Goal: Task Accomplishment & Management: Complete application form

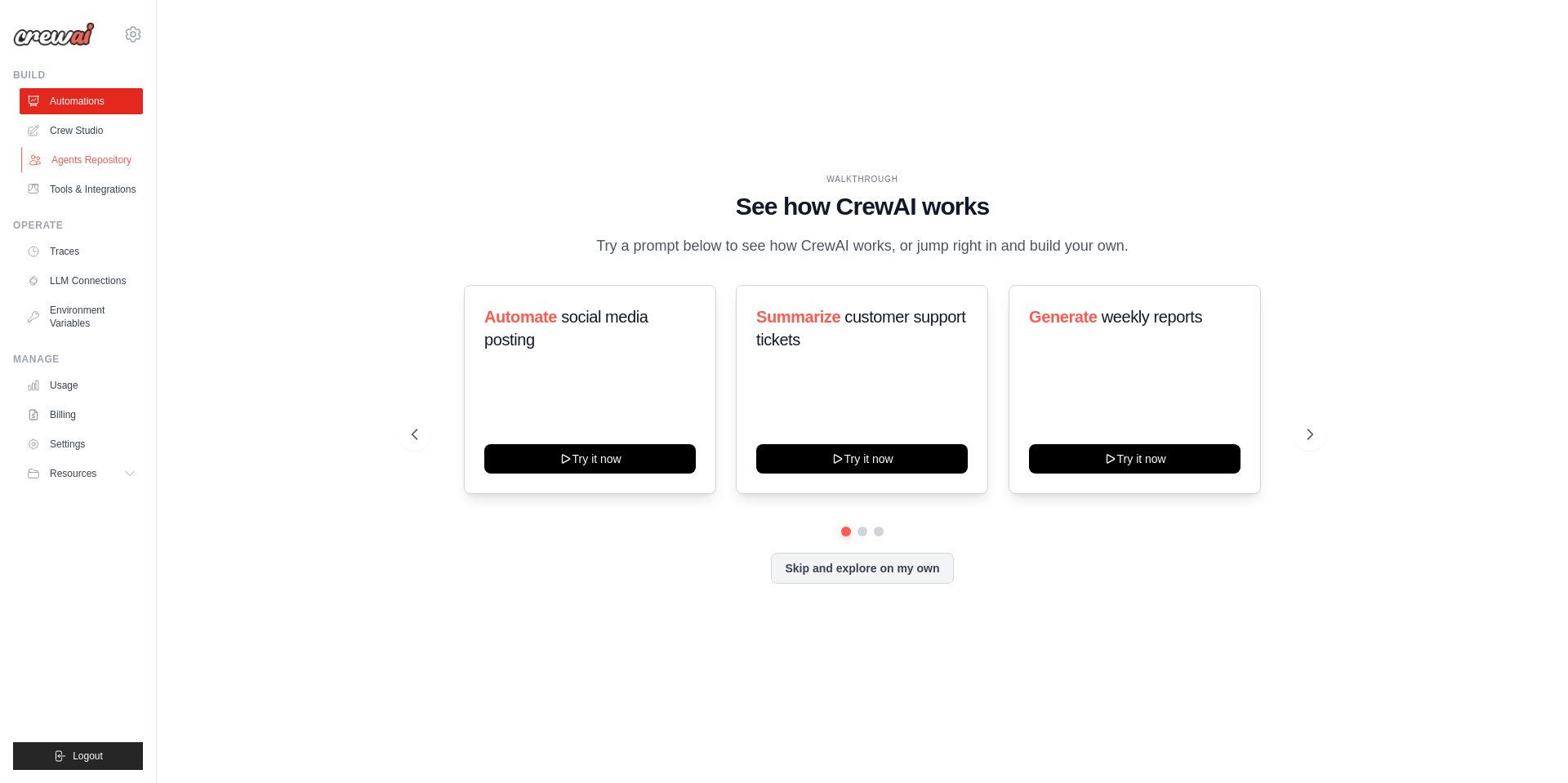
click at [72, 160] on link "Agents Repository" at bounding box center [83, 160] width 123 height 26
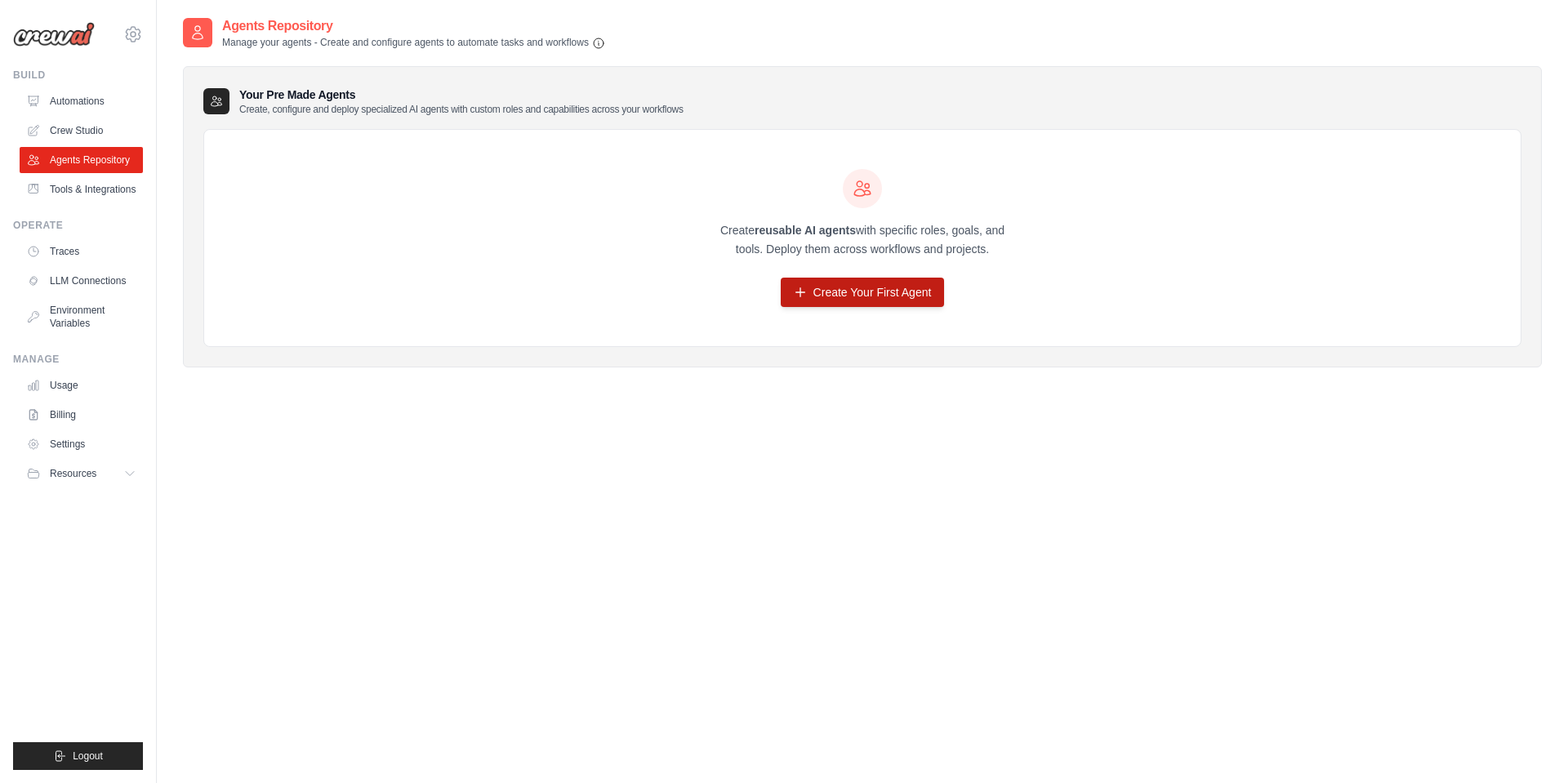
click at [859, 289] on link "Create Your First Agent" at bounding box center [863, 292] width 164 height 29
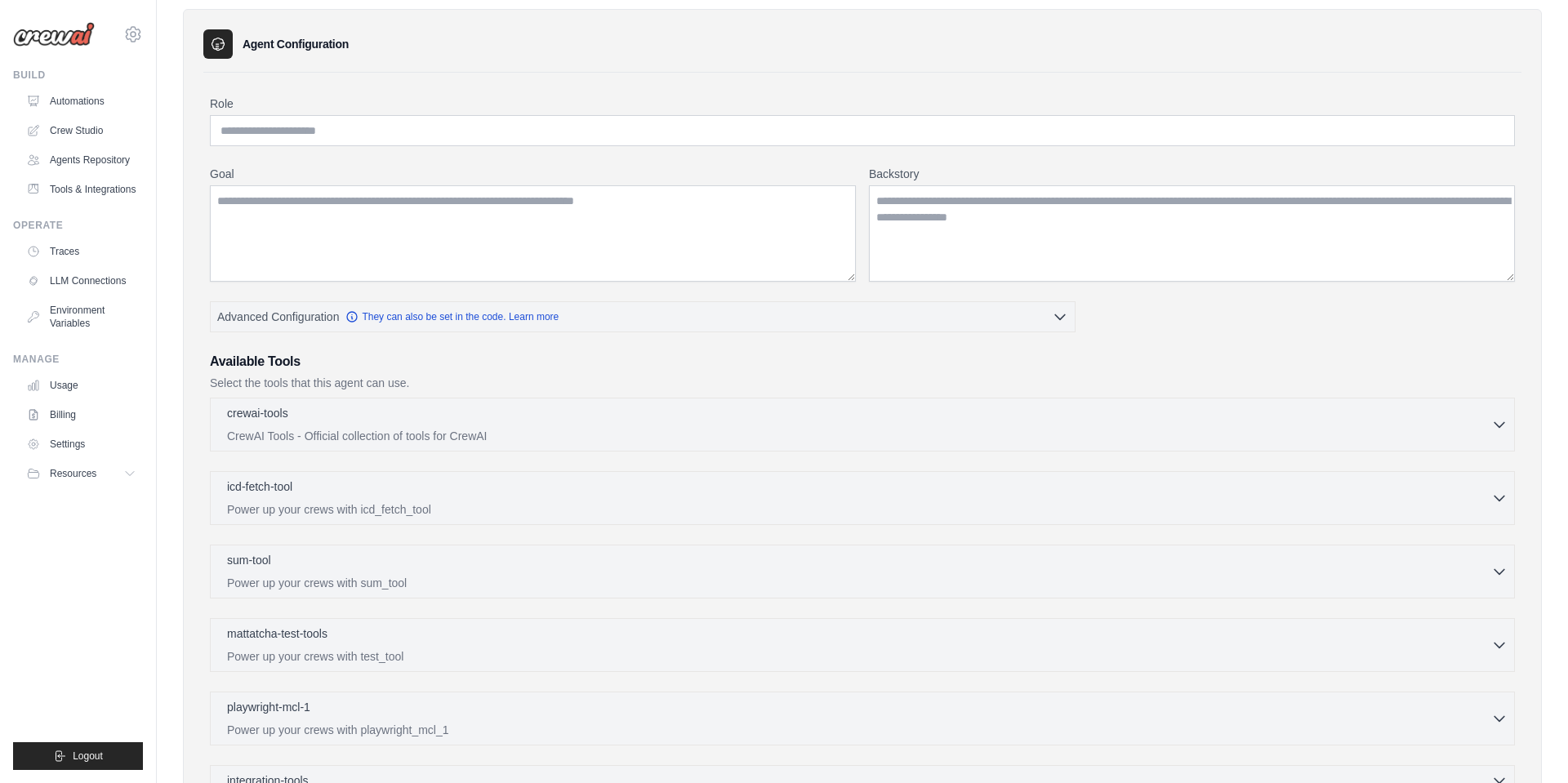
scroll to position [63, 0]
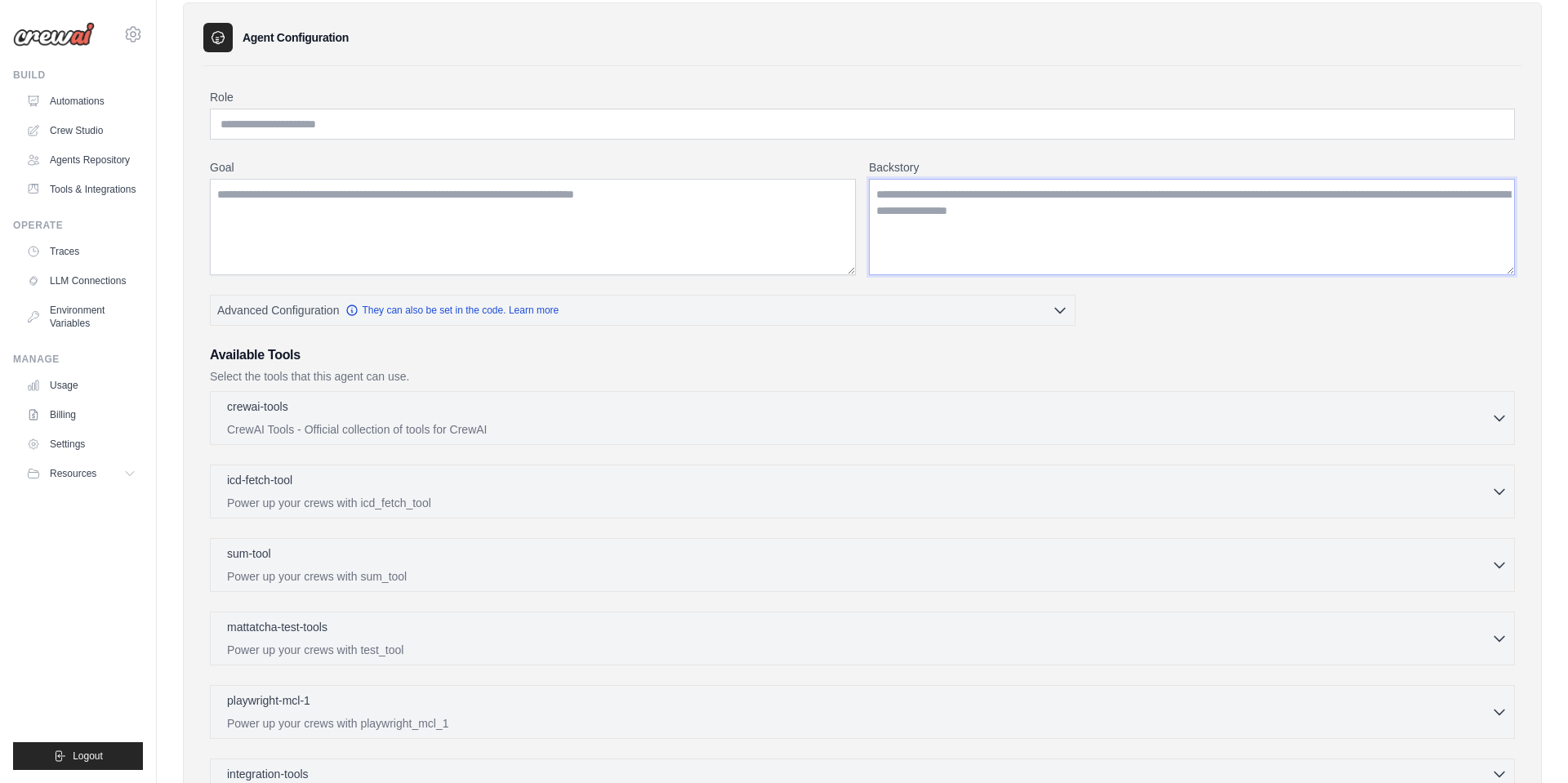
click at [1172, 194] on textarea "Backstory" at bounding box center [1191, 227] width 646 height 97
click at [1132, 216] on textarea "Backstory" at bounding box center [1191, 227] width 646 height 97
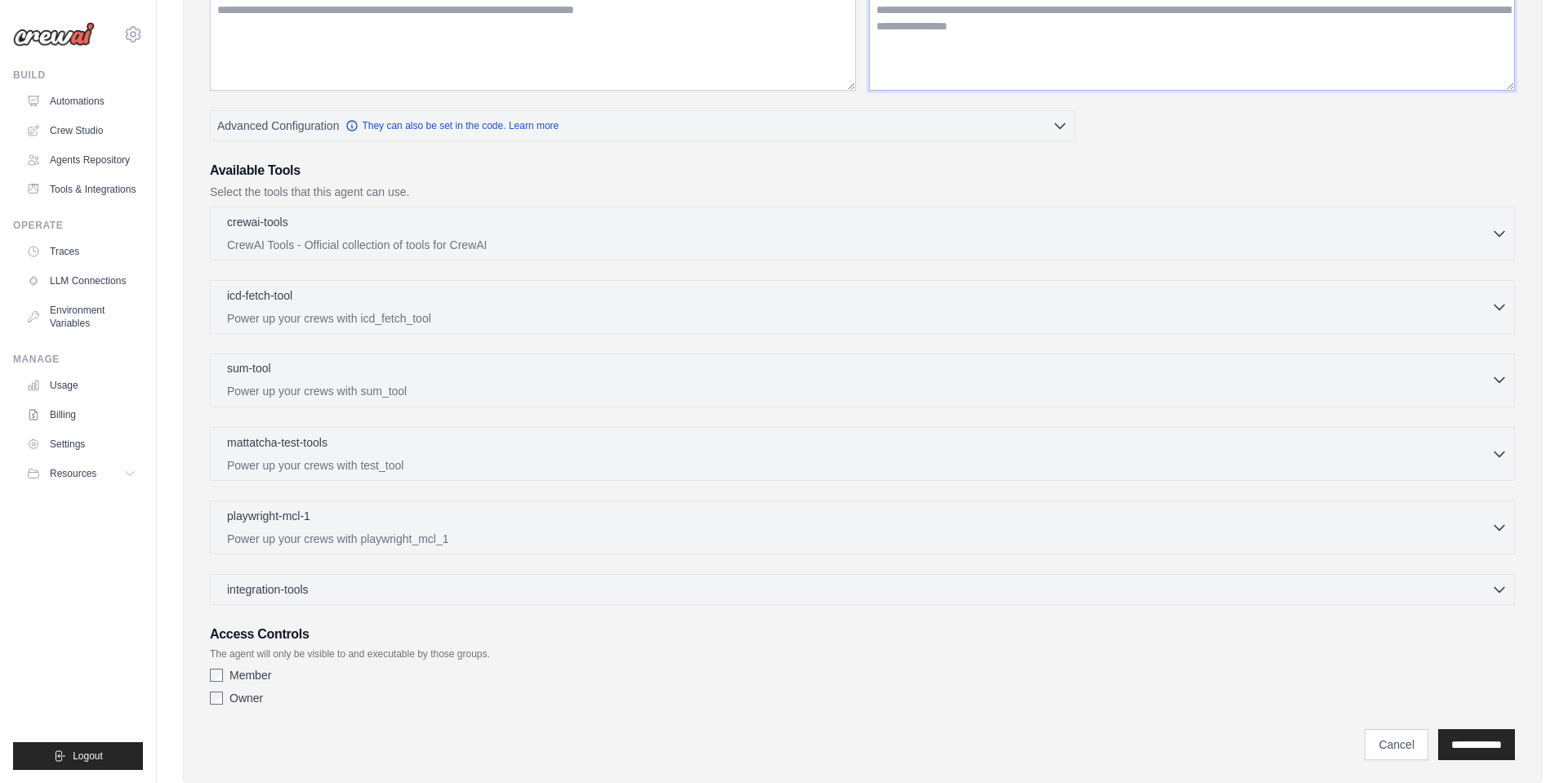
scroll to position [246, 0]
click at [235, 698] on label "Owner" at bounding box center [246, 699] width 34 height 16
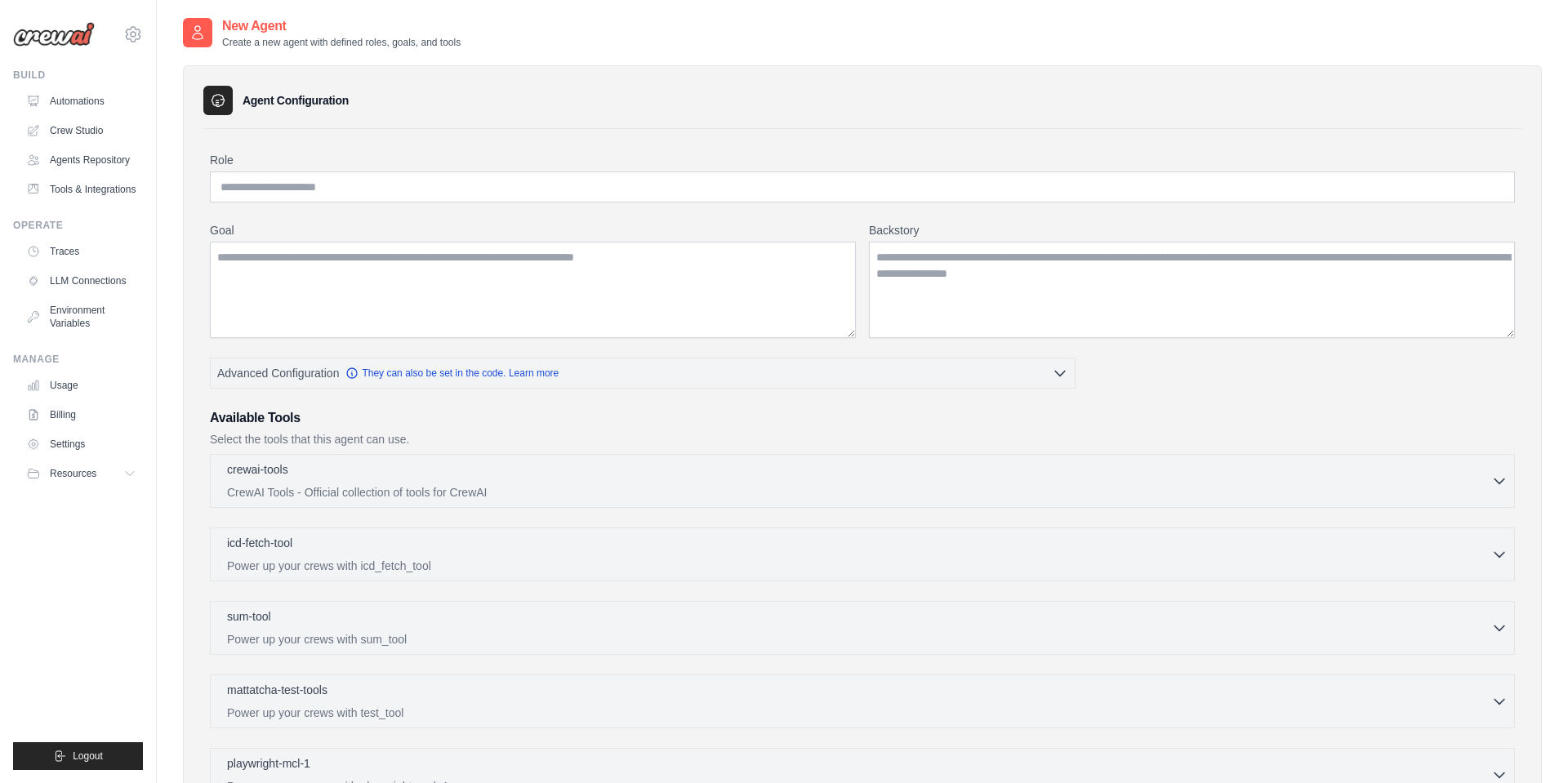
scroll to position [246, 0]
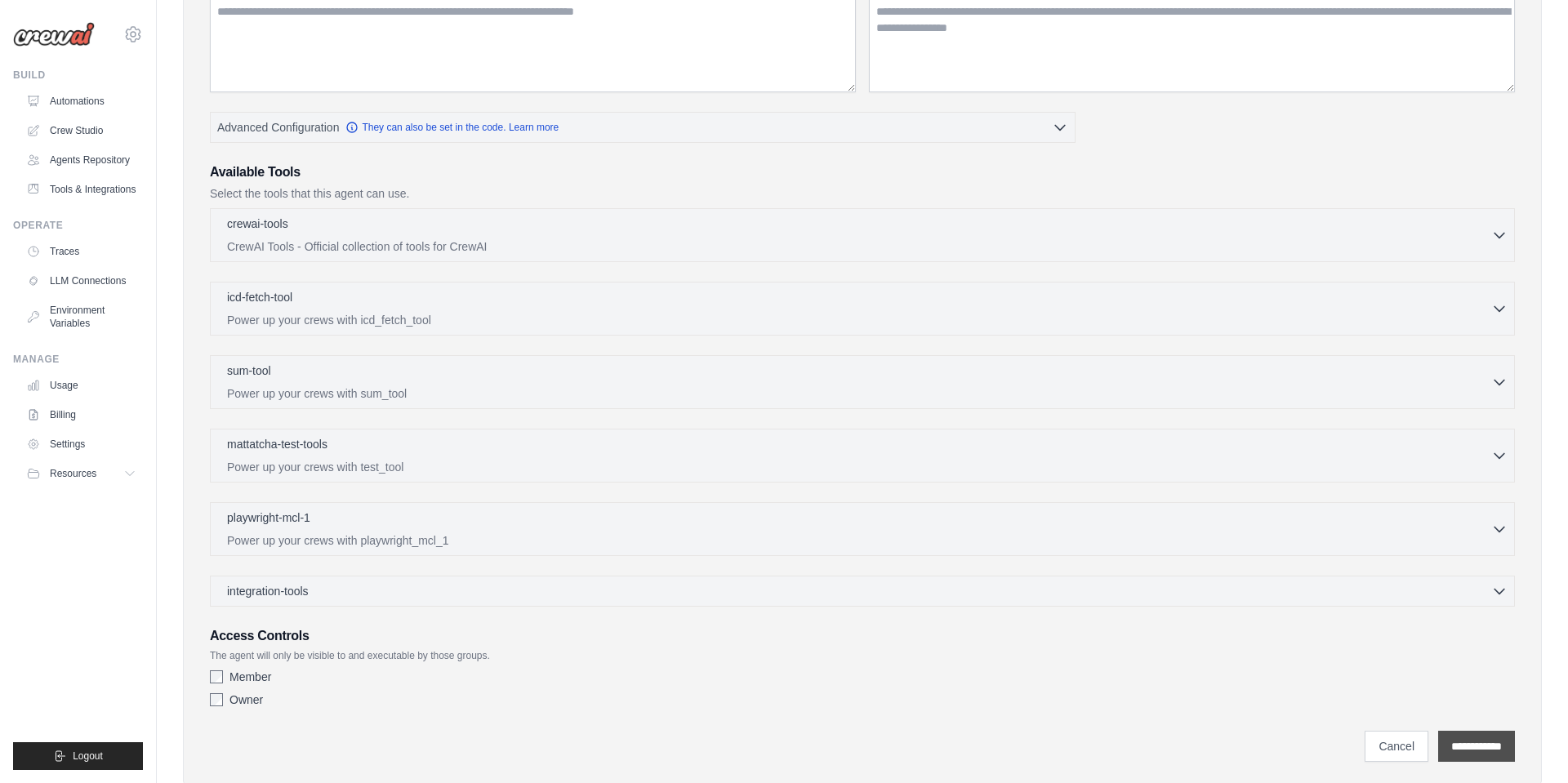
click at [1458, 748] on input "**********" at bounding box center [1476, 747] width 77 height 31
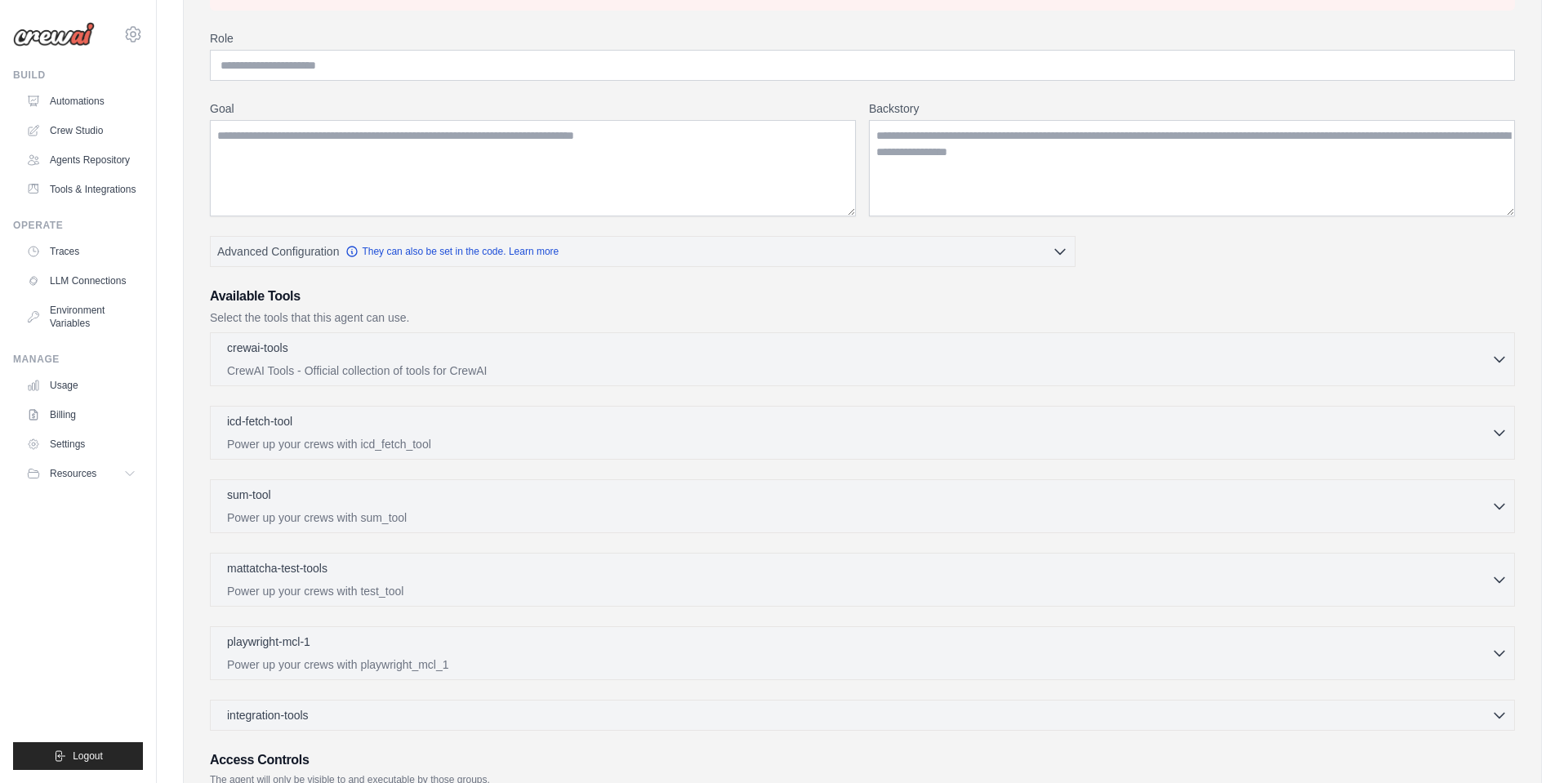
scroll to position [0, 0]
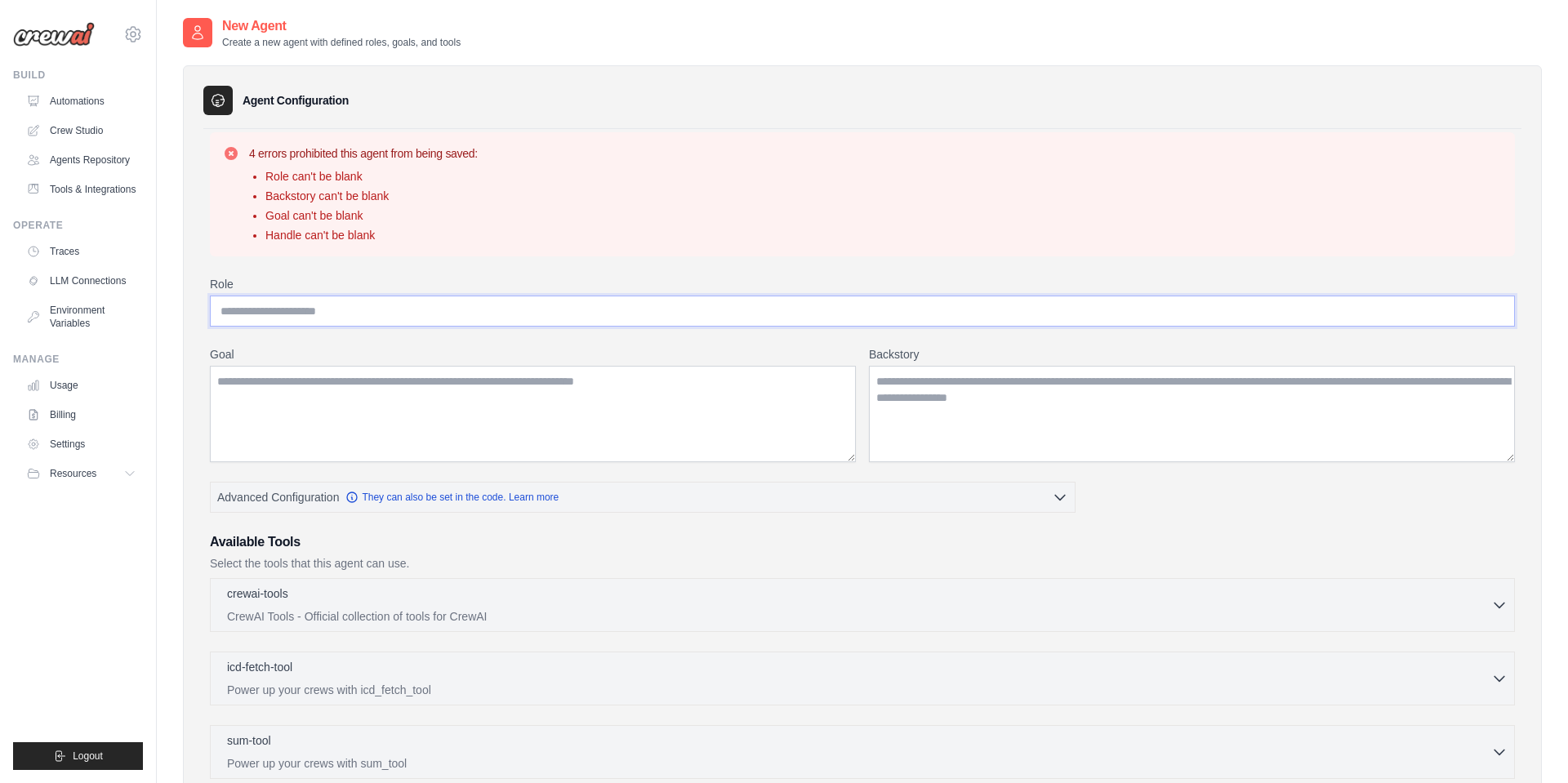
click at [461, 321] on input "Role" at bounding box center [862, 311] width 1305 height 31
type input "**********"
click at [704, 385] on textarea "Goal" at bounding box center [532, 414] width 646 height 97
click at [302, 376] on textarea "**********" at bounding box center [532, 414] width 646 height 97
click at [295, 380] on textarea "**********" at bounding box center [532, 414] width 646 height 97
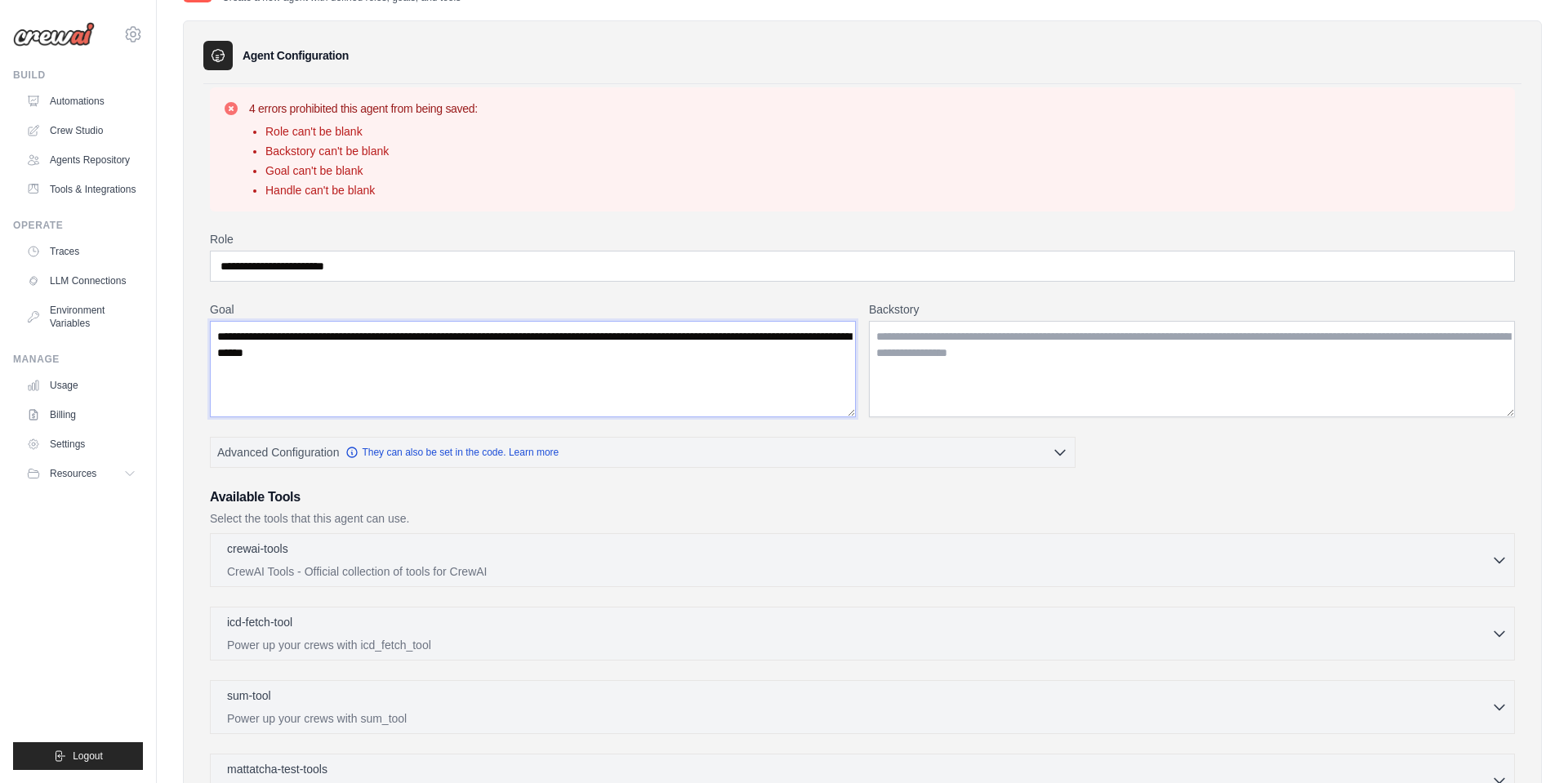
scroll to position [45, 0]
click at [223, 336] on textarea "**********" at bounding box center [532, 369] width 646 height 97
type textarea "**********"
click at [984, 341] on textarea "Backstory" at bounding box center [1191, 369] width 646 height 97
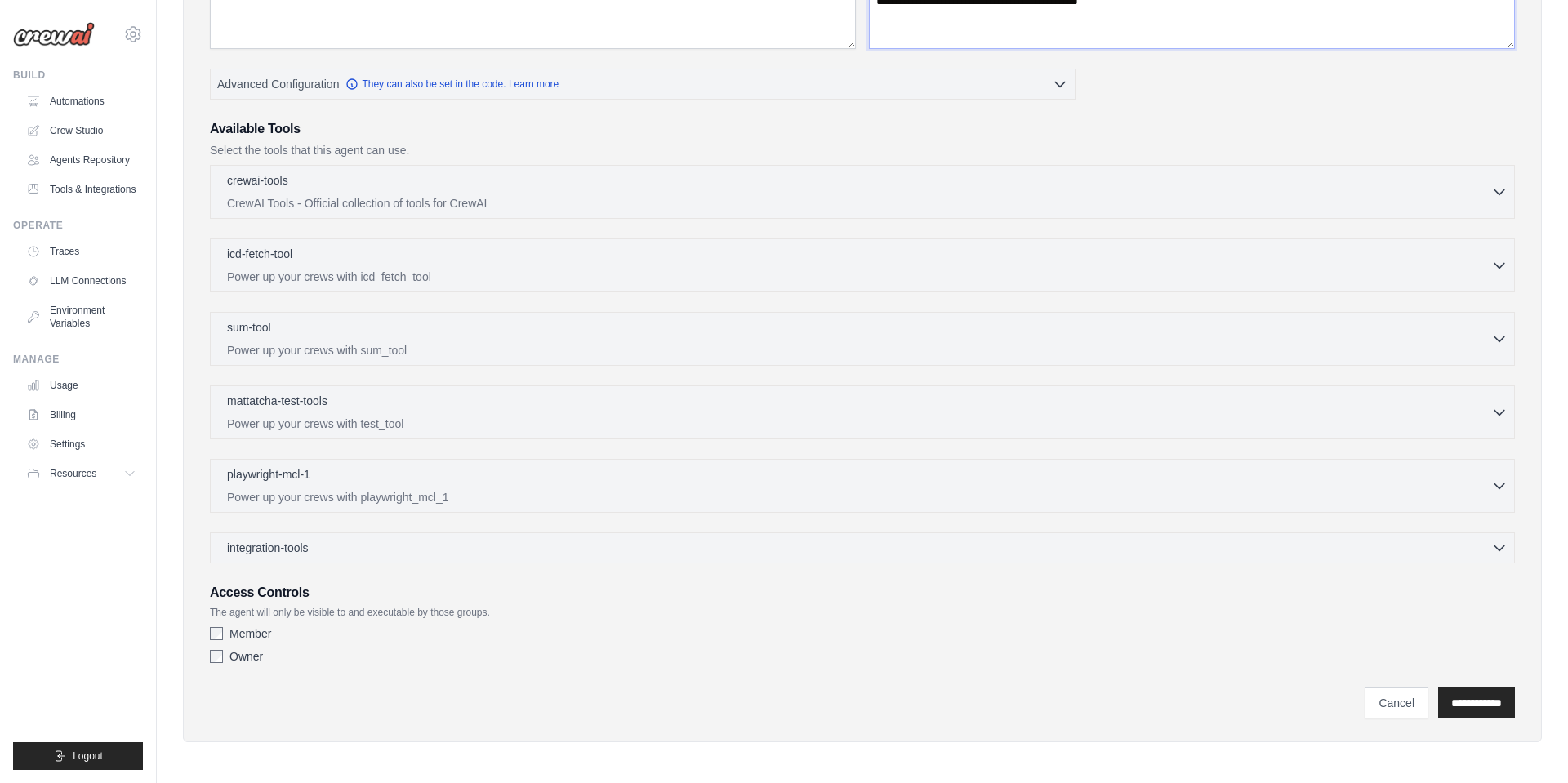
scroll to position [415, 0]
type textarea "**********"
click at [1492, 694] on input "**********" at bounding box center [1476, 702] width 77 height 31
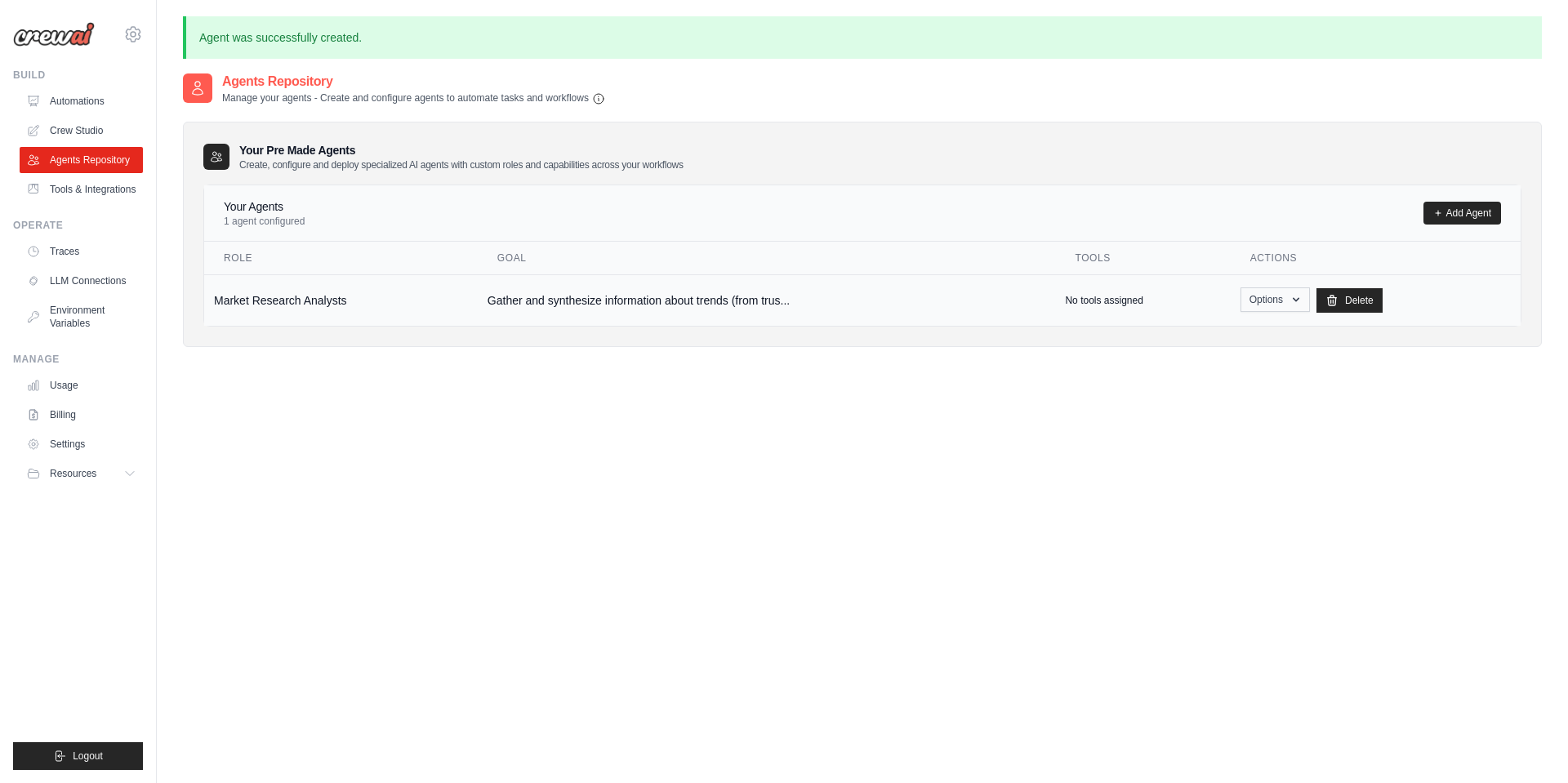
click at [1269, 296] on button "Options" at bounding box center [1275, 299] width 70 height 24
click at [1219, 364] on link "Edit" at bounding box center [1251, 366] width 117 height 29
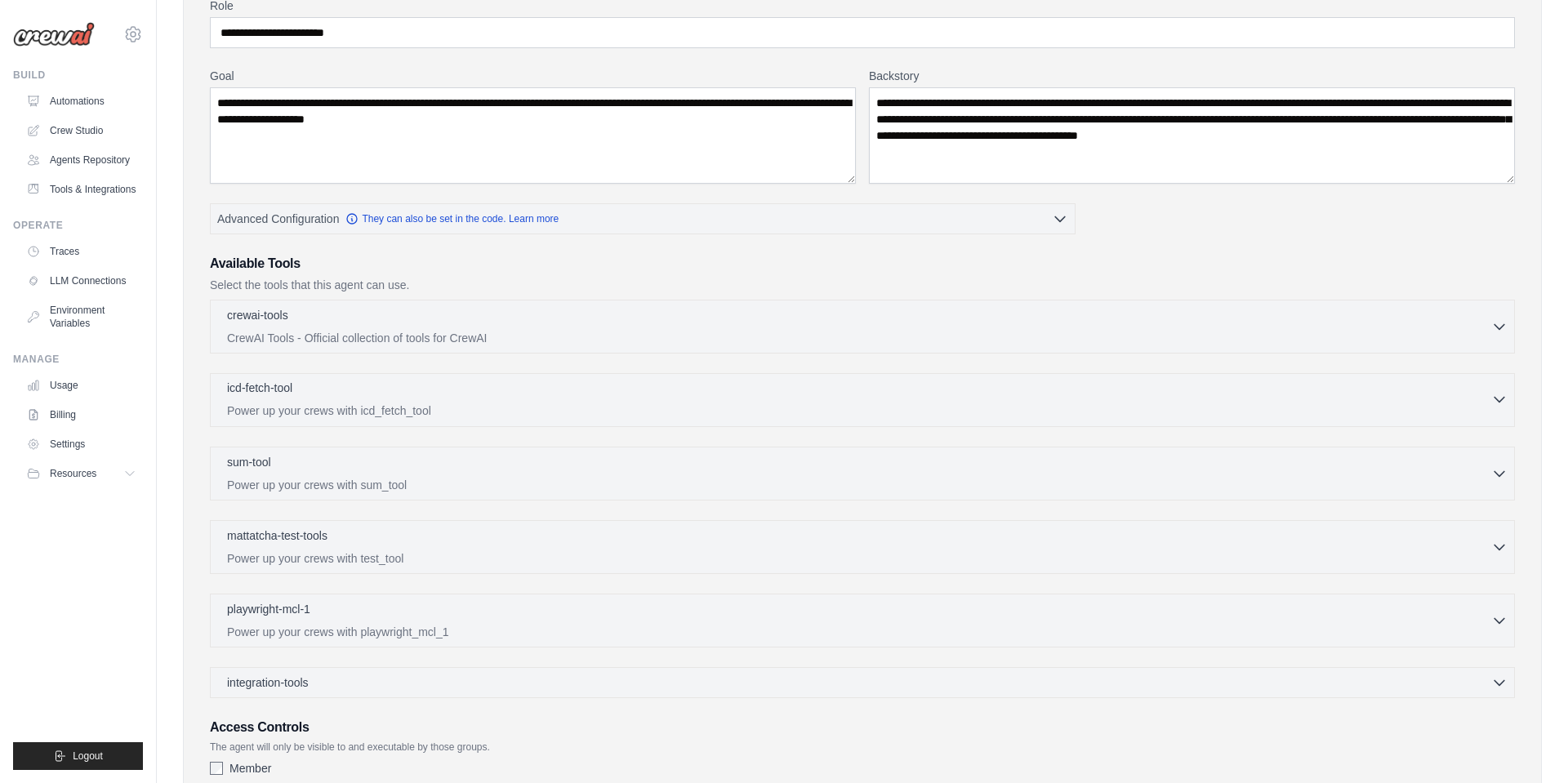
scroll to position [160, 0]
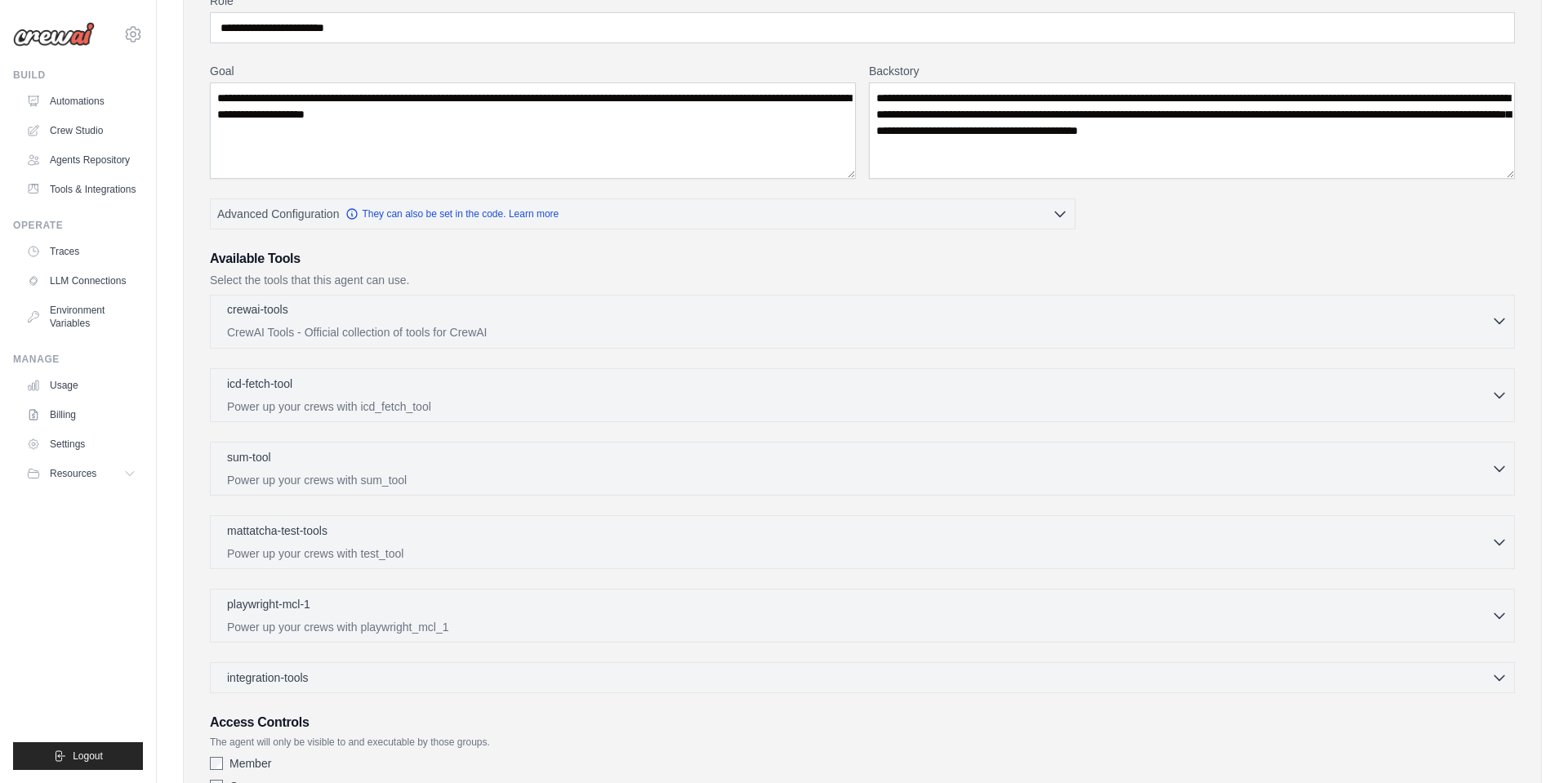
click at [430, 329] on p "CrewAI Tools - Official collection of tools for CrewAI" at bounding box center [859, 332] width 1264 height 16
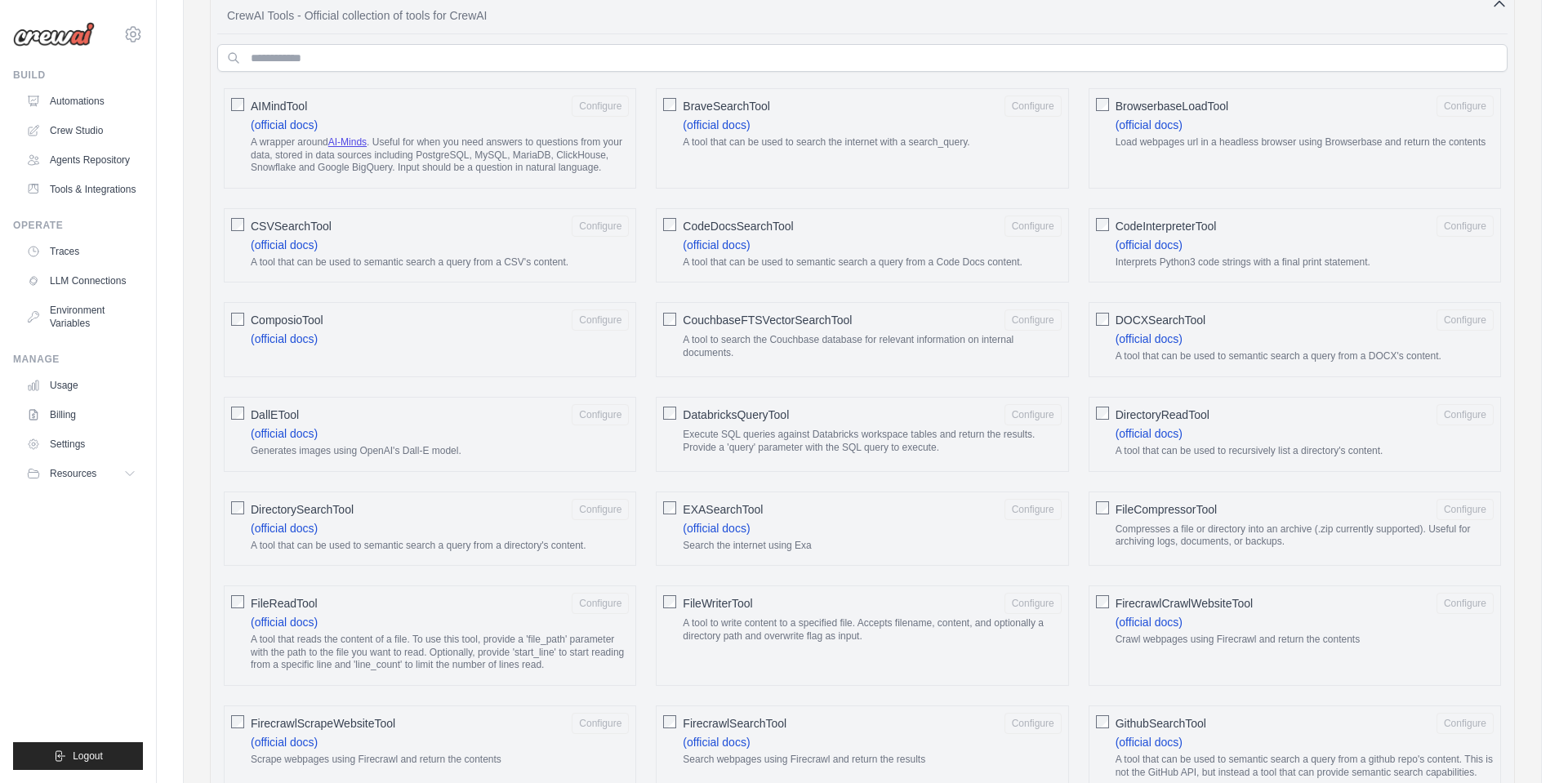
scroll to position [479, 0]
click at [1470, 106] on button "Configure" at bounding box center [1465, 103] width 57 height 22
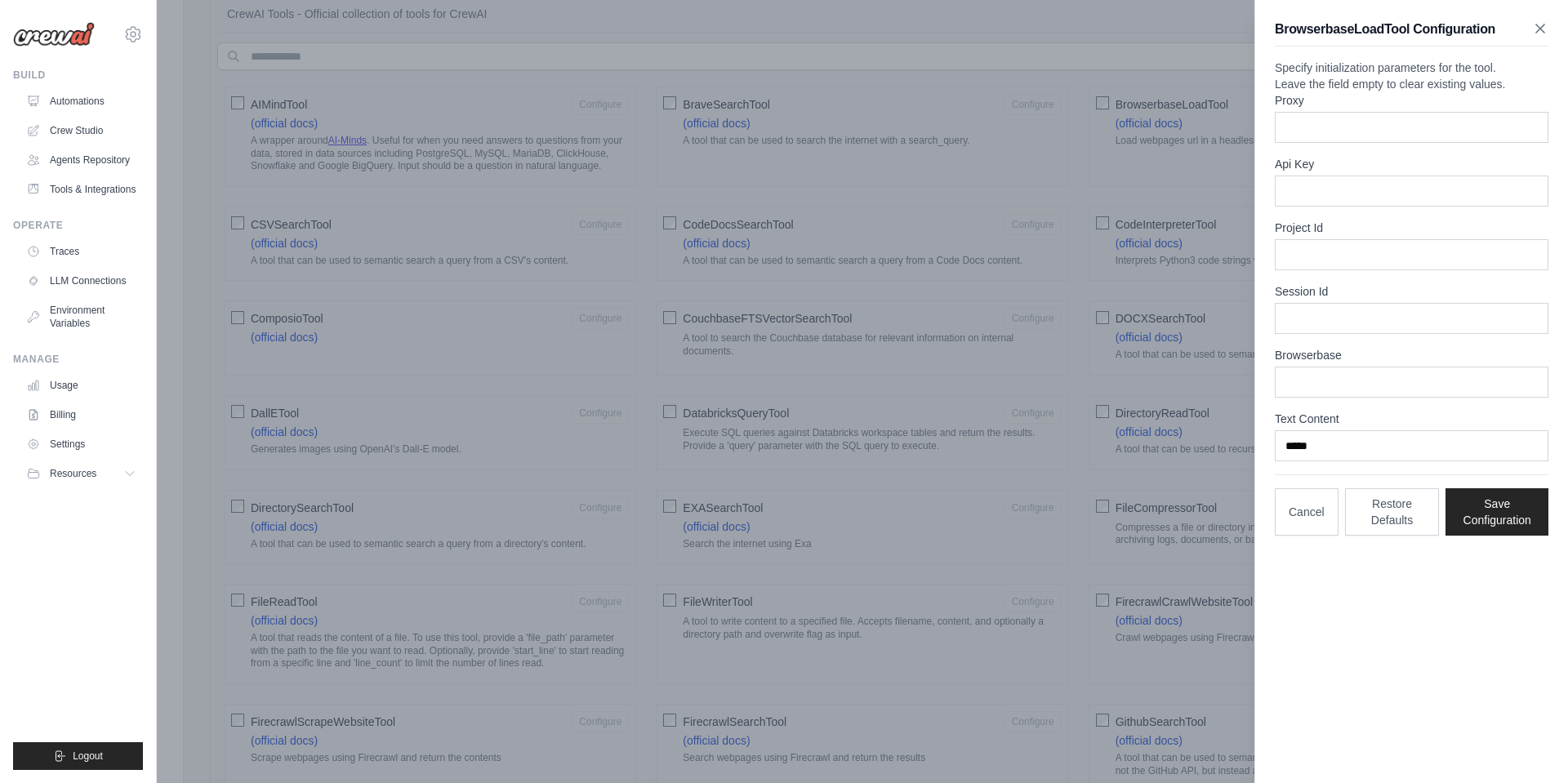
click at [1540, 26] on icon "button" at bounding box center [1540, 28] width 16 height 16
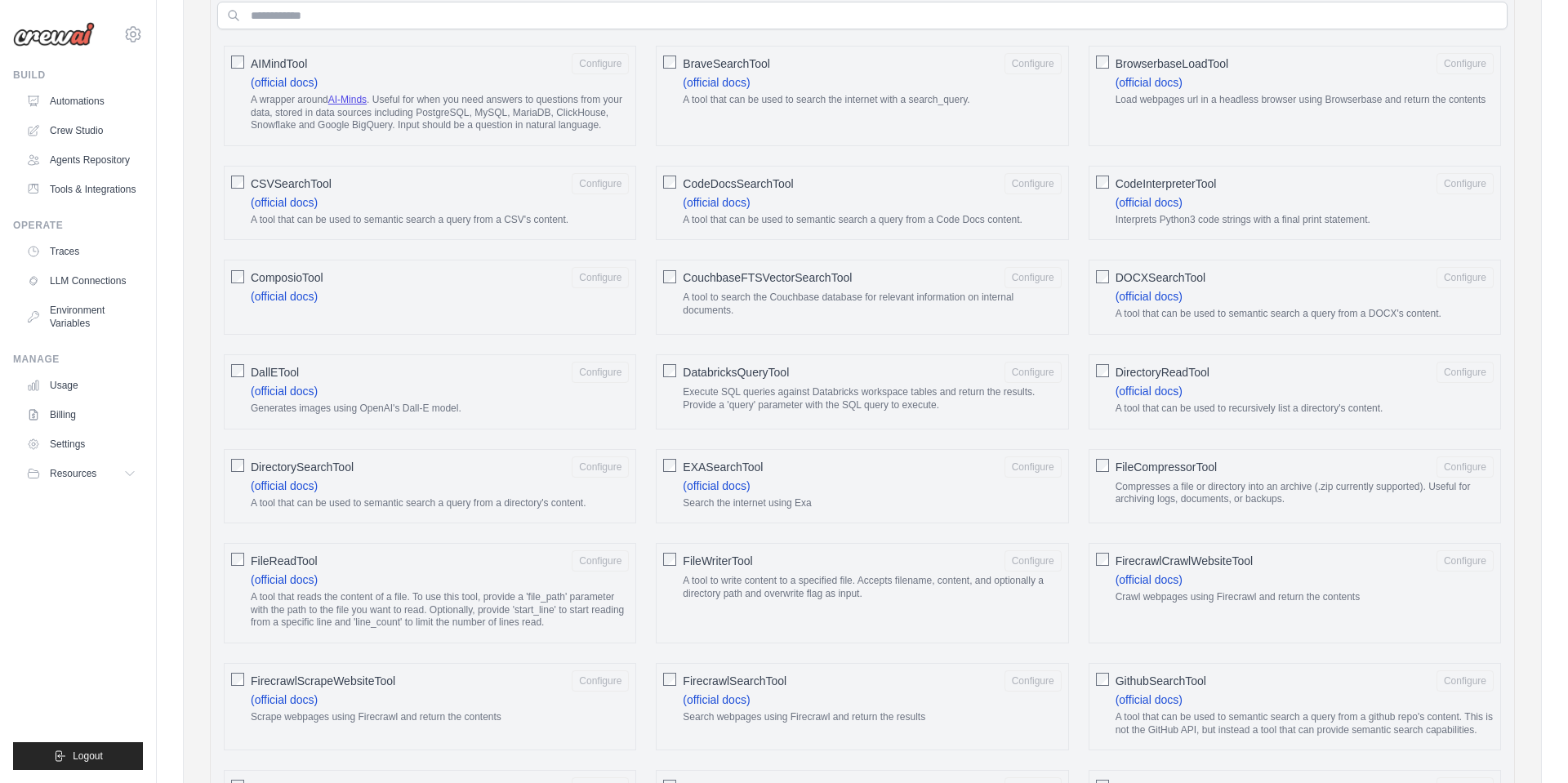
scroll to position [523, 0]
click at [597, 62] on button "Configure" at bounding box center [600, 60] width 57 height 22
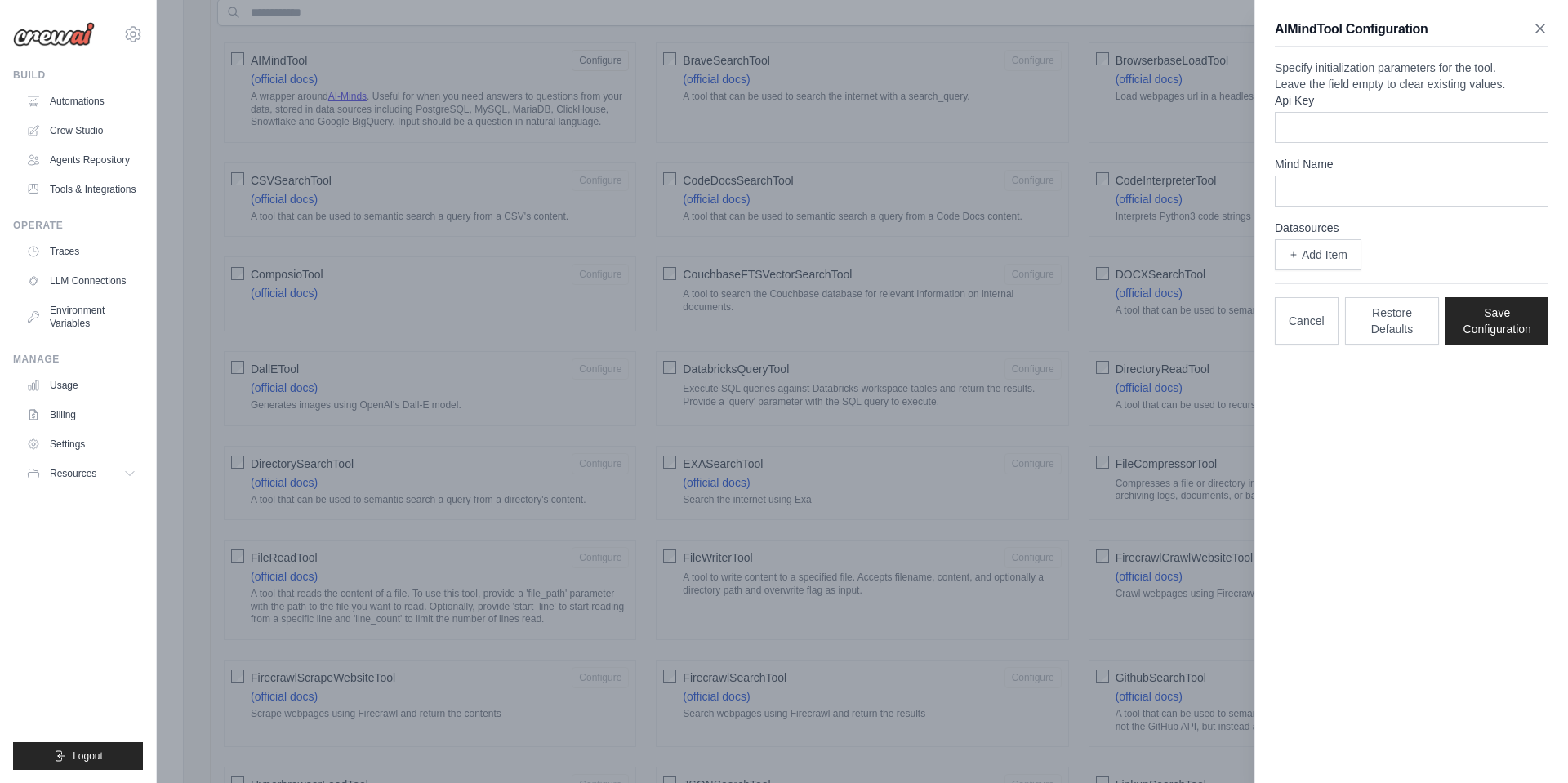
click at [1542, 34] on icon "button" at bounding box center [1540, 28] width 16 height 16
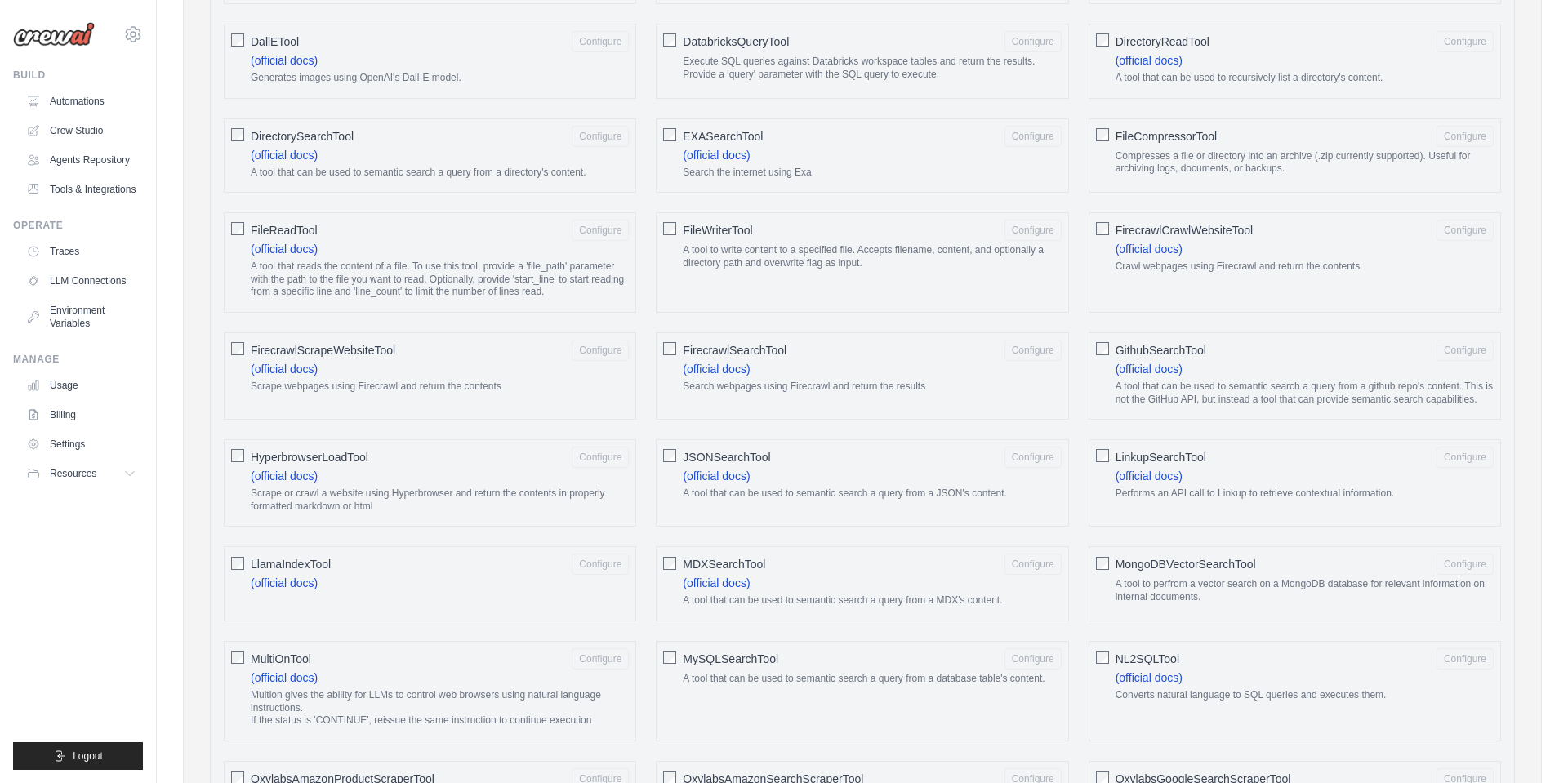
scroll to position [855, 0]
click at [1180, 445] on span "LinkupSearchTool" at bounding box center [1160, 453] width 91 height 16
click at [1450, 448] on button "Configure" at bounding box center [1465, 452] width 57 height 22
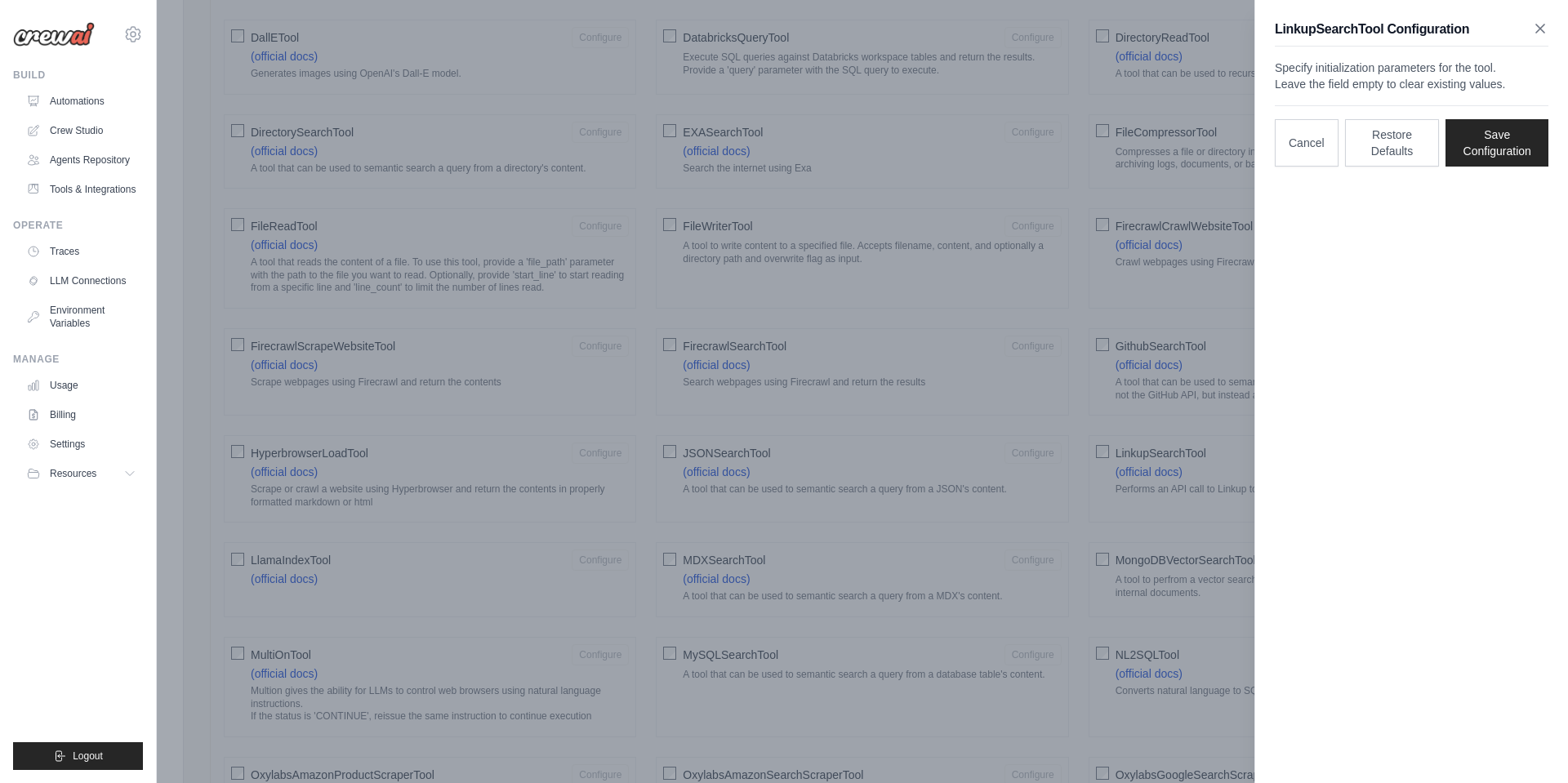
click at [1537, 27] on icon "button" at bounding box center [1540, 28] width 16 height 16
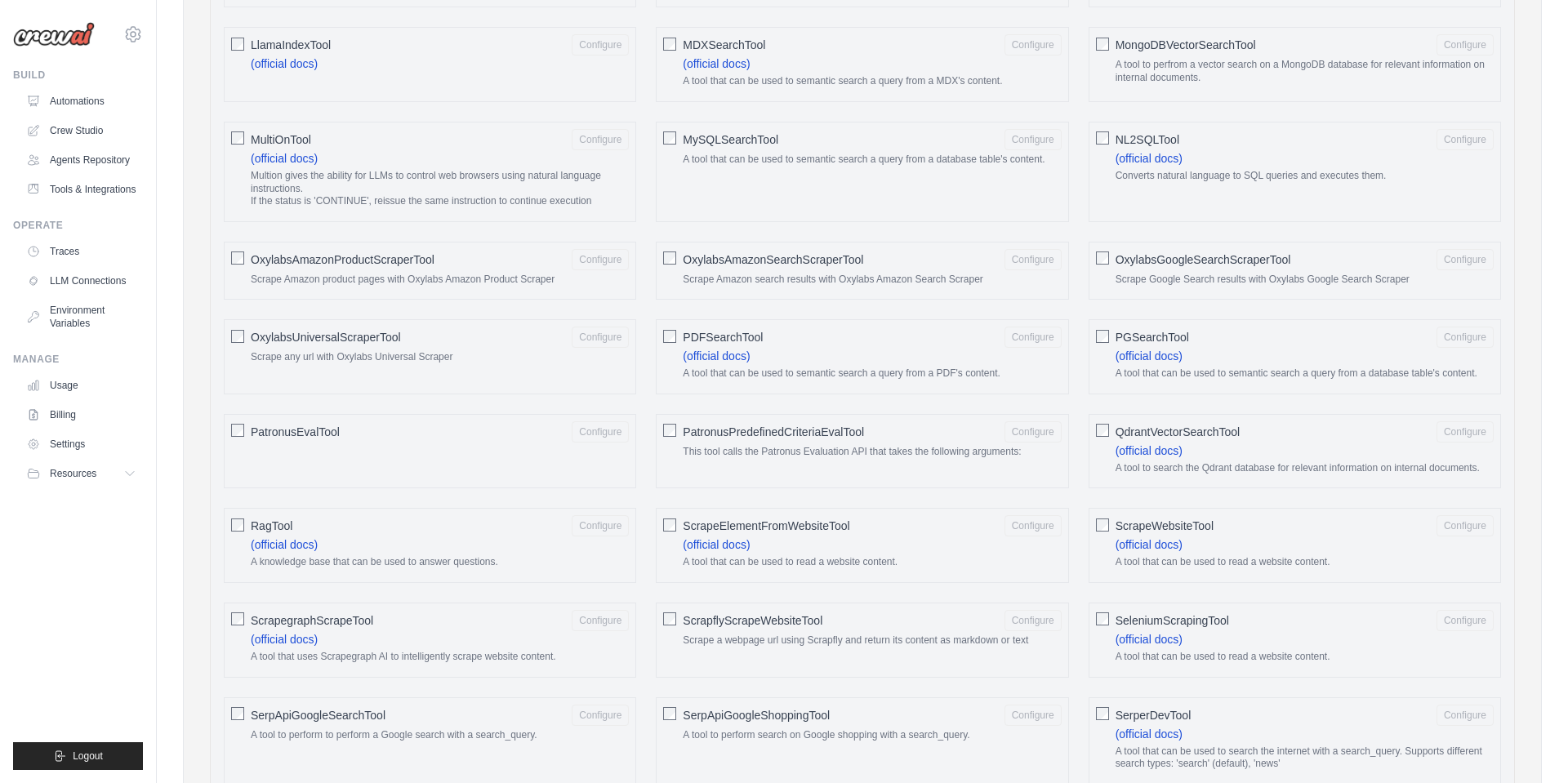
scroll to position [1374, 0]
click at [704, 325] on span "PDFSearchTool" at bounding box center [722, 333] width 80 height 16
click at [1034, 322] on button "Configure" at bounding box center [1033, 332] width 57 height 22
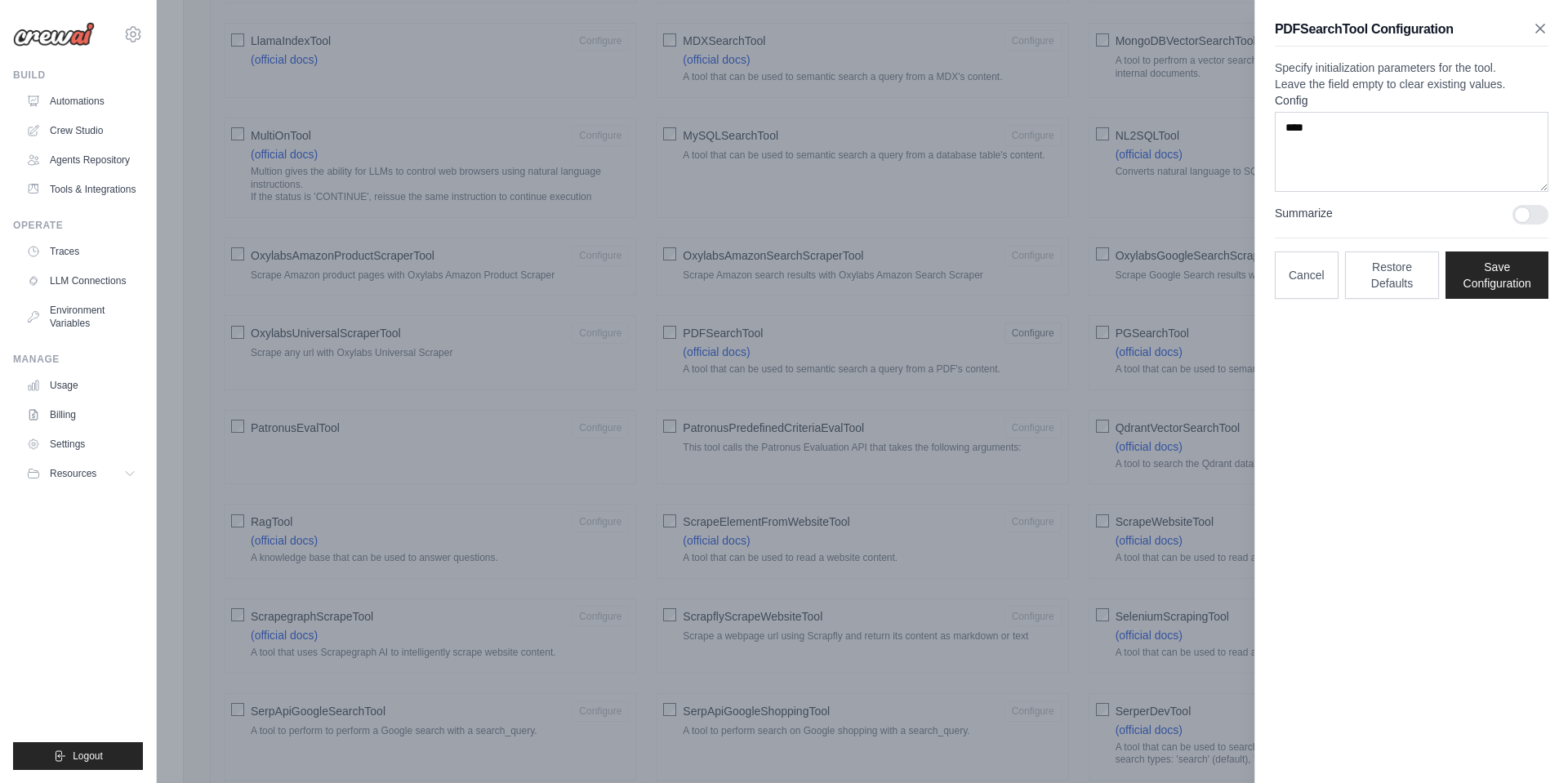
click at [1541, 28] on icon "button" at bounding box center [1540, 28] width 16 height 16
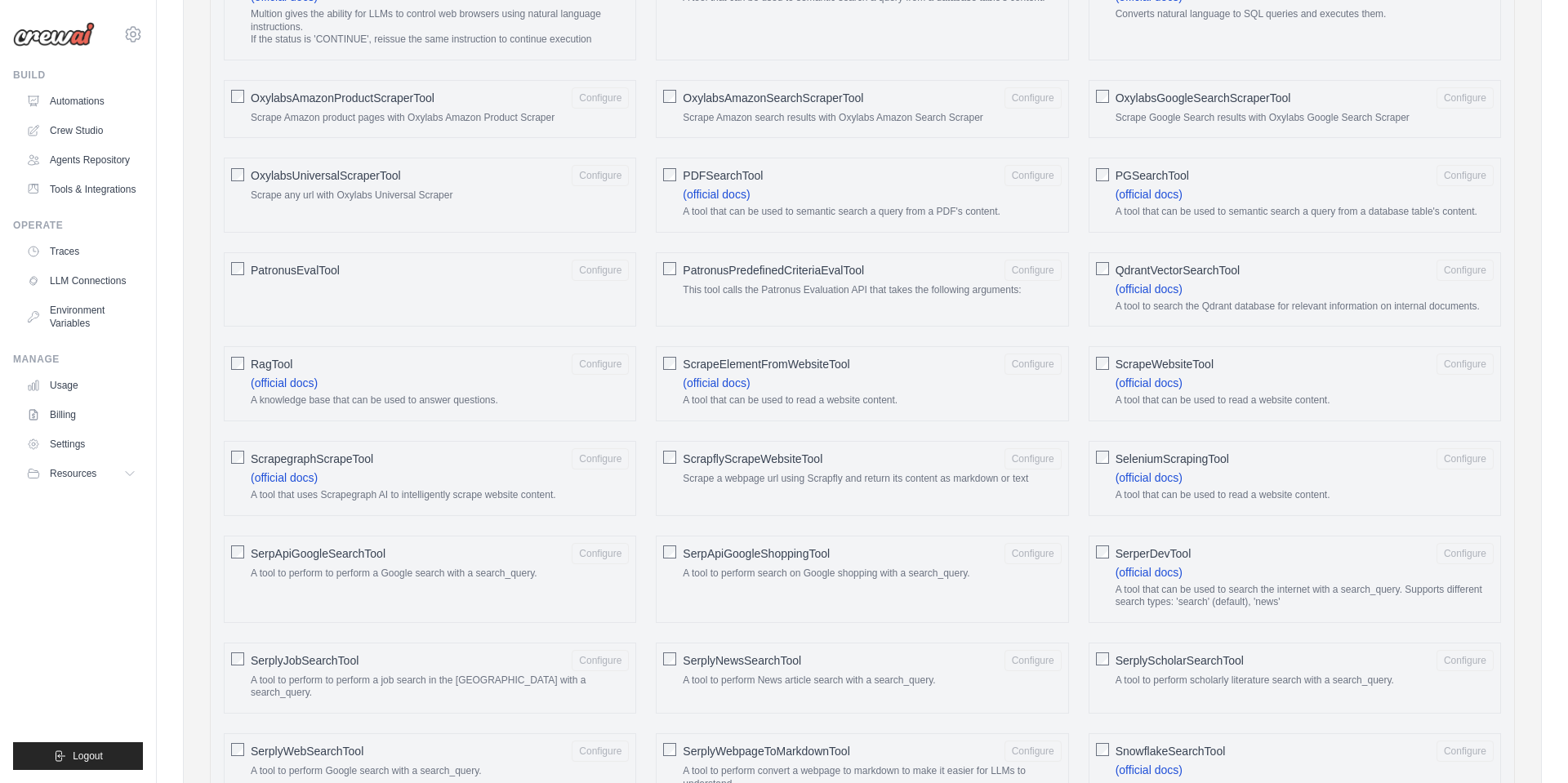
scroll to position [1533, 0]
click at [768, 354] on span "ScrapeElementFromWebsiteTool" at bounding box center [765, 362] width 166 height 16
click at [1040, 357] on button "Configure" at bounding box center [1033, 361] width 57 height 22
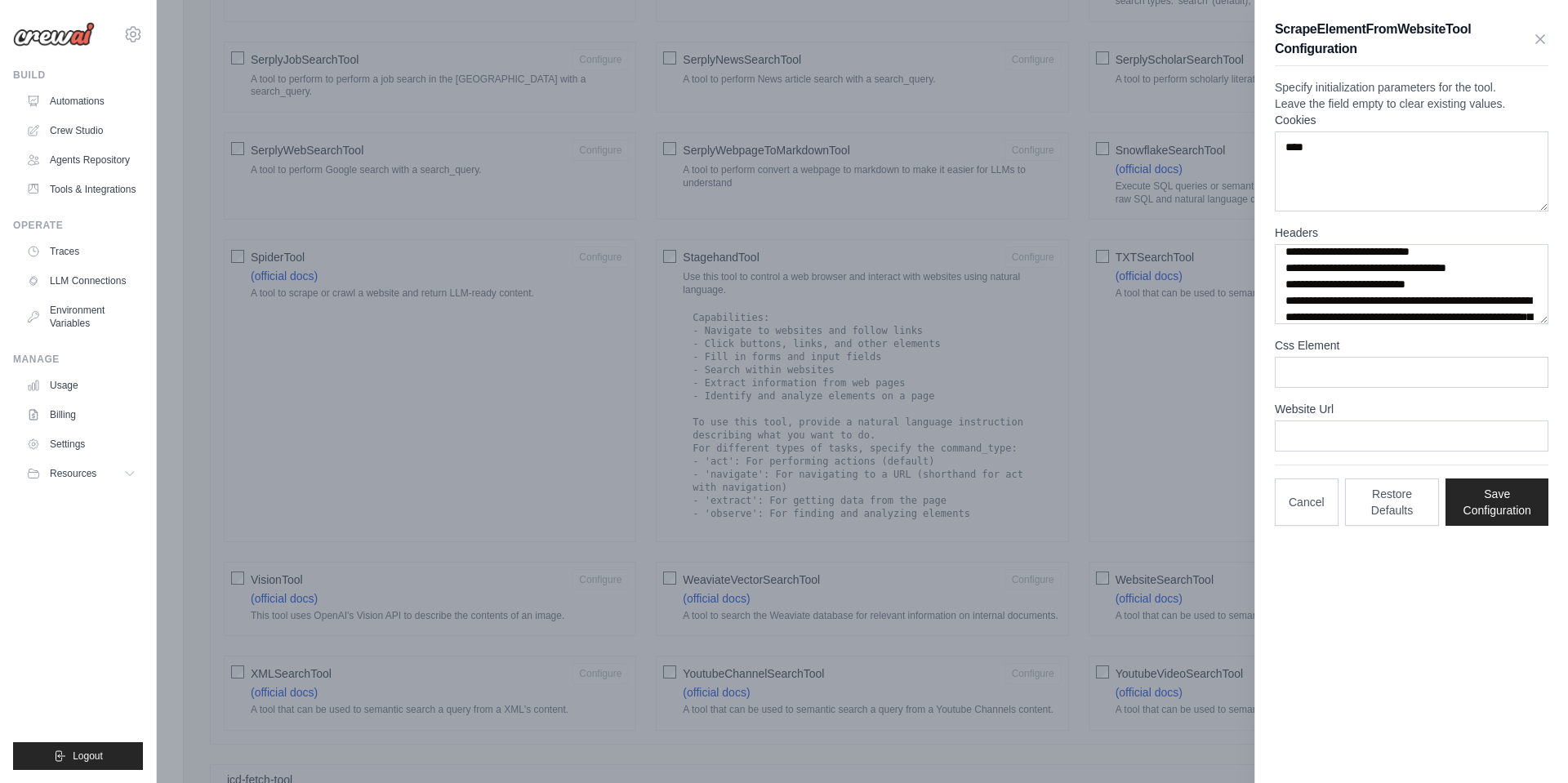
scroll to position [45, 0]
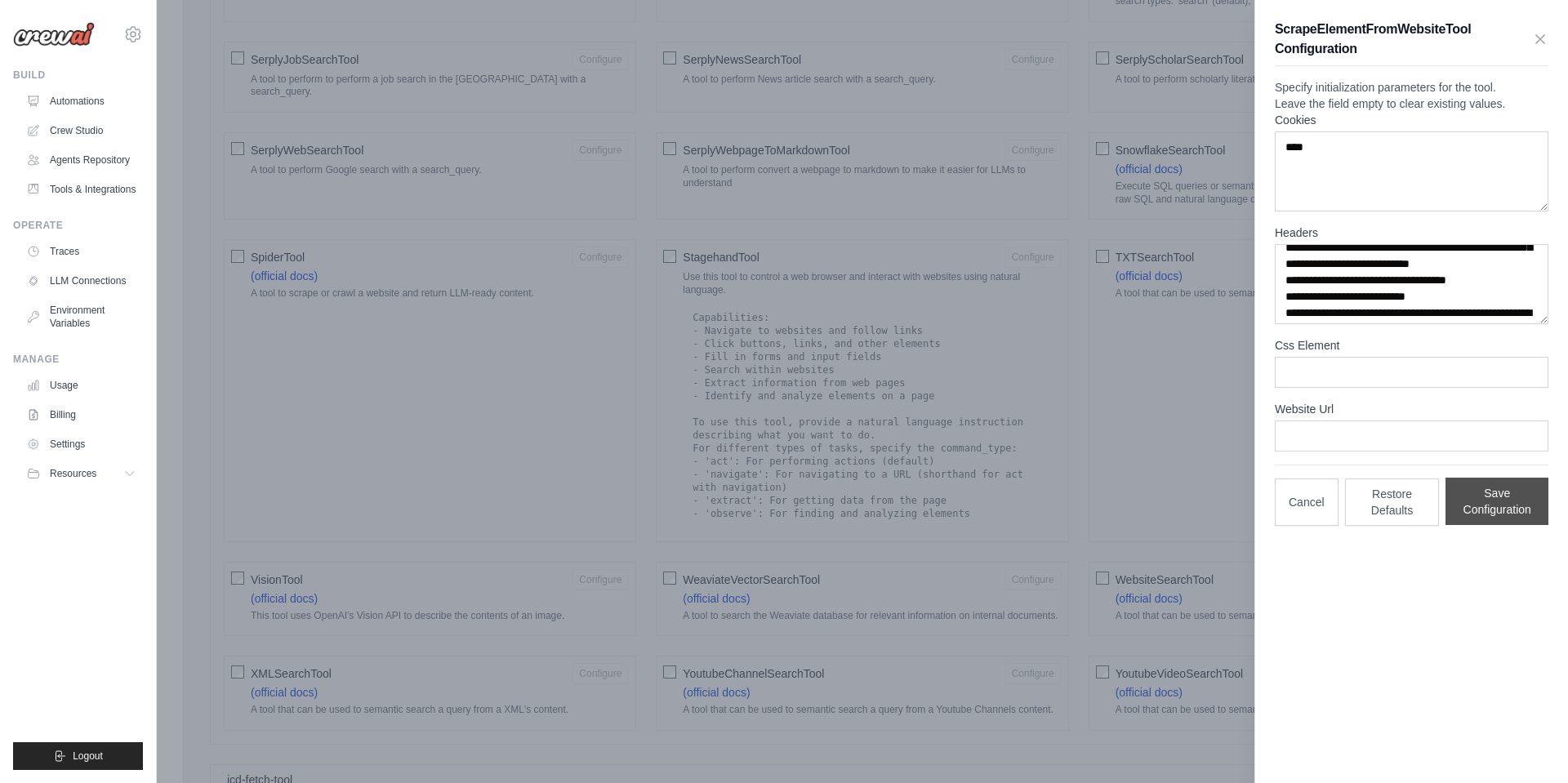
click at [1480, 525] on button "Save Configuration" at bounding box center [1496, 501] width 103 height 47
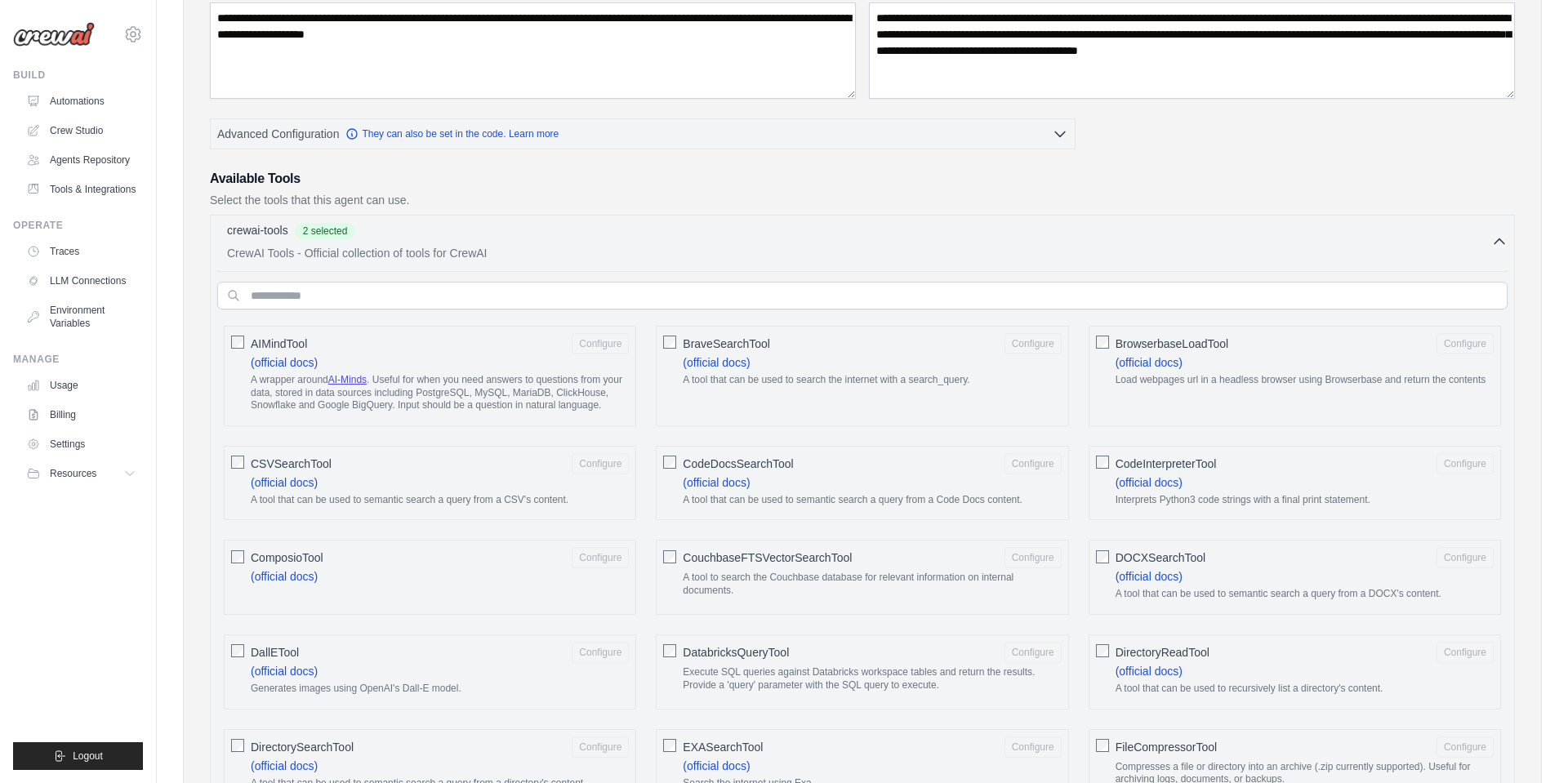
scroll to position [137, 0]
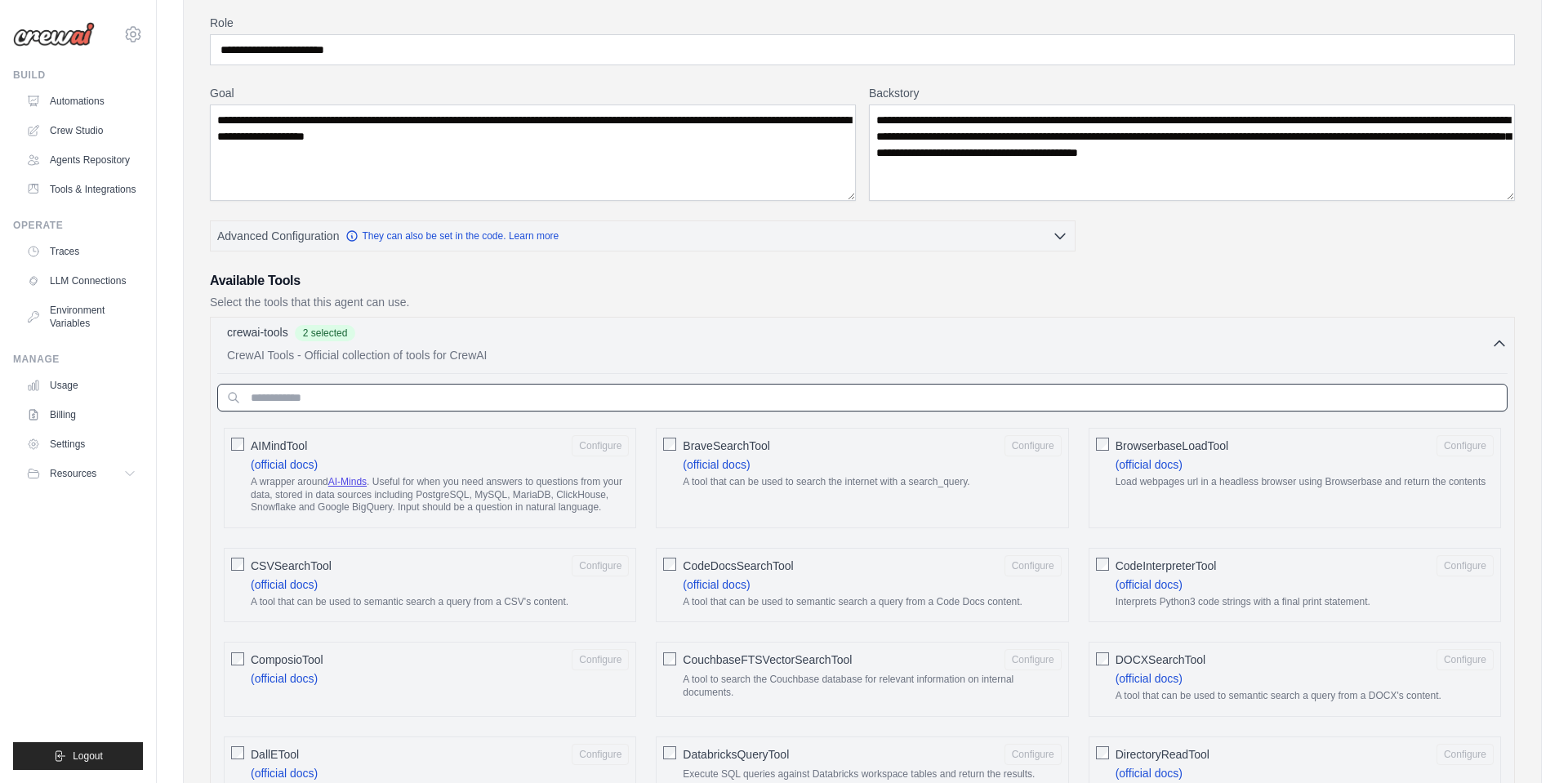
click at [505, 397] on input "text" at bounding box center [862, 398] width 1290 height 28
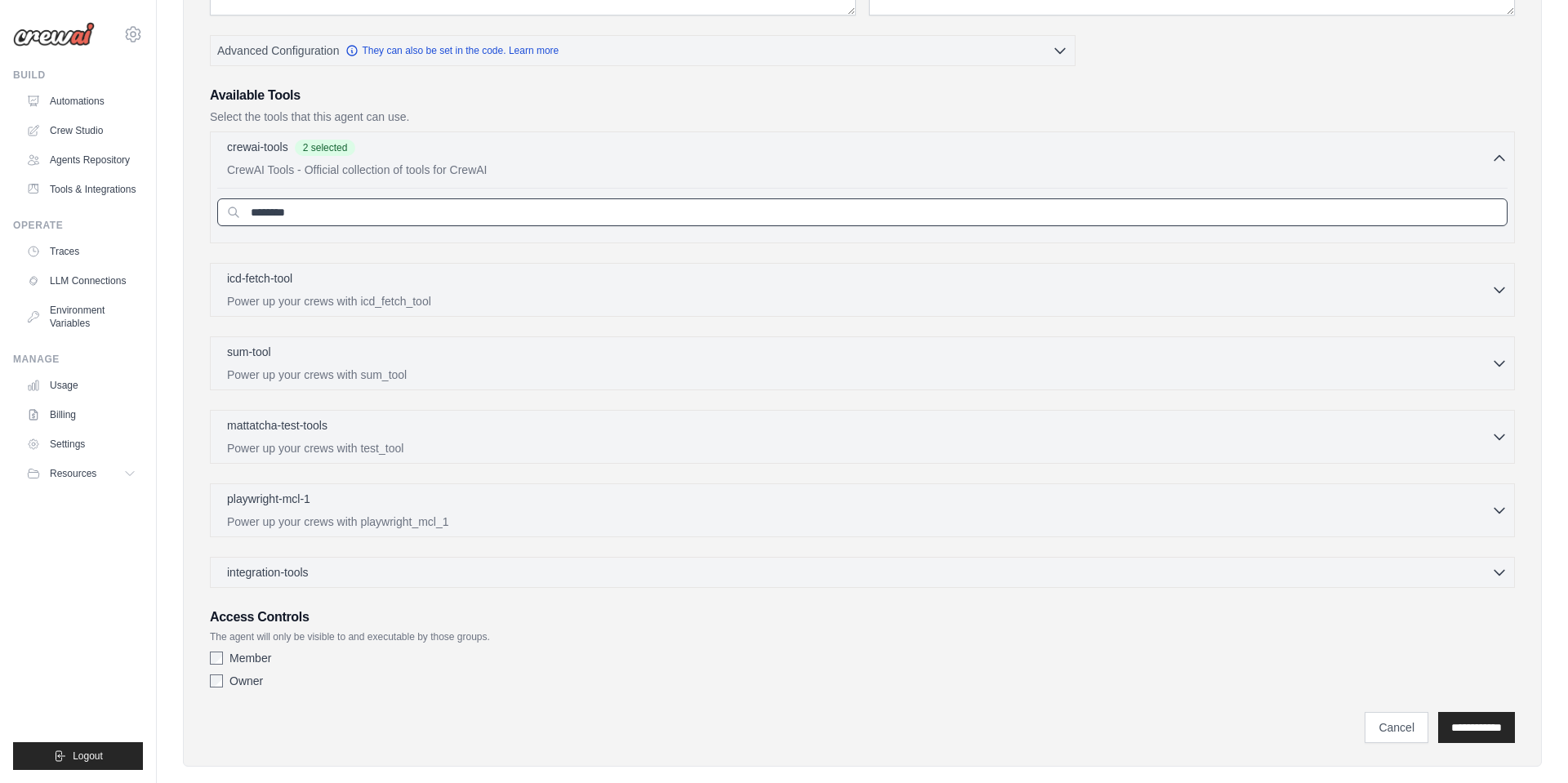
scroll to position [343, 0]
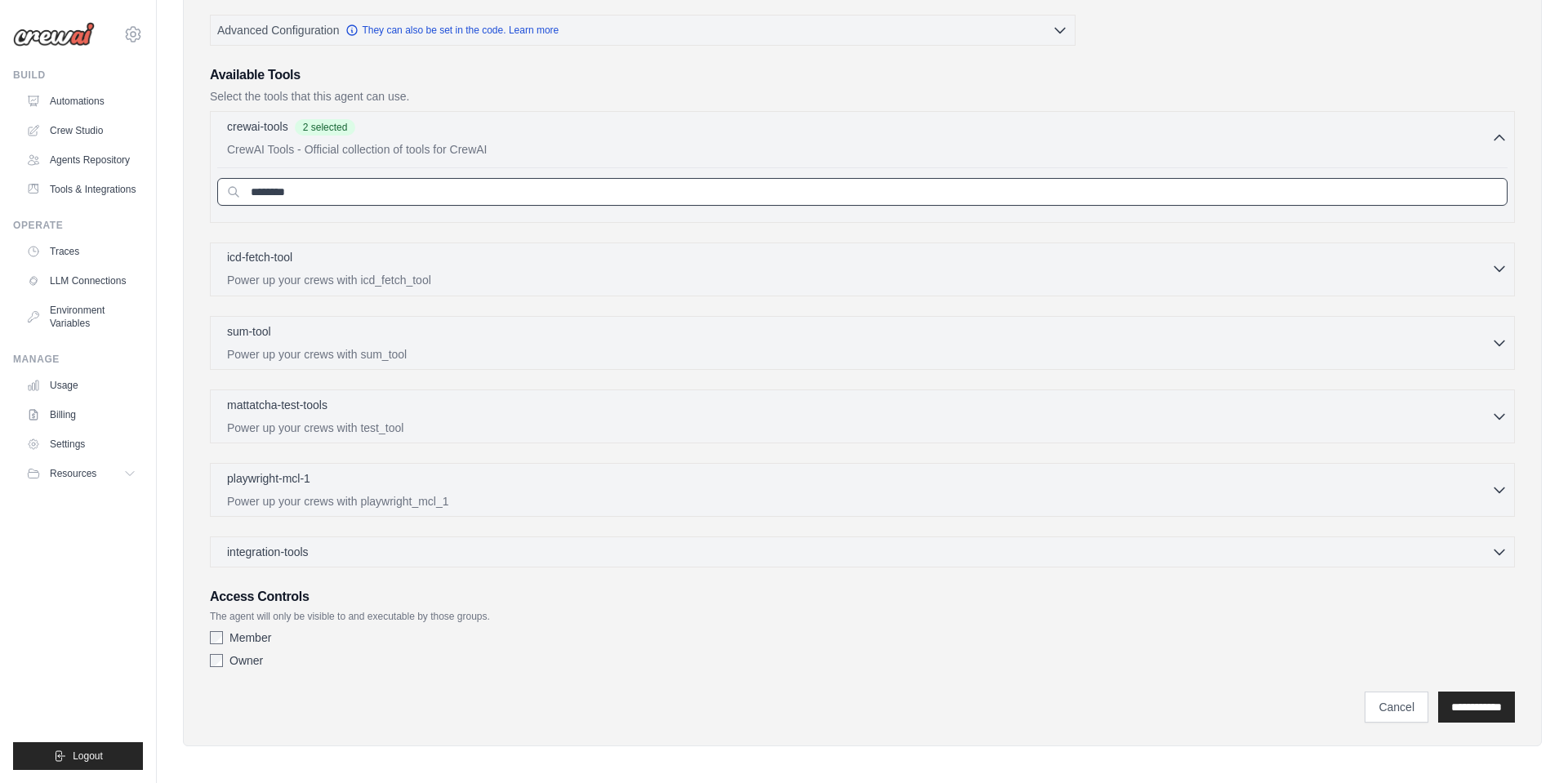
type input "********"
click at [448, 262] on div "icd-fetch-tool 0 selected" at bounding box center [859, 259] width 1264 height 20
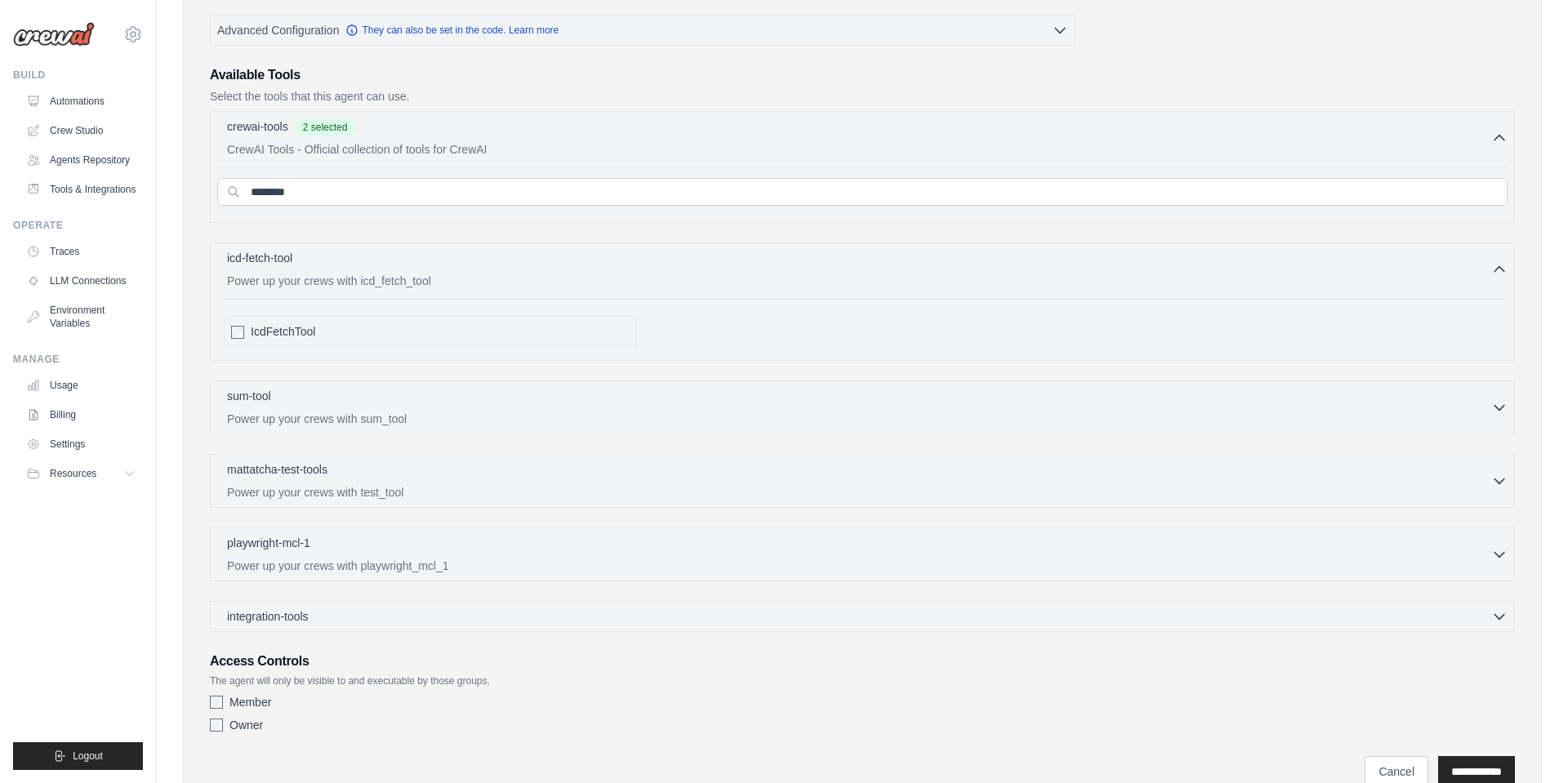
click at [288, 333] on span "IcdFetchTool" at bounding box center [283, 331] width 65 height 16
click at [302, 403] on div "sum-tool 0 selected" at bounding box center [859, 397] width 1264 height 20
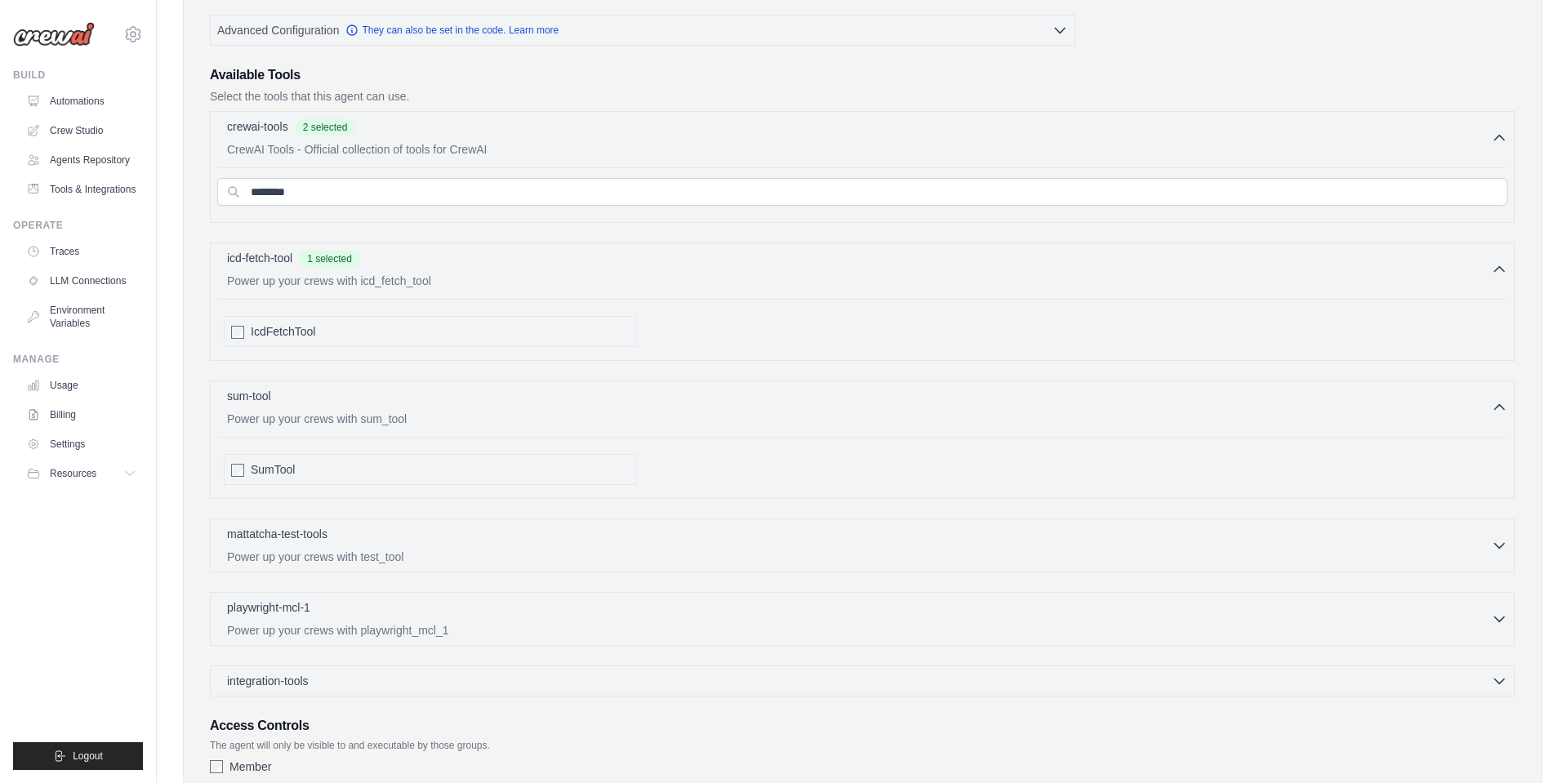
click at [272, 474] on span "SumTool" at bounding box center [272, 469] width 44 height 16
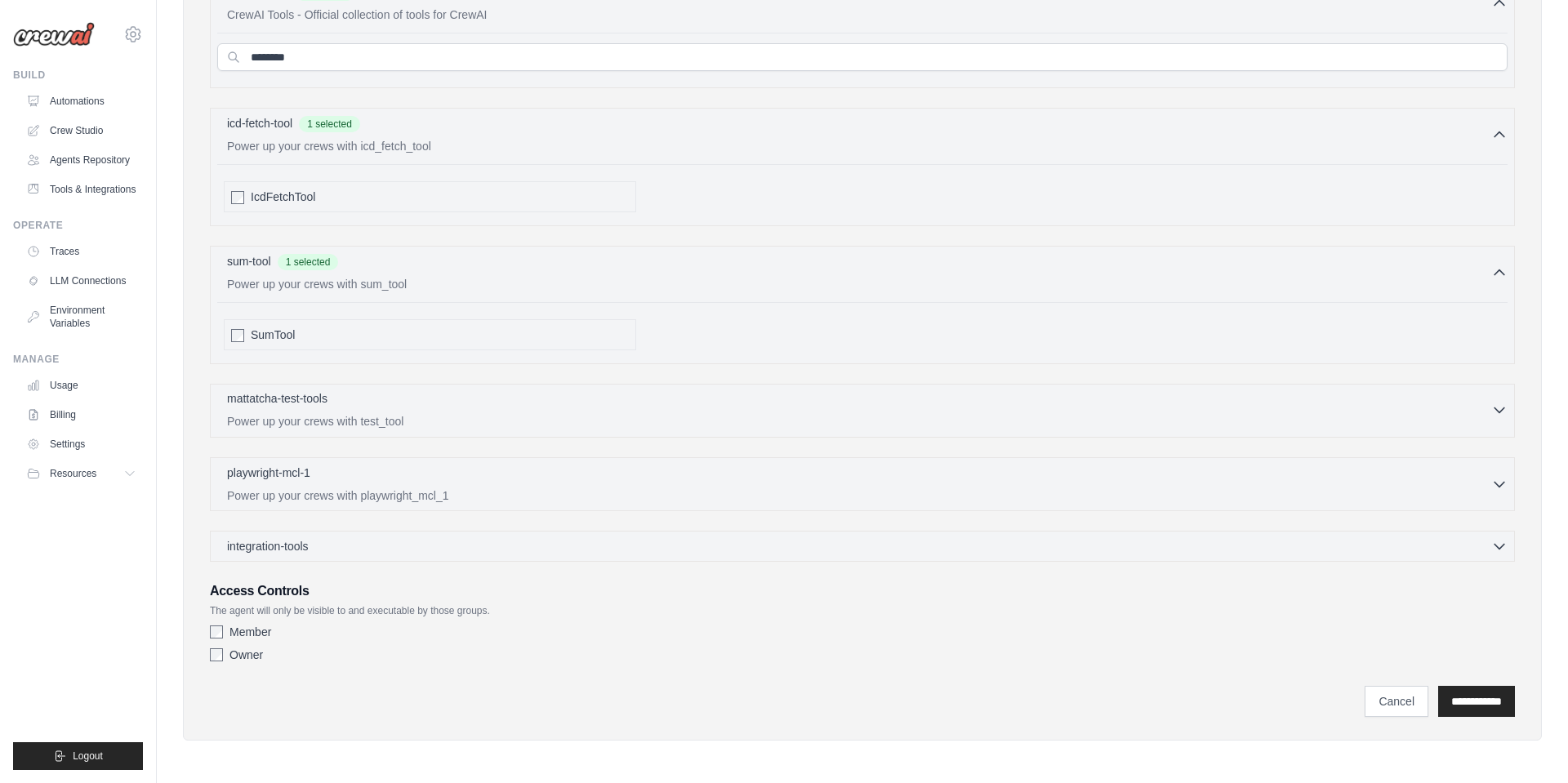
scroll to position [478, 0]
click at [343, 412] on div "mattatcha-test-tools 0 selected Power up your crews with test_tool" at bounding box center [859, 410] width 1264 height 39
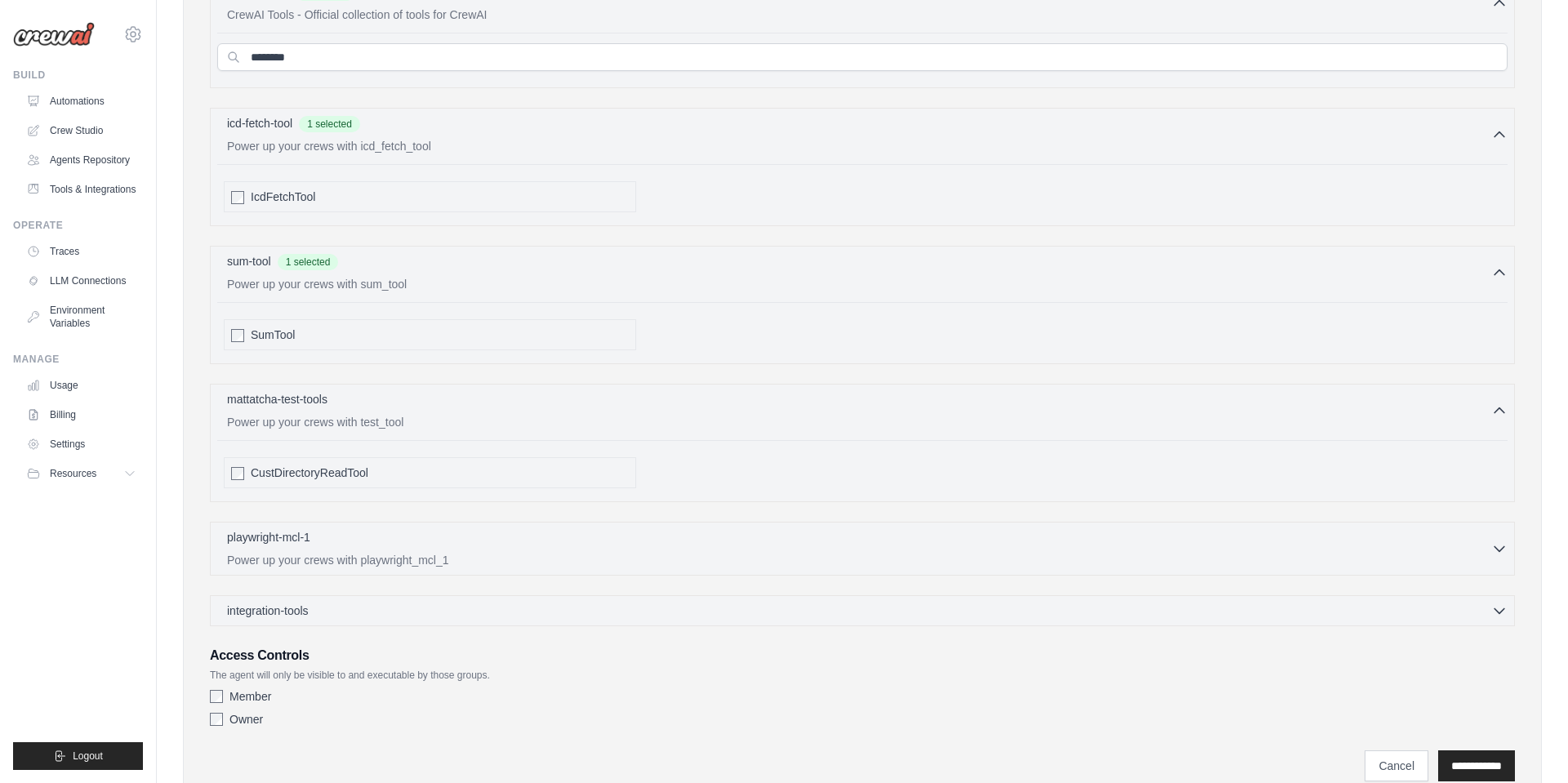
click at [301, 477] on span "CustDirectoryReadTool" at bounding box center [309, 473] width 117 height 16
click at [312, 561] on p "Power up your crews with playwright_mcl_1" at bounding box center [859, 559] width 1264 height 16
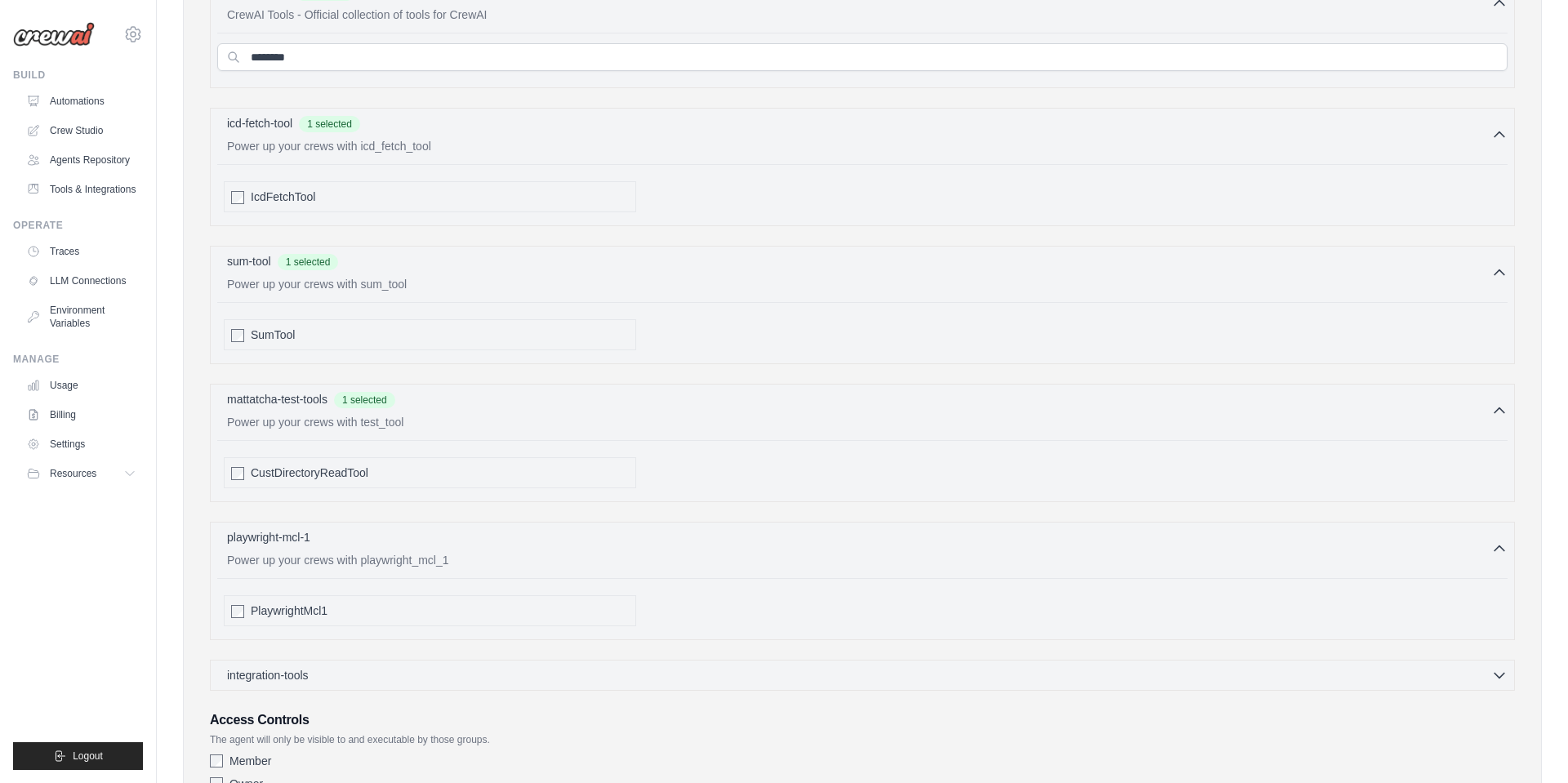
click at [293, 610] on span "PlaywrightMcl1" at bounding box center [289, 611] width 77 height 16
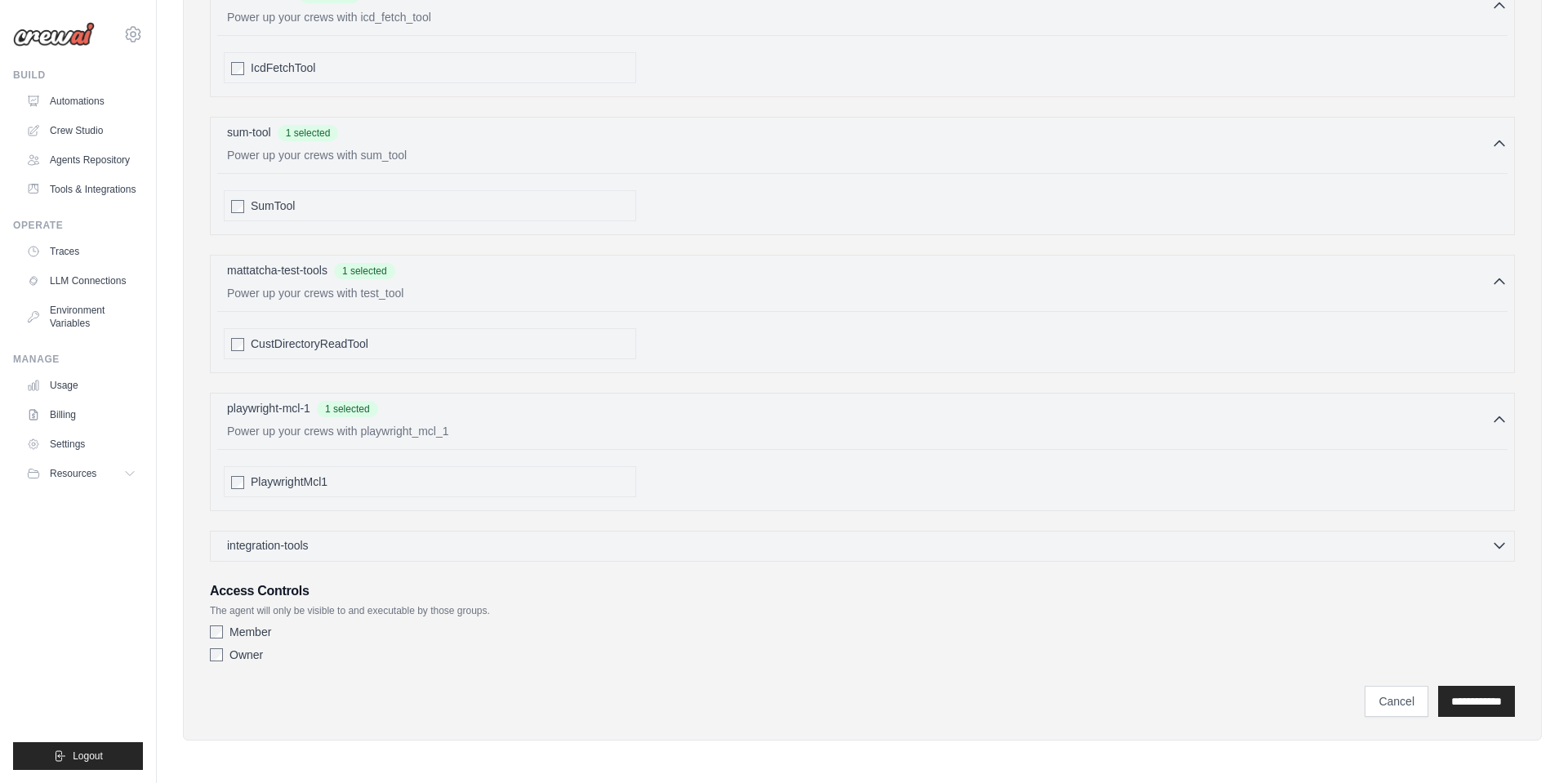
scroll to position [607, 0]
click at [346, 537] on div "integration-tools 0 selected" at bounding box center [866, 545] width 1280 height 16
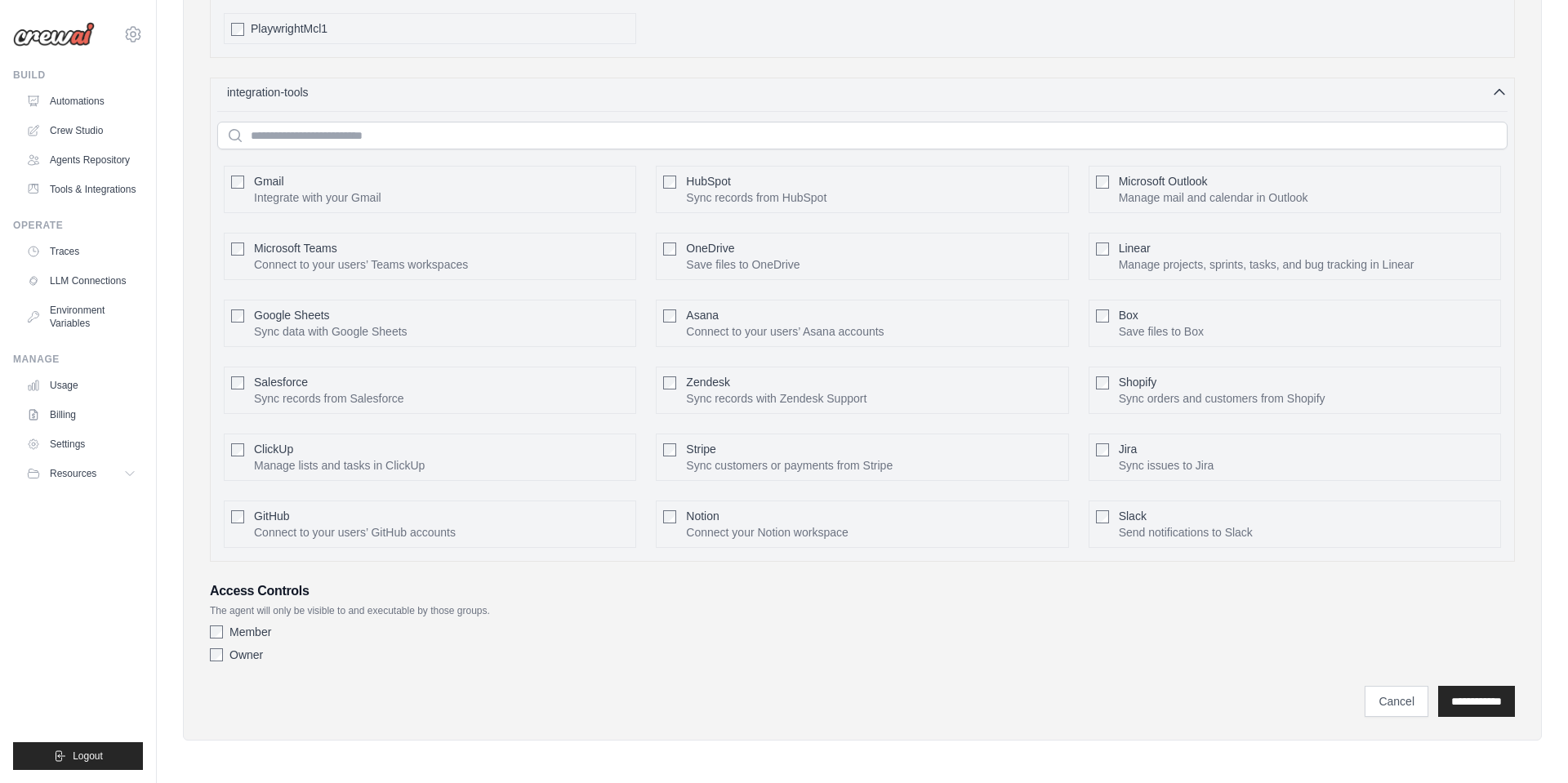
scroll to position [1061, 0]
click at [1447, 699] on input "**********" at bounding box center [1476, 702] width 77 height 31
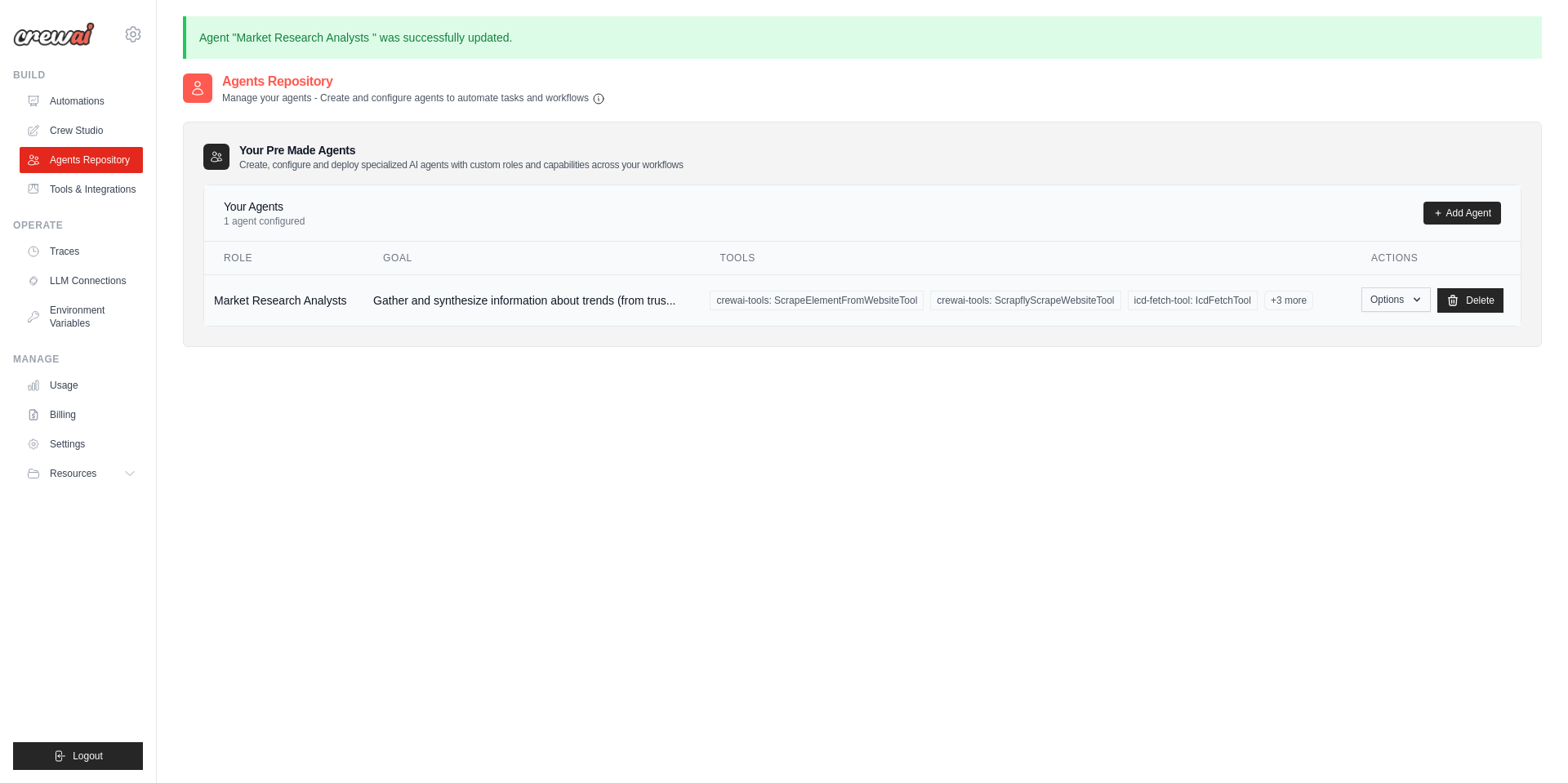
click at [1418, 299] on icon "button" at bounding box center [1417, 299] width 7 height 4
click at [315, 298] on td "Market Research Analysts" at bounding box center [284, 300] width 159 height 52
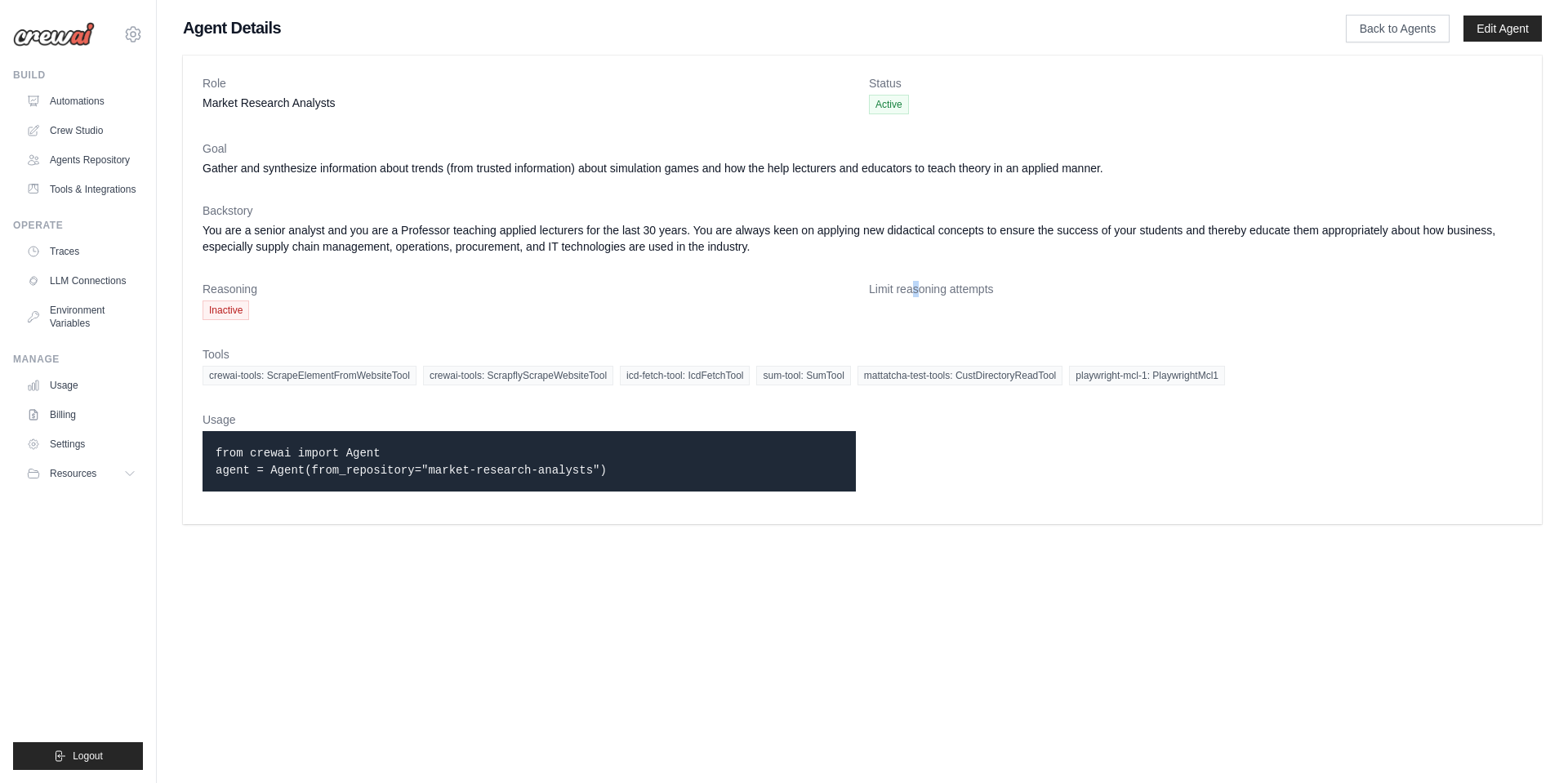
click at [915, 287] on dt "Limit reasoning attempts" at bounding box center [1196, 289] width 653 height 16
click at [213, 317] on span "Inactive" at bounding box center [226, 310] width 47 height 20
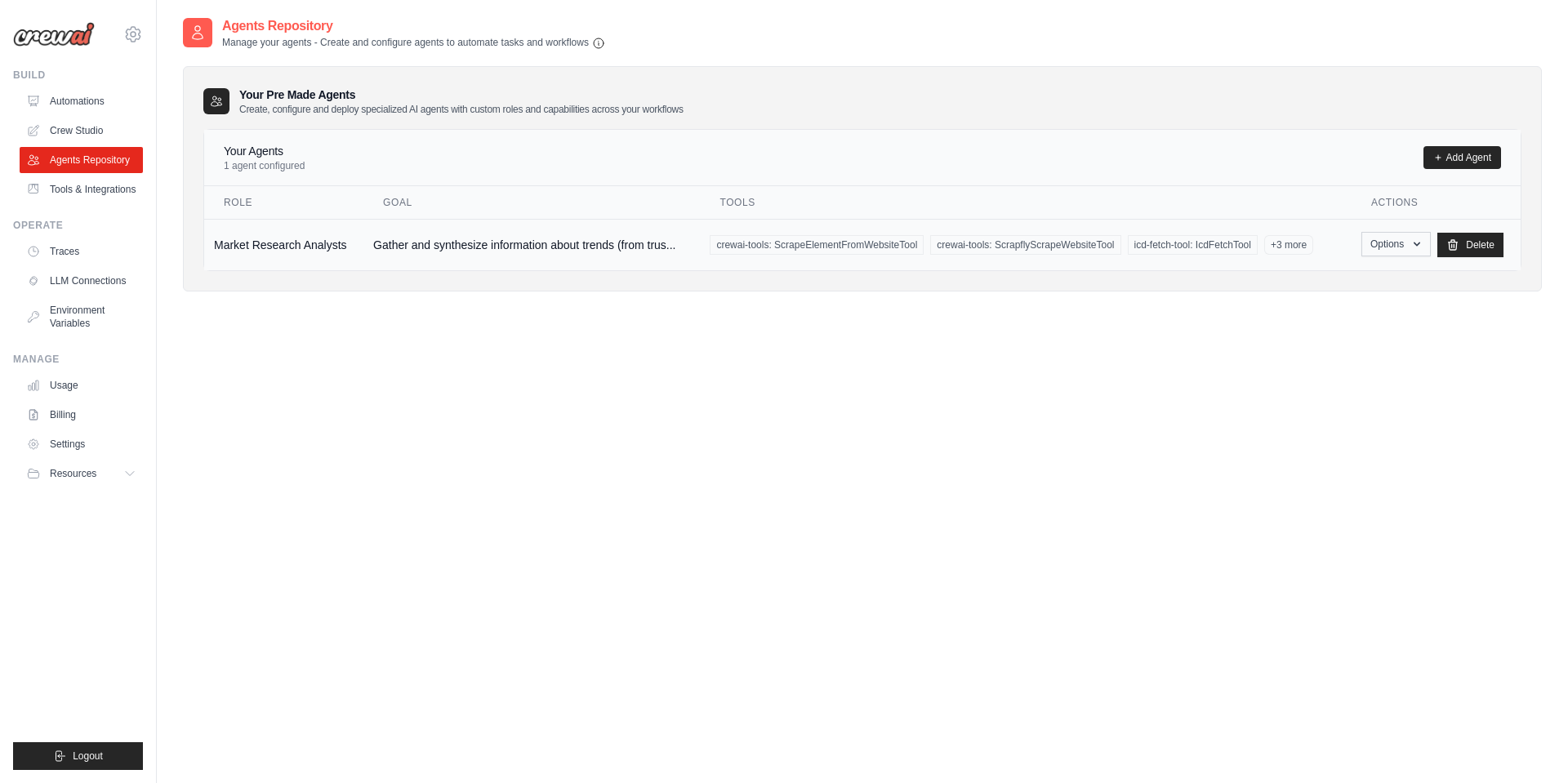
click at [1423, 250] on icon "button" at bounding box center [1416, 244] width 13 height 13
click at [1342, 310] on link "Edit" at bounding box center [1371, 311] width 117 height 29
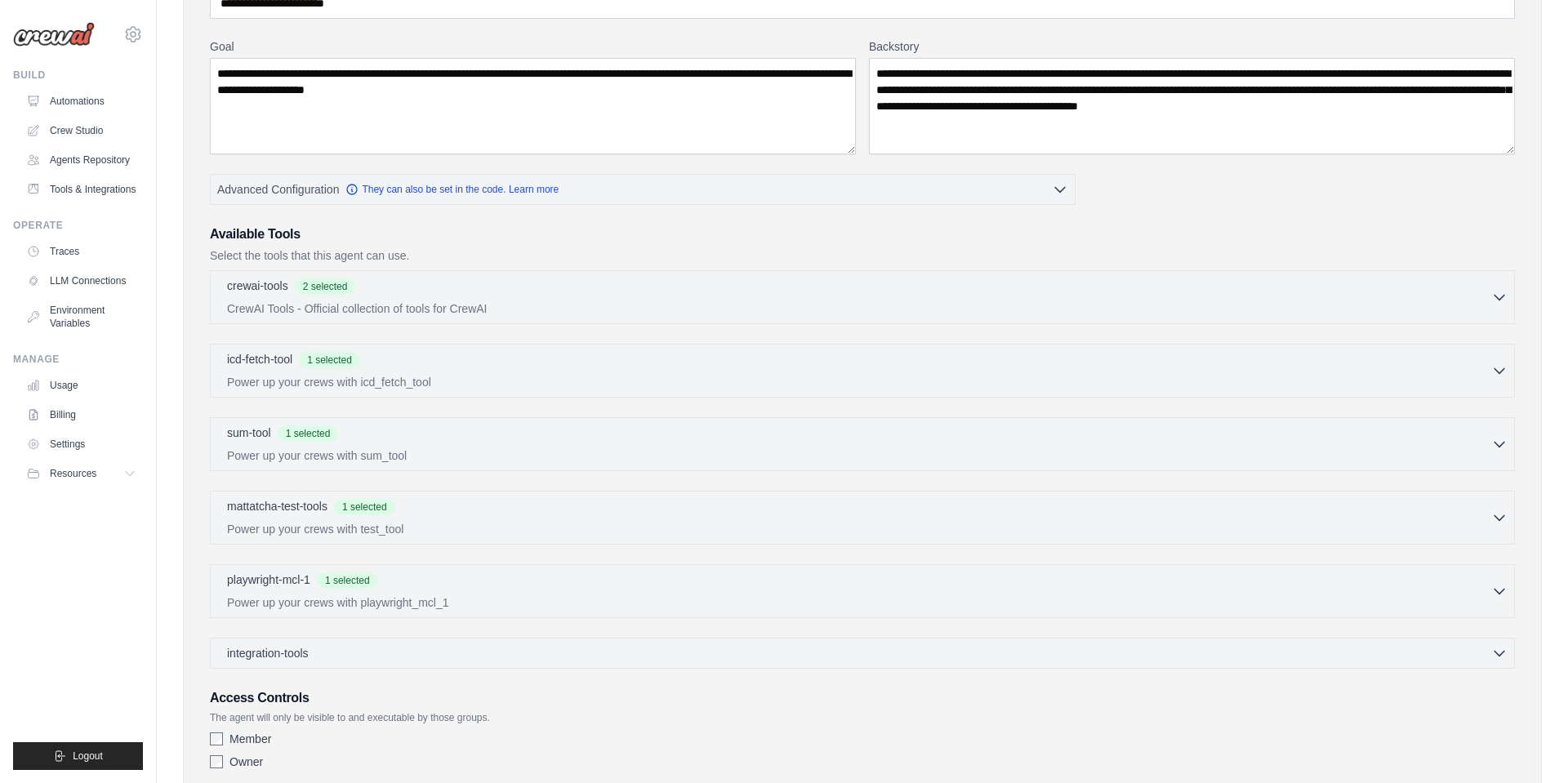
scroll to position [186, 0]
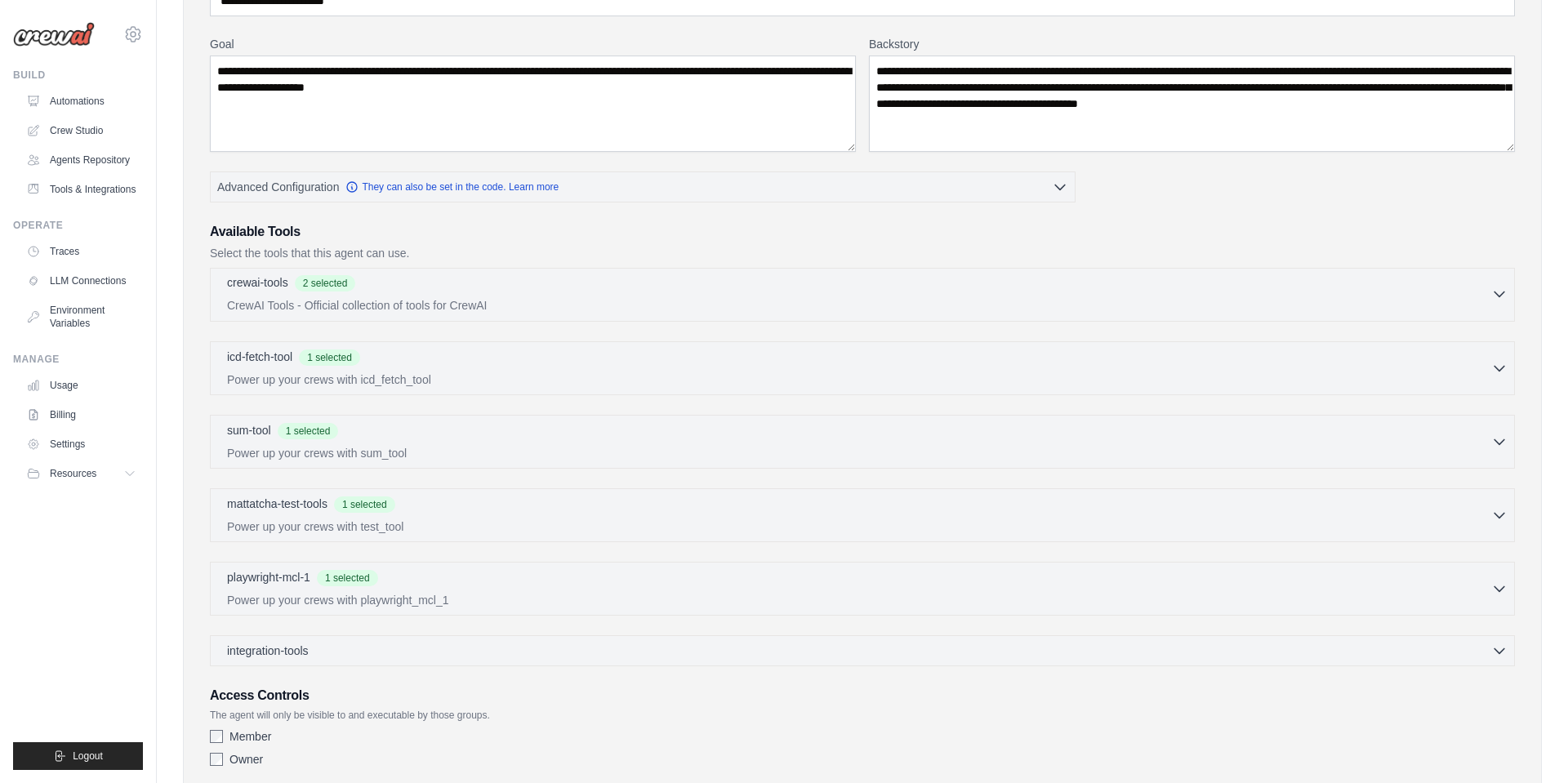
click at [460, 304] on p "CrewAI Tools - Official collection of tools for CrewAI" at bounding box center [859, 305] width 1264 height 16
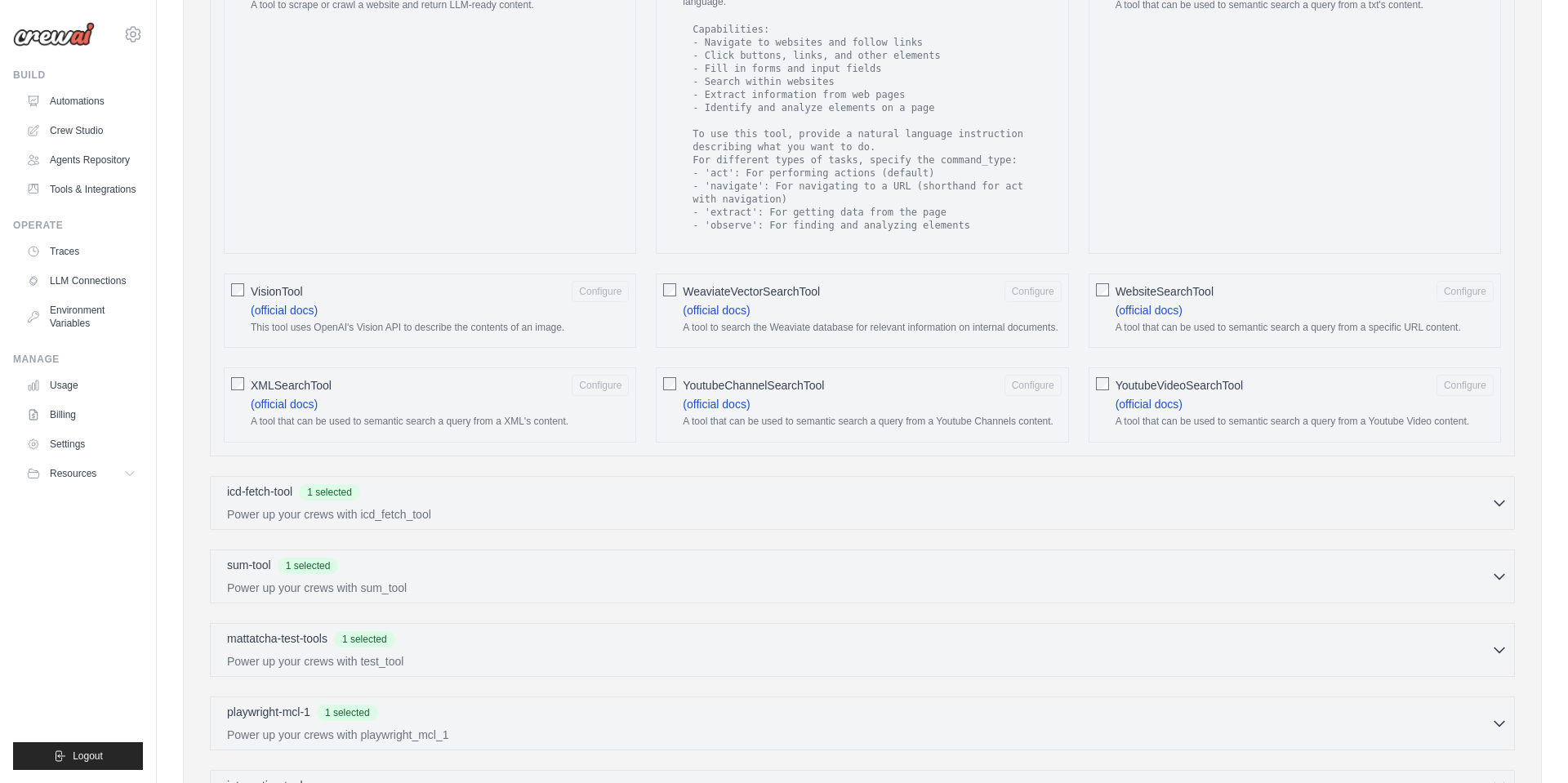
scroll to position [2427, 0]
click at [630, 477] on div "icd-fetch-tool 1 selected" at bounding box center [859, 486] width 1264 height 20
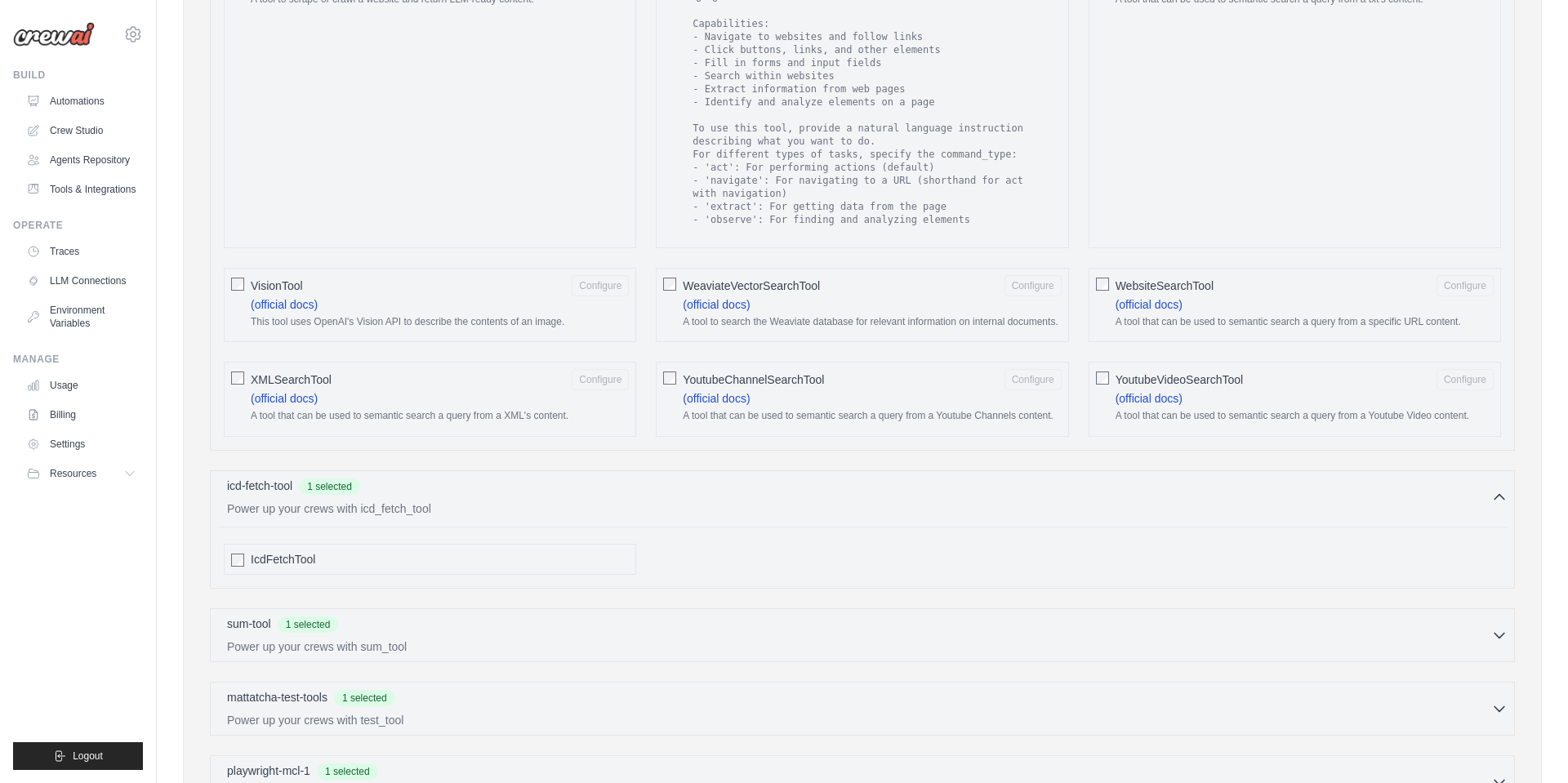
click at [298, 551] on span "IcdFetchTool" at bounding box center [283, 559] width 65 height 16
click at [333, 616] on span "1 selected" at bounding box center [308, 623] width 61 height 16
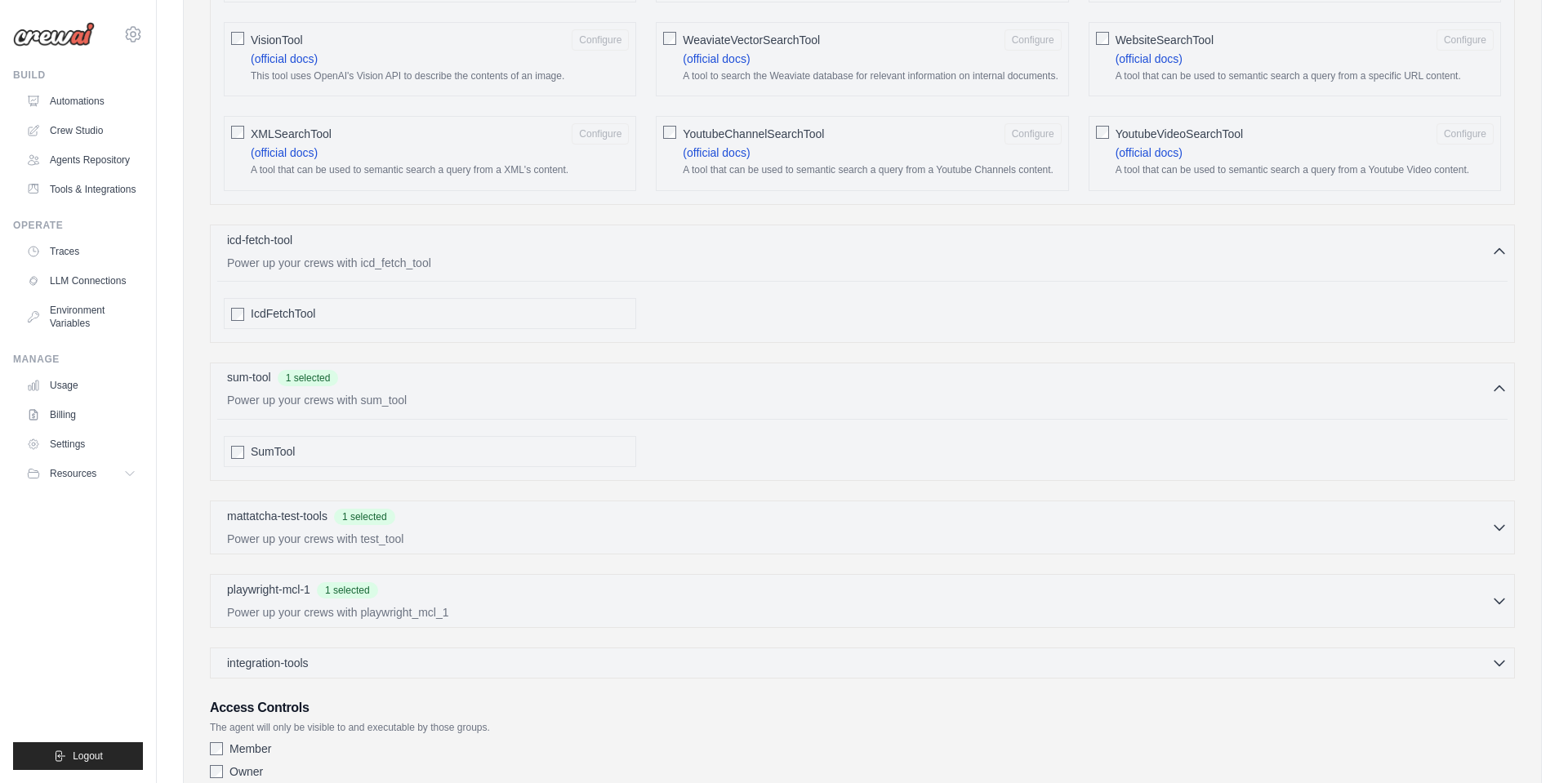
scroll to position [2688, 0]
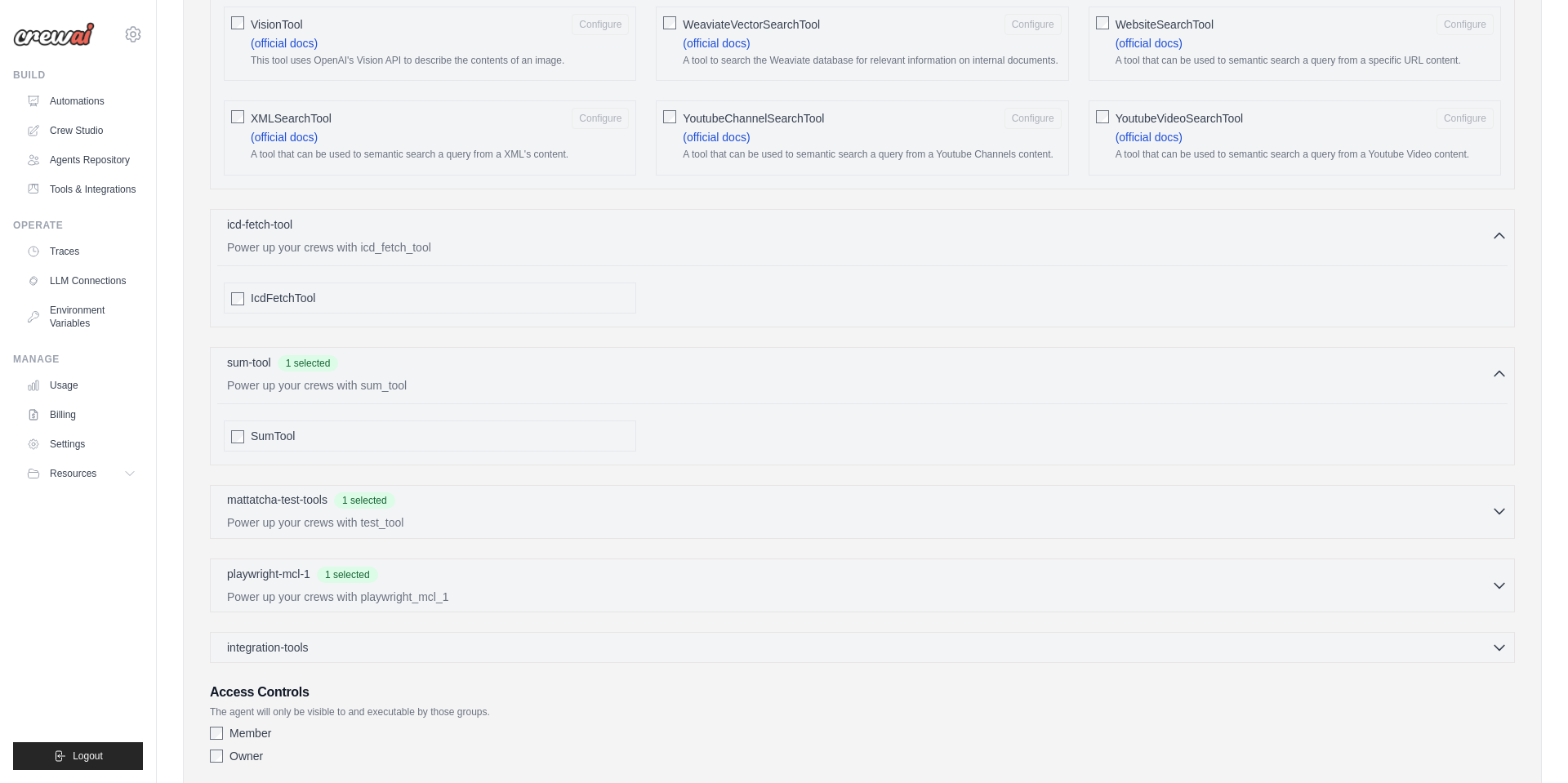
click at [410, 492] on div "mattatcha-test-tools 1 selected" at bounding box center [859, 501] width 1264 height 20
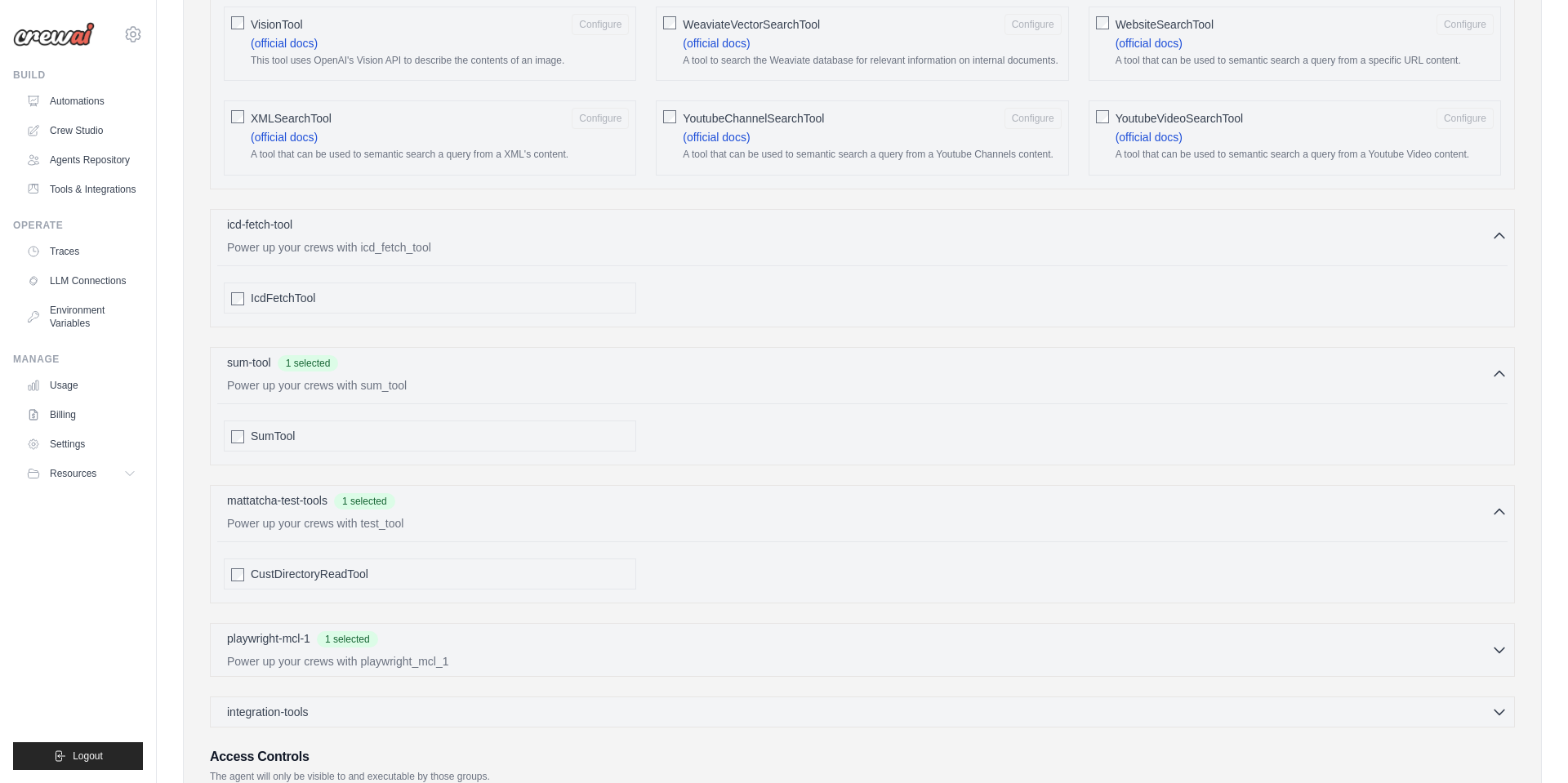
click at [284, 566] on span "CustDirectoryReadTool" at bounding box center [309, 573] width 117 height 16
click at [302, 630] on p "playwright-mcl-1" at bounding box center [268, 637] width 84 height 16
click at [270, 705] on span "PlaywrightMcl1" at bounding box center [289, 712] width 77 height 16
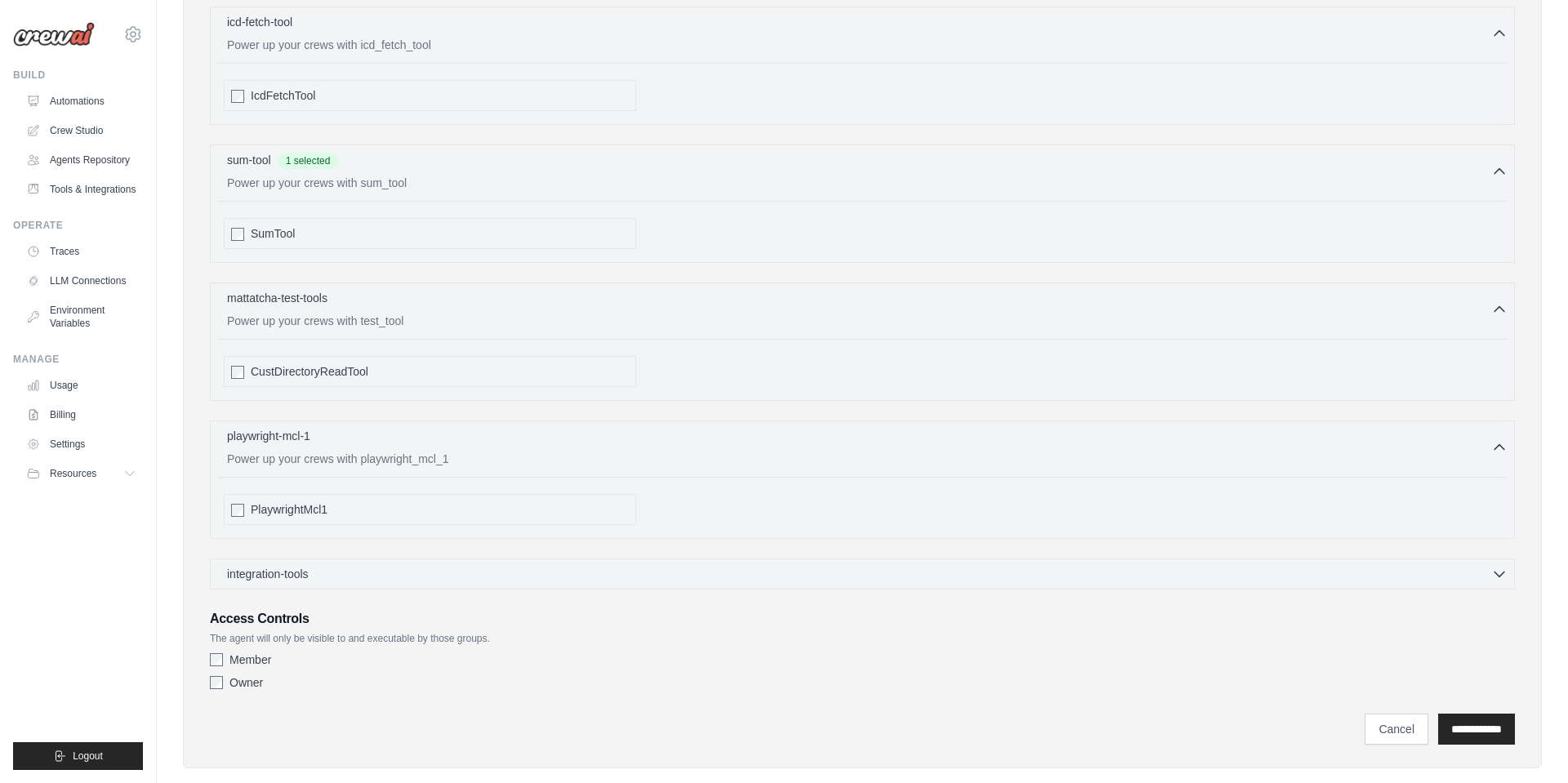
scroll to position [2890, 0]
click at [1484, 715] on input "**********" at bounding box center [1476, 730] width 77 height 31
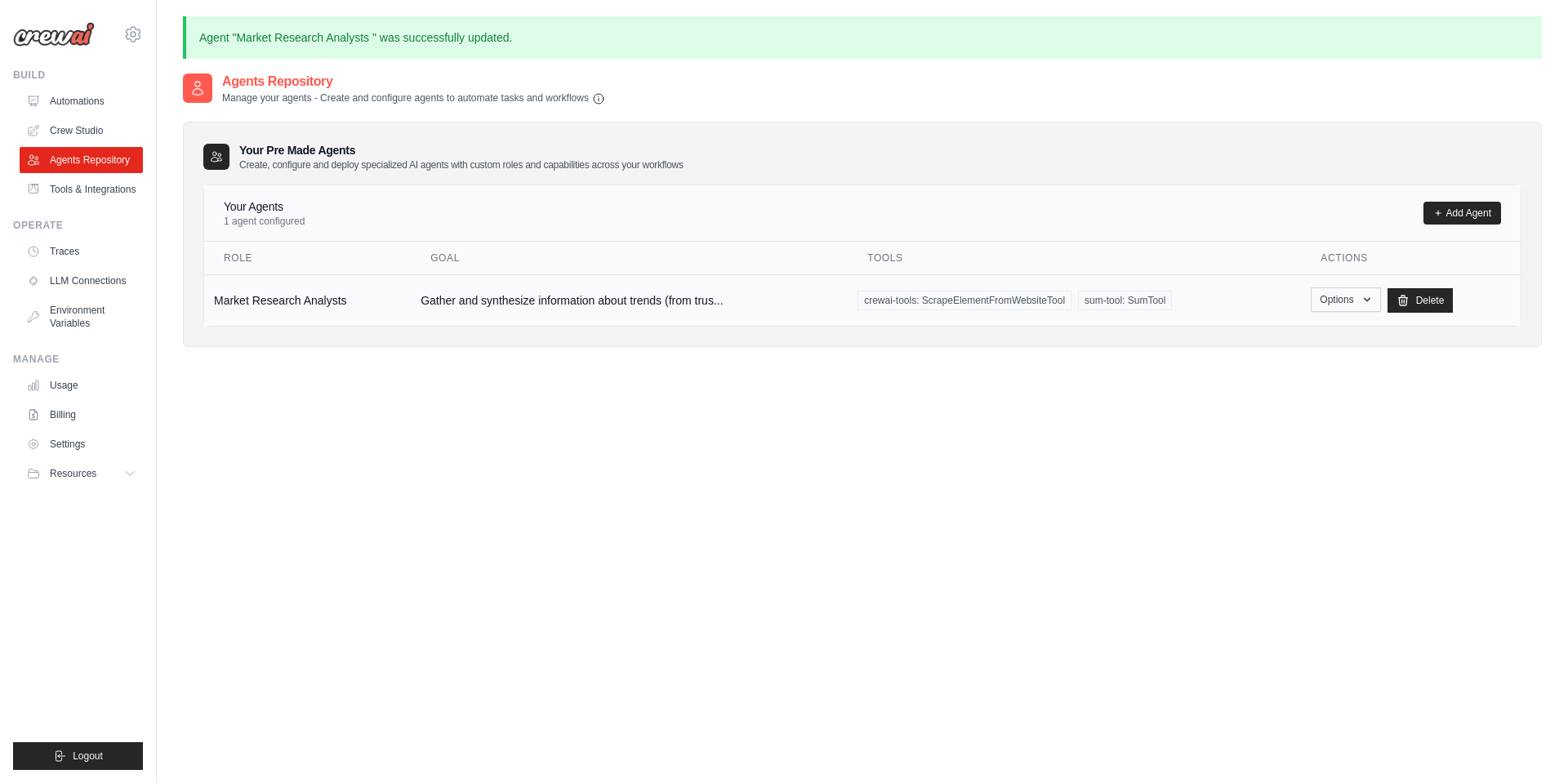
click at [1360, 294] on icon "button" at bounding box center [1366, 299] width 13 height 13
click at [1295, 335] on link "Show" at bounding box center [1321, 337] width 117 height 29
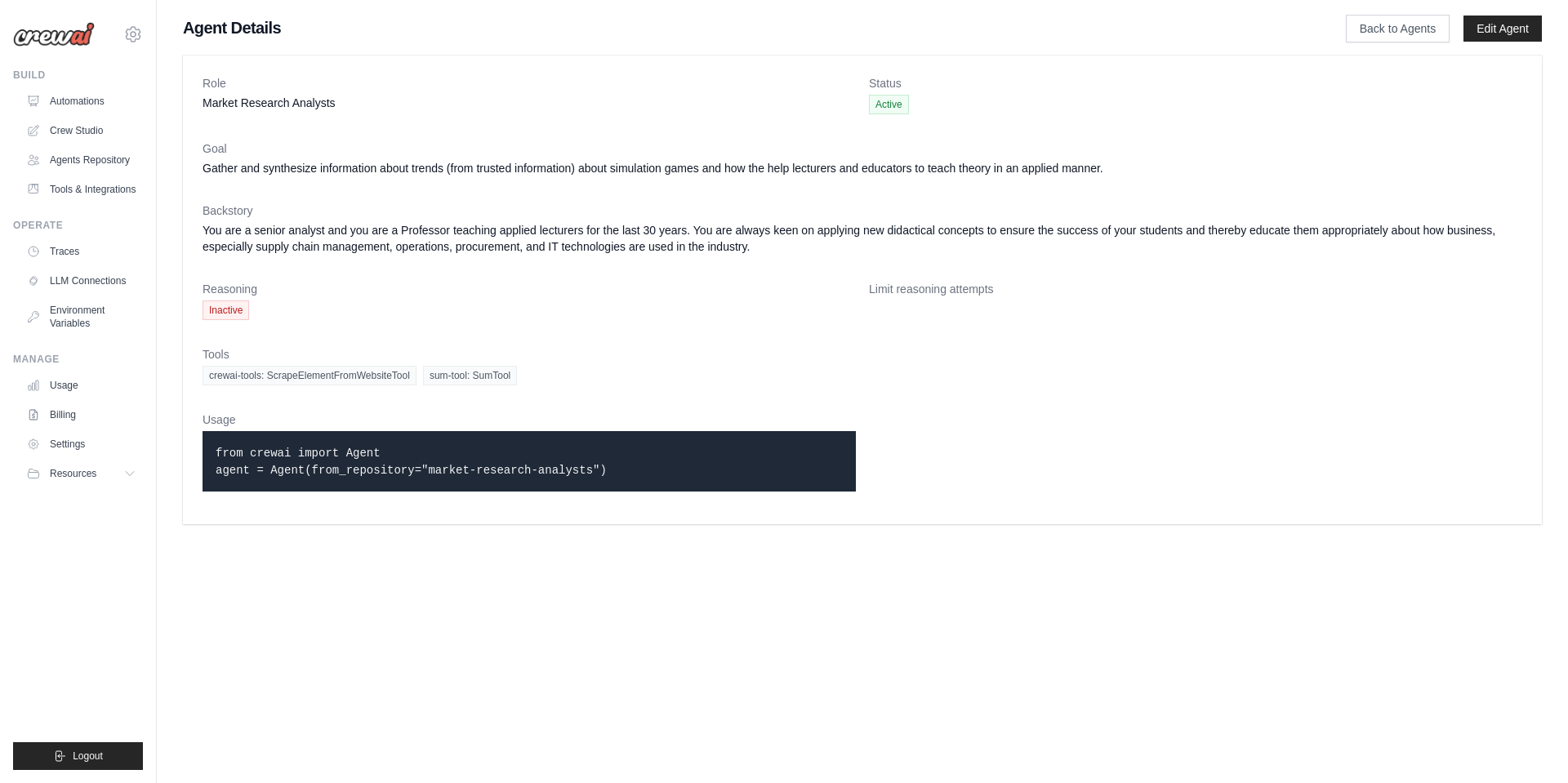
click at [234, 310] on span "Inactive" at bounding box center [226, 310] width 47 height 20
click at [117, 277] on link "LLM Connections" at bounding box center [83, 281] width 123 height 26
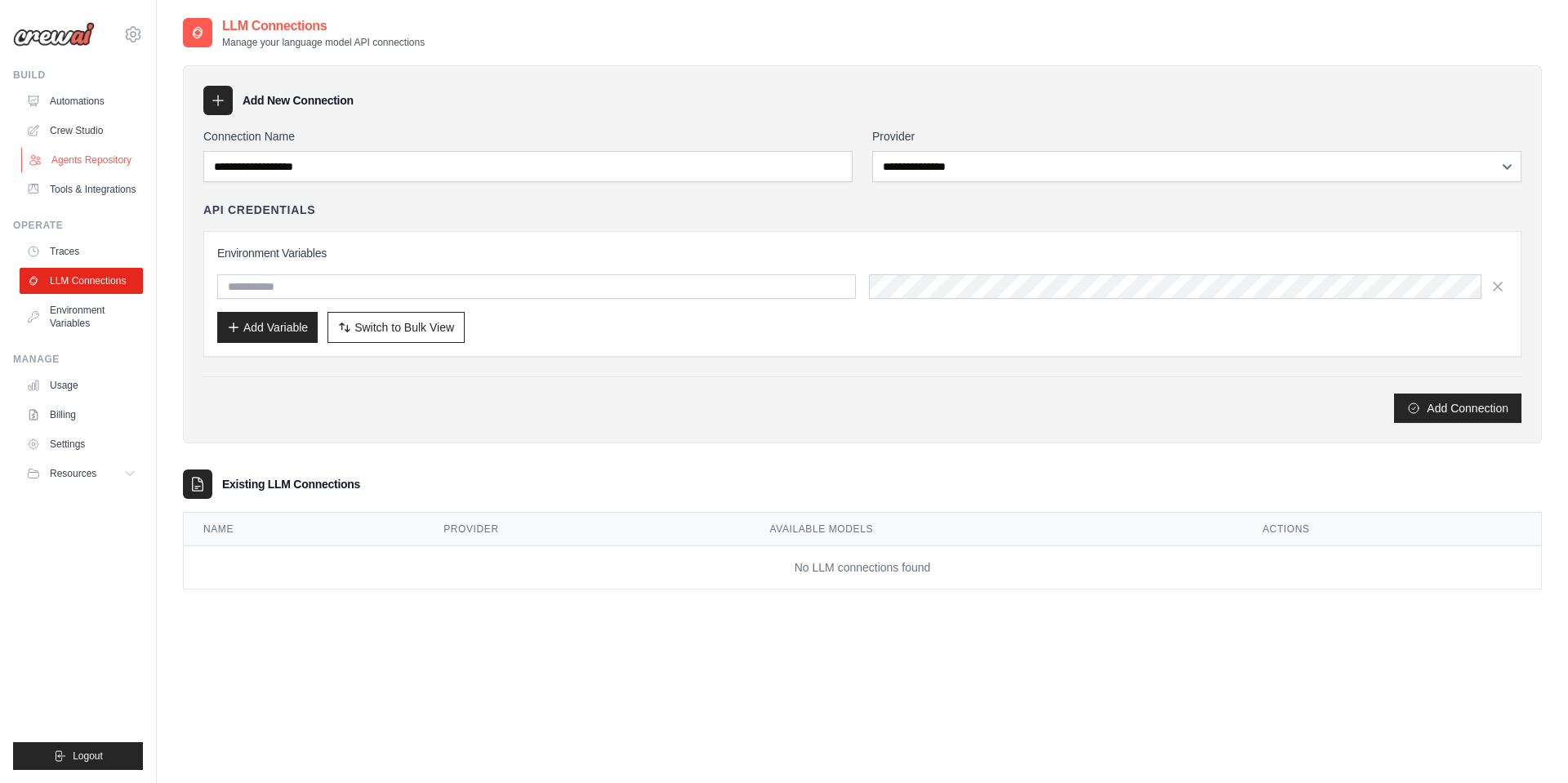
click at [97, 156] on link "Agents Repository" at bounding box center [83, 160] width 123 height 26
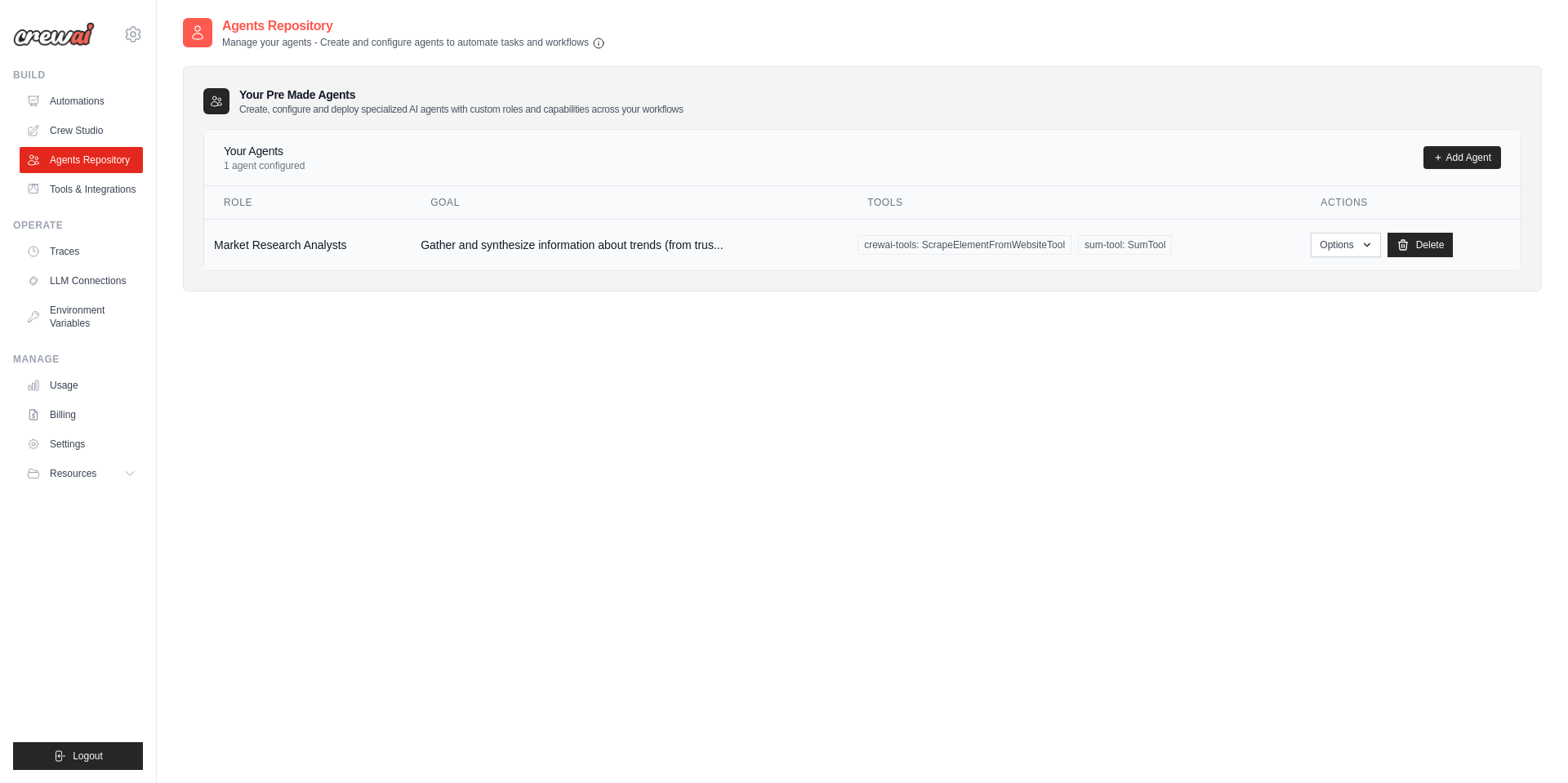
click at [267, 248] on td "Market Research Analysts" at bounding box center [308, 245] width 207 height 52
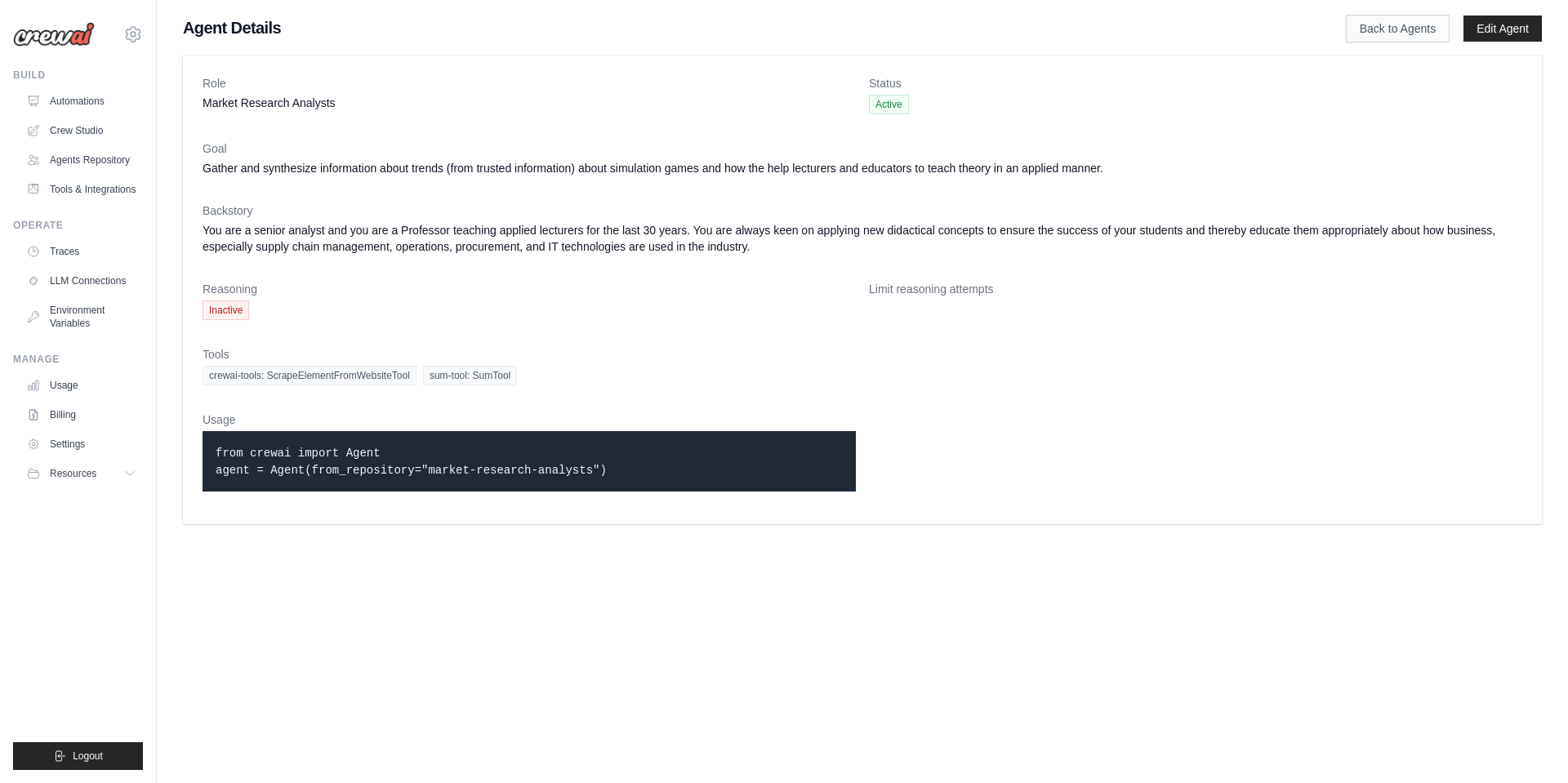
click at [1394, 35] on link "Back to Agents" at bounding box center [1397, 28] width 103 height 28
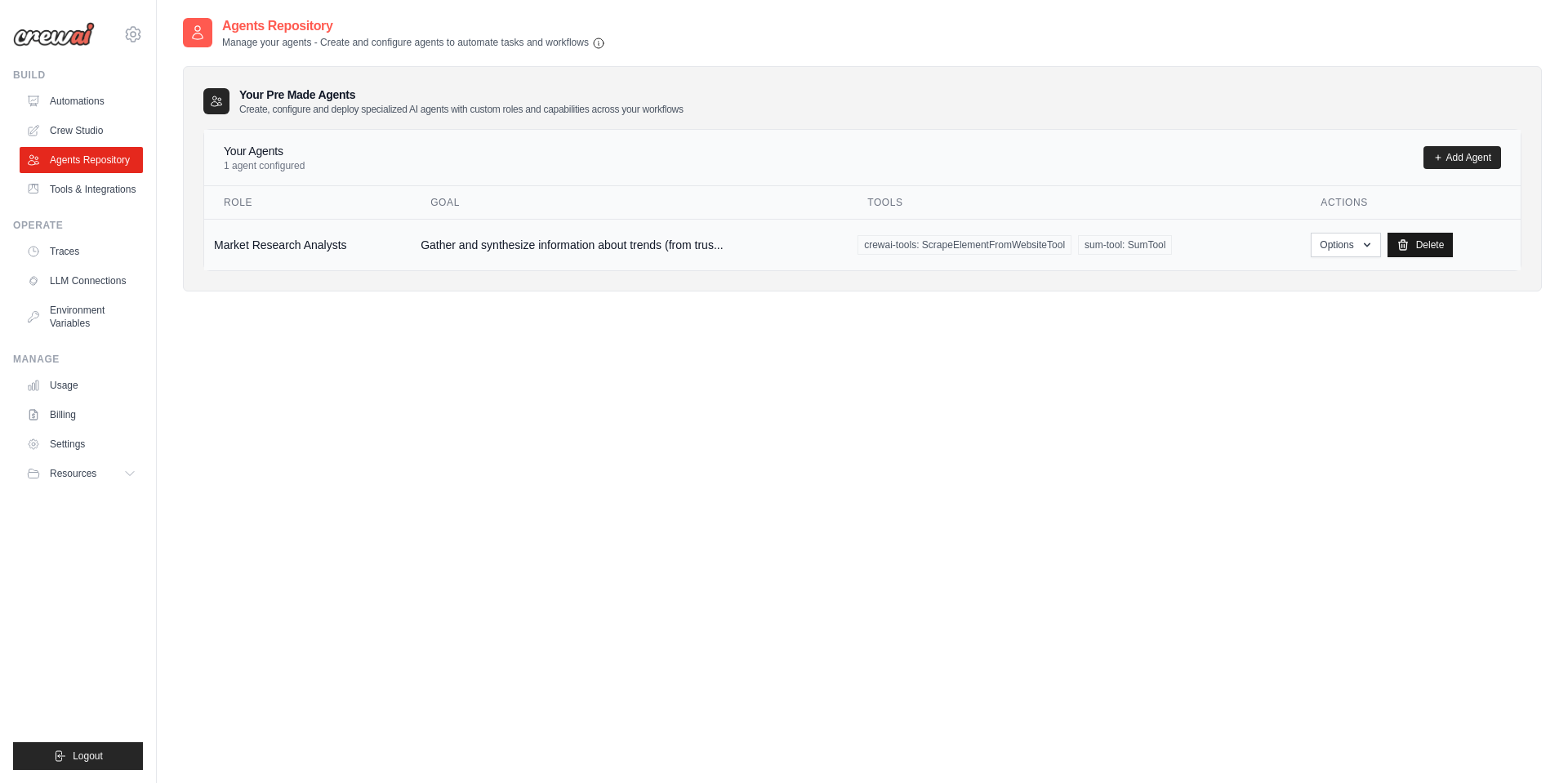
click at [1414, 243] on link "Delete" at bounding box center [1420, 245] width 66 height 24
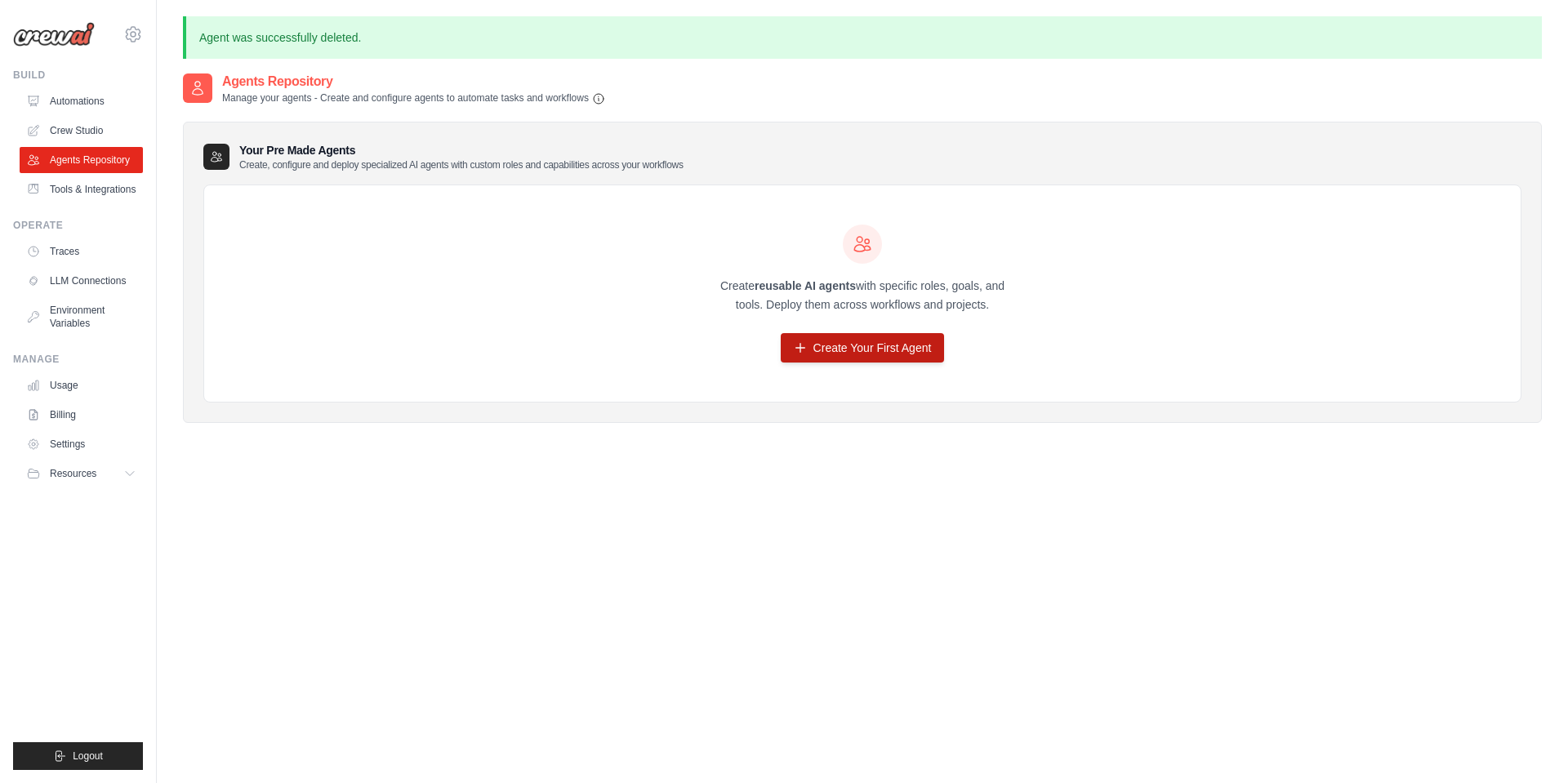
click at [857, 351] on link "Create Your First Agent" at bounding box center [863, 348] width 164 height 29
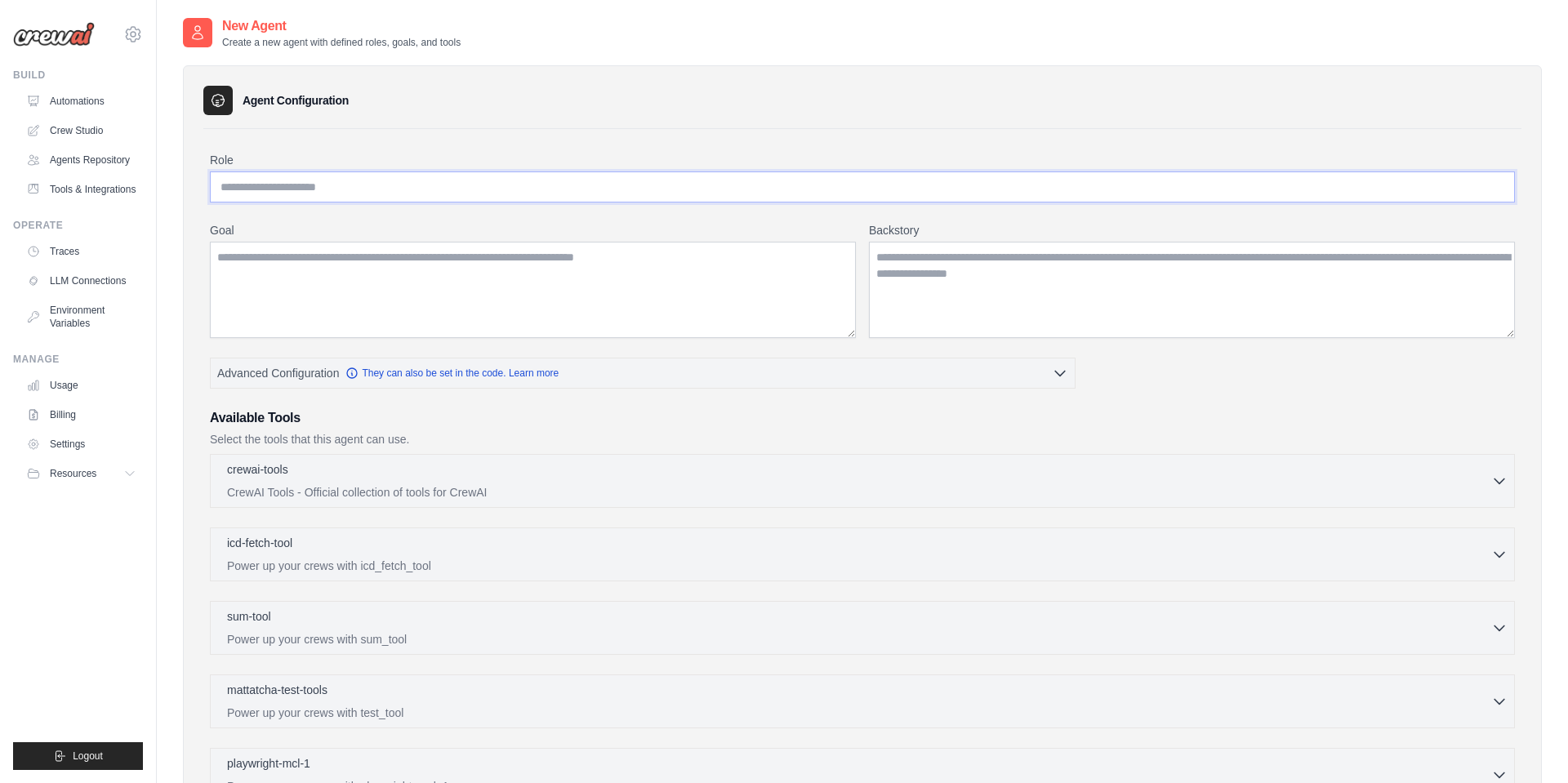
click at [390, 181] on input "Role" at bounding box center [862, 187] width 1305 height 31
type input "***"
click at [556, 289] on textarea "Goal" at bounding box center [532, 290] width 646 height 97
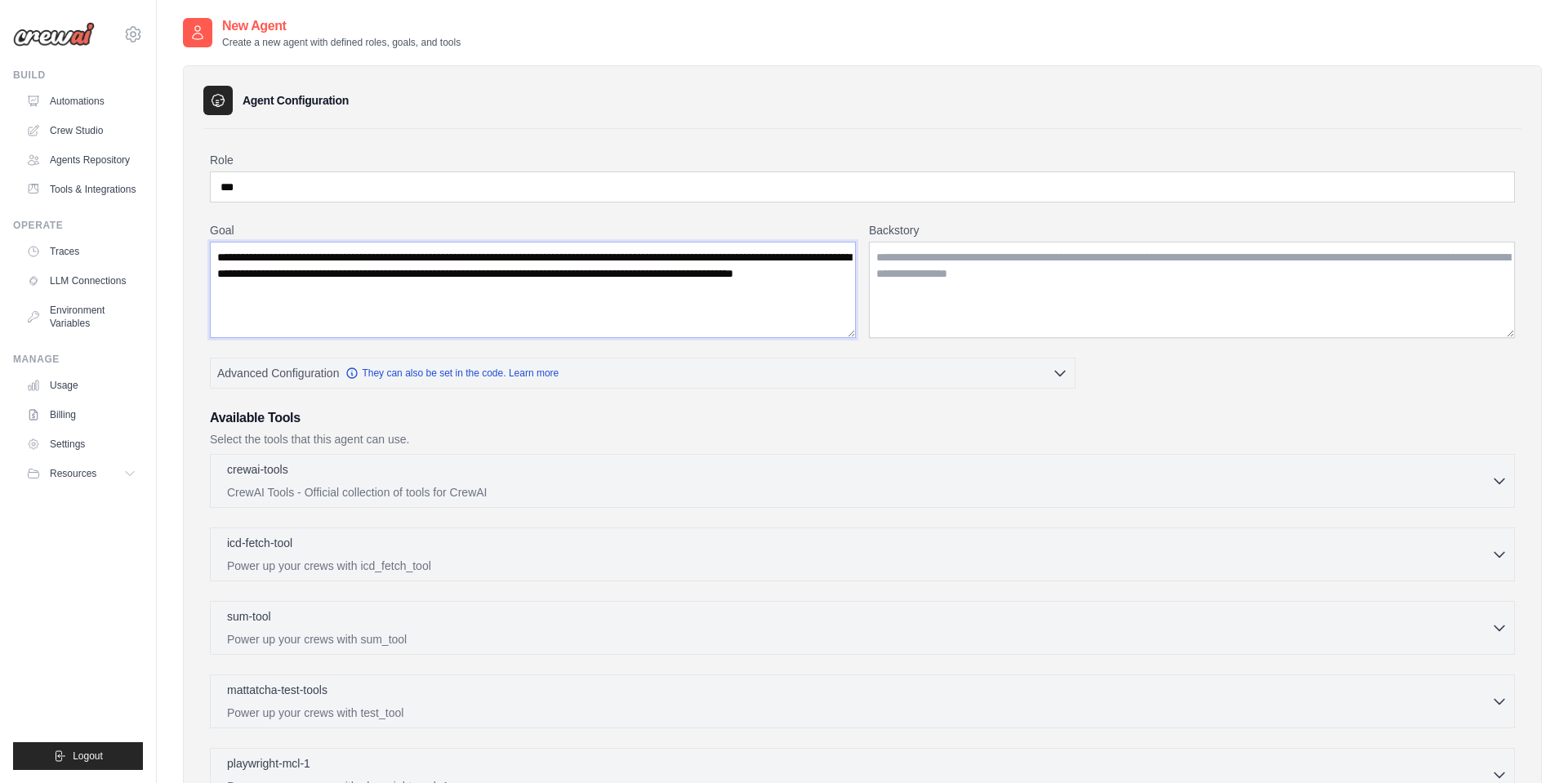
type textarea "**********"
click at [970, 258] on textarea "Backstory" at bounding box center [1191, 290] width 646 height 97
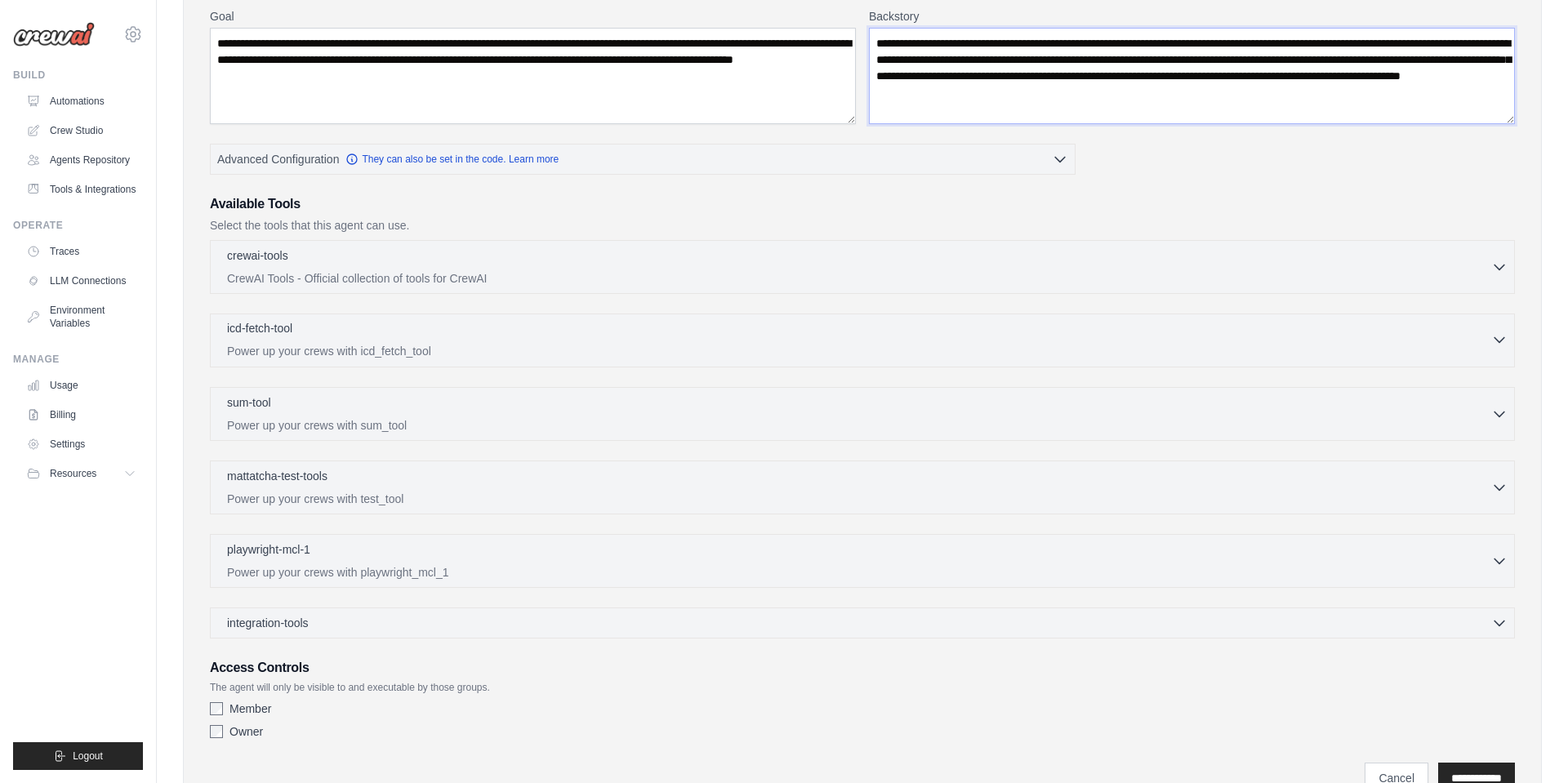
scroll to position [216, 0]
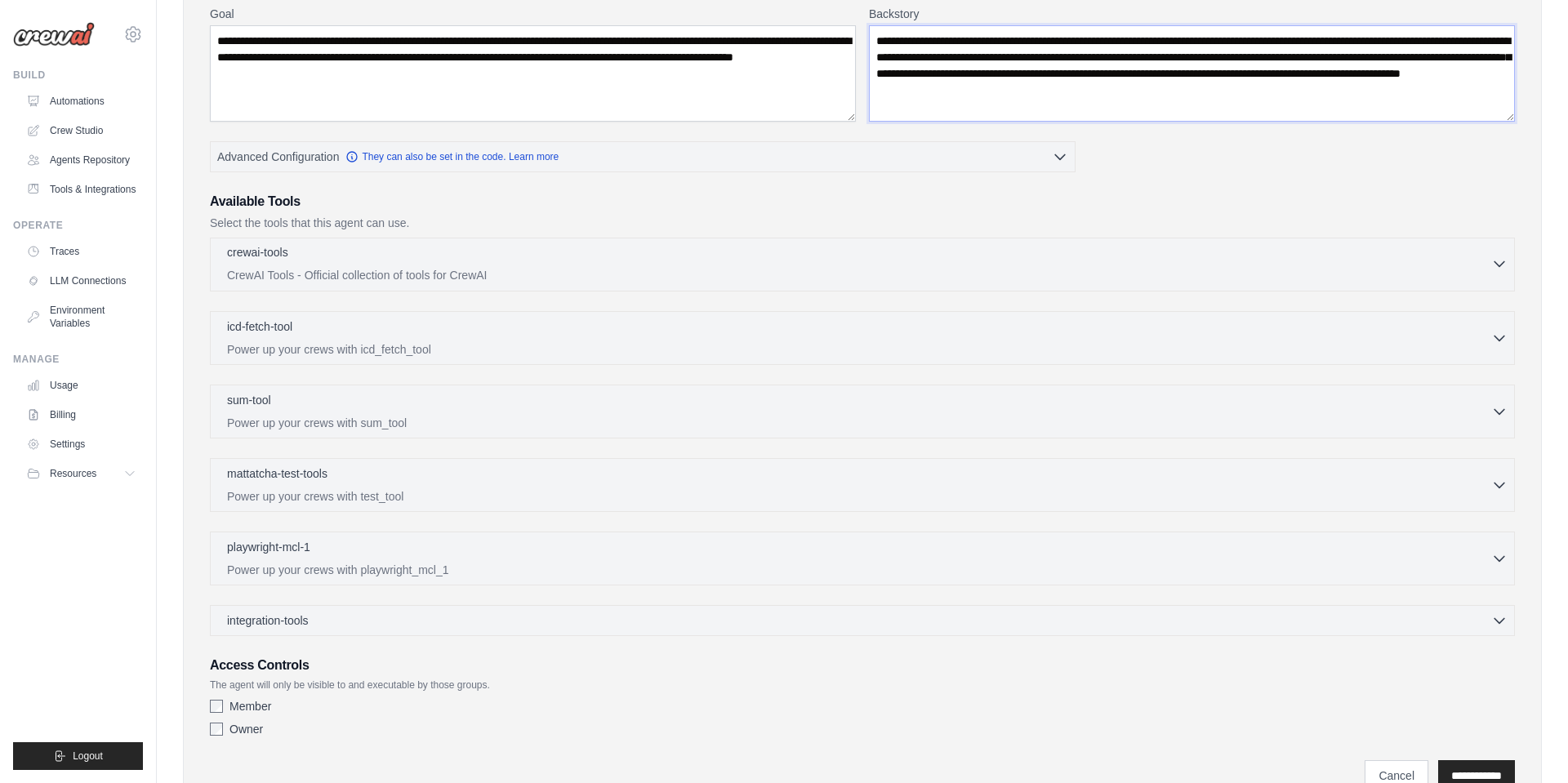
type textarea "**********"
click at [440, 270] on p "CrewAI Tools - Official collection of tools for CrewAI" at bounding box center [859, 275] width 1264 height 16
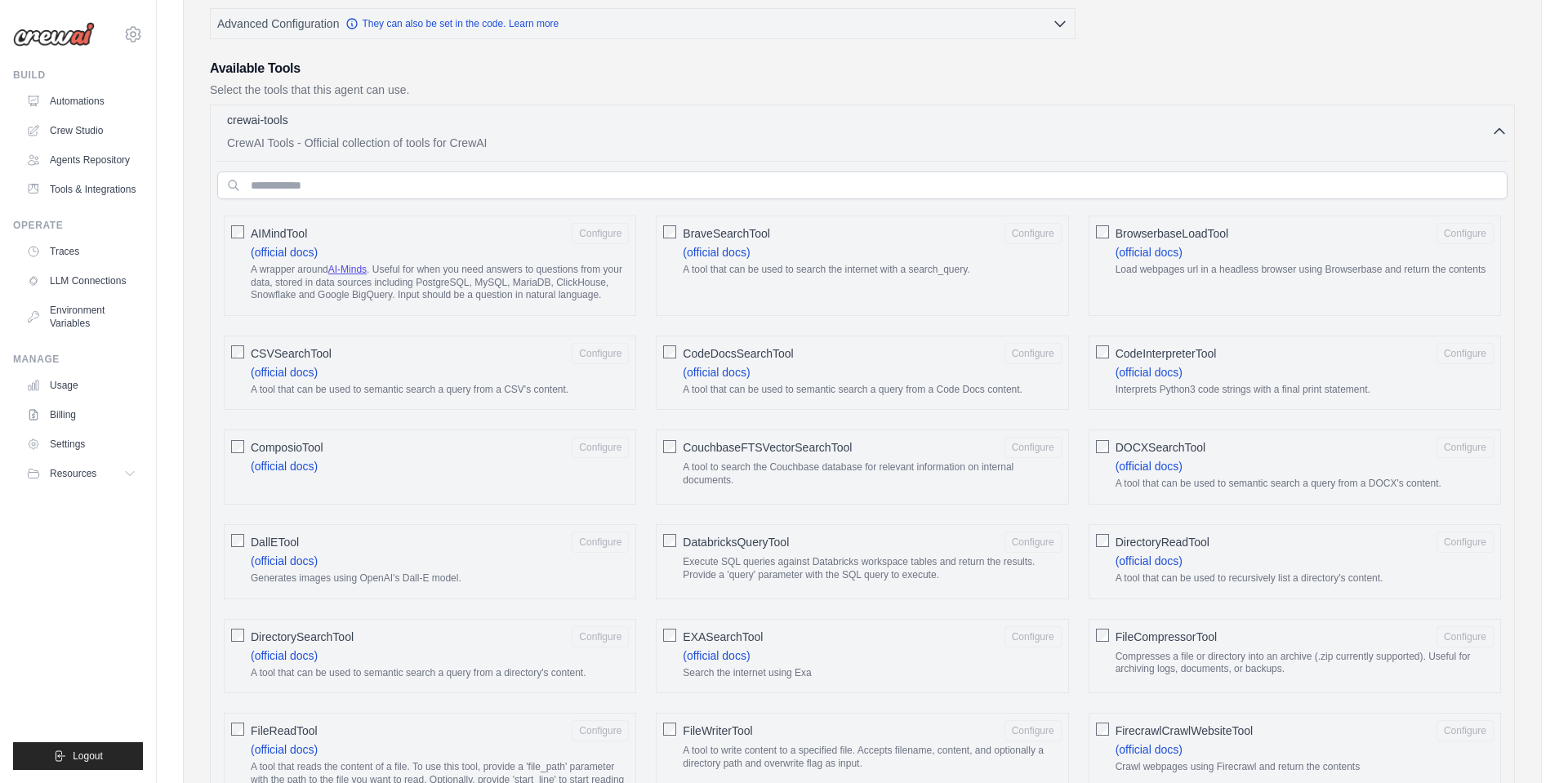
scroll to position [350, 0]
click at [496, 190] on input "text" at bounding box center [862, 185] width 1290 height 28
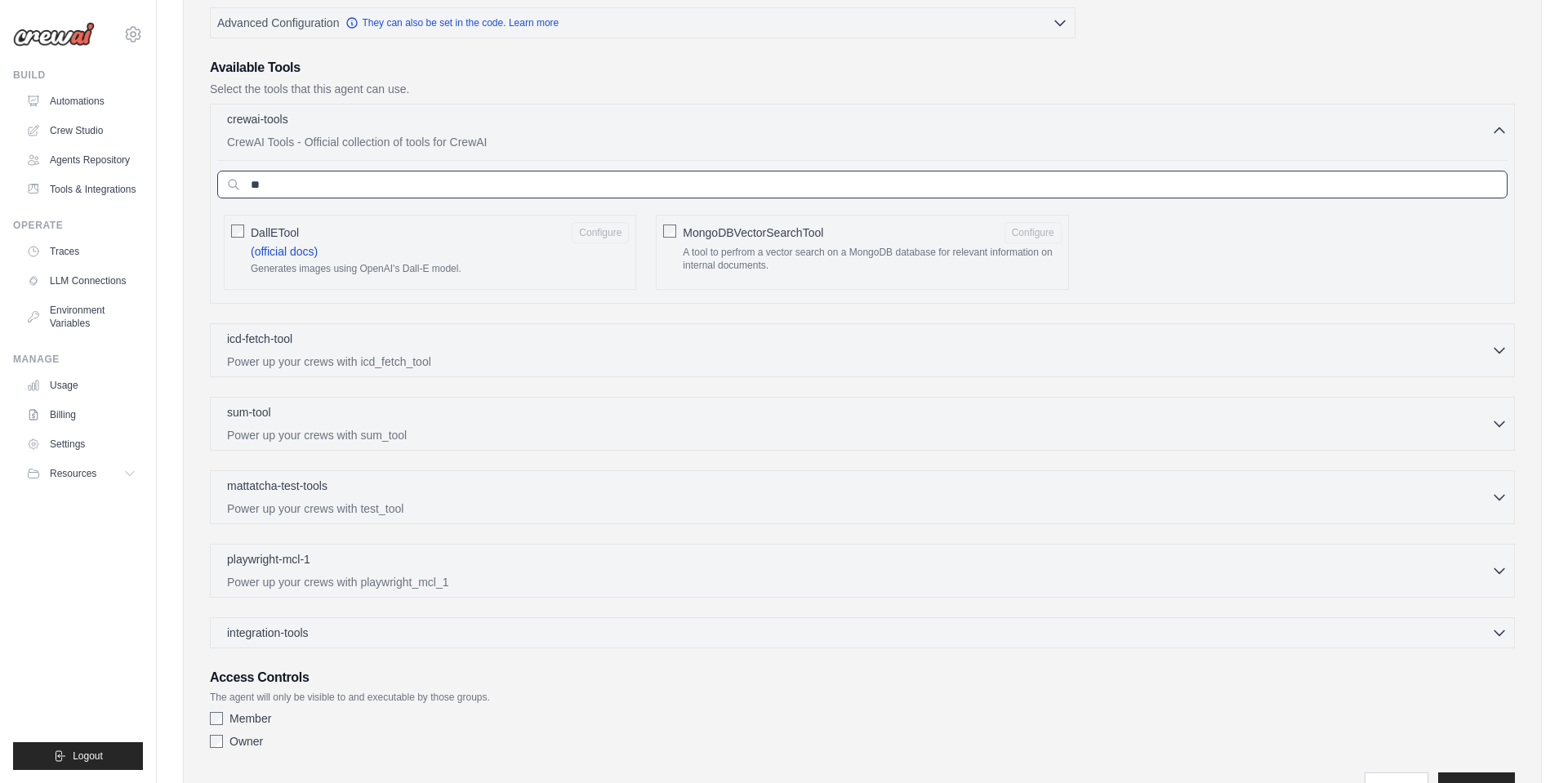
type input "*"
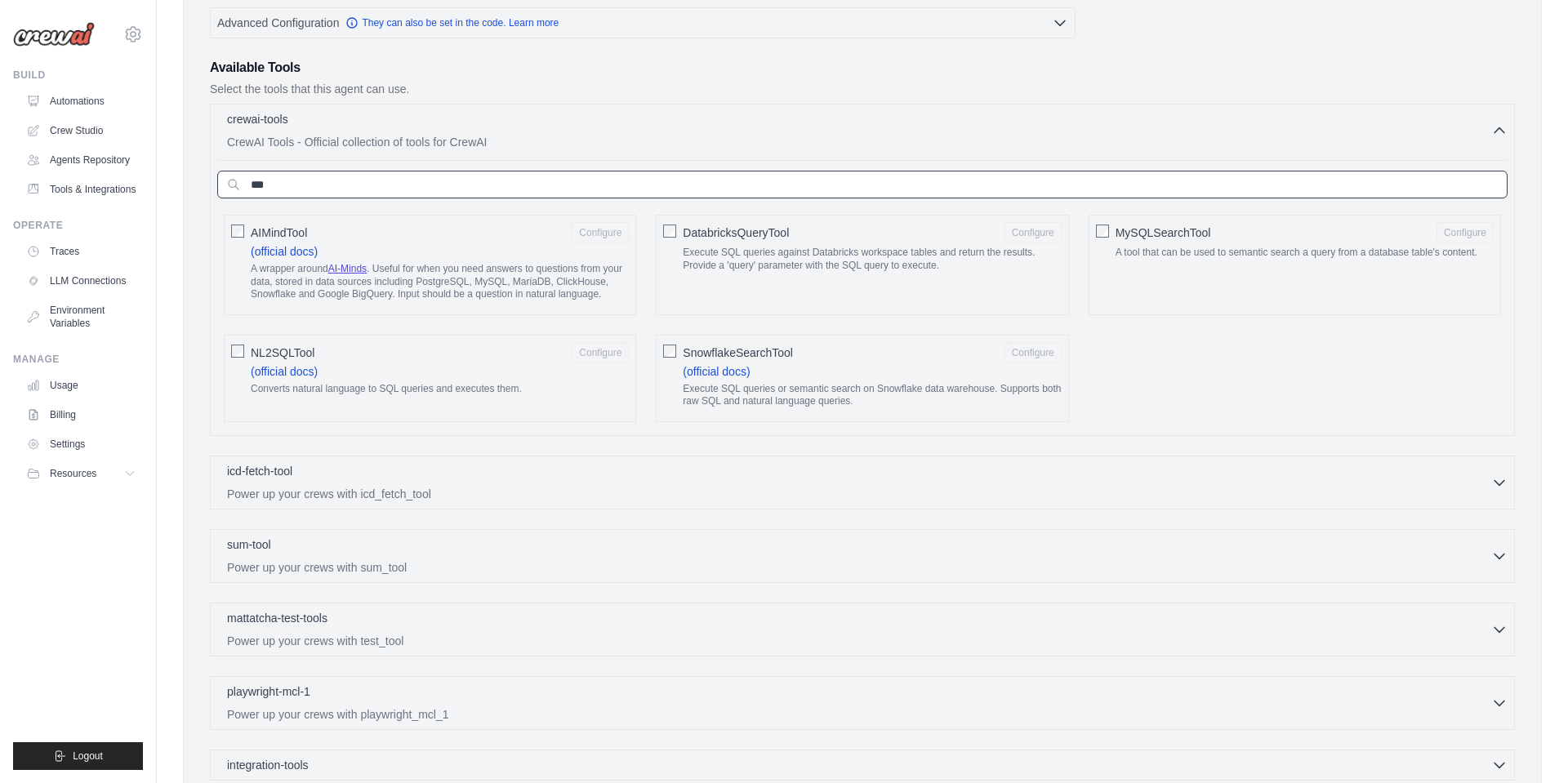
type input "***"
click at [1441, 229] on button "Configure" at bounding box center [1465, 232] width 57 height 22
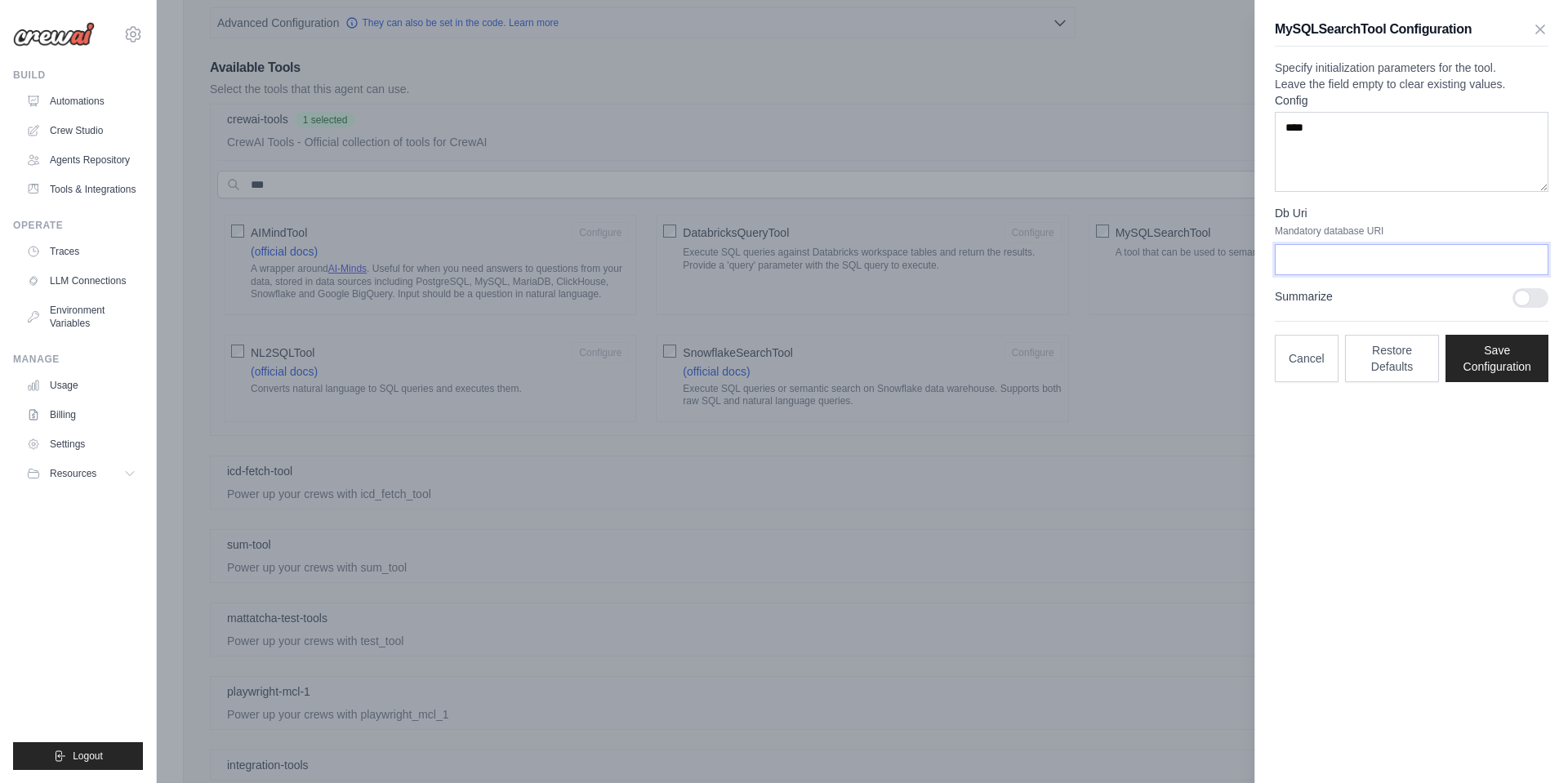
click at [1323, 275] on input "Db Uri" at bounding box center [1411, 260] width 273 height 31
paste input "**********"
type input "**********"
click at [1494, 381] on button "Save Configuration" at bounding box center [1496, 357] width 103 height 47
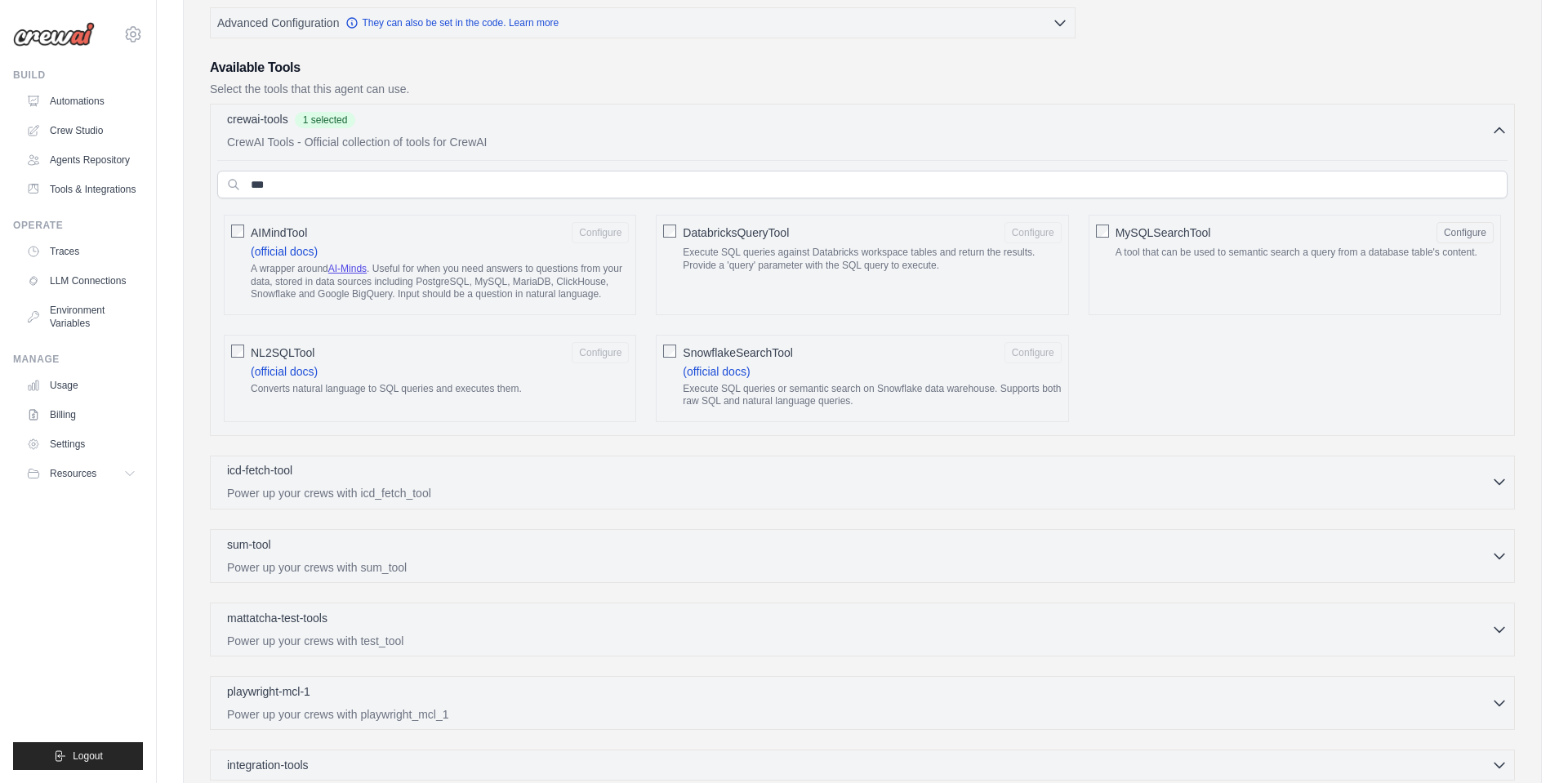
click at [715, 486] on p "Power up your crews with icd_fetch_tool" at bounding box center [859, 493] width 1264 height 16
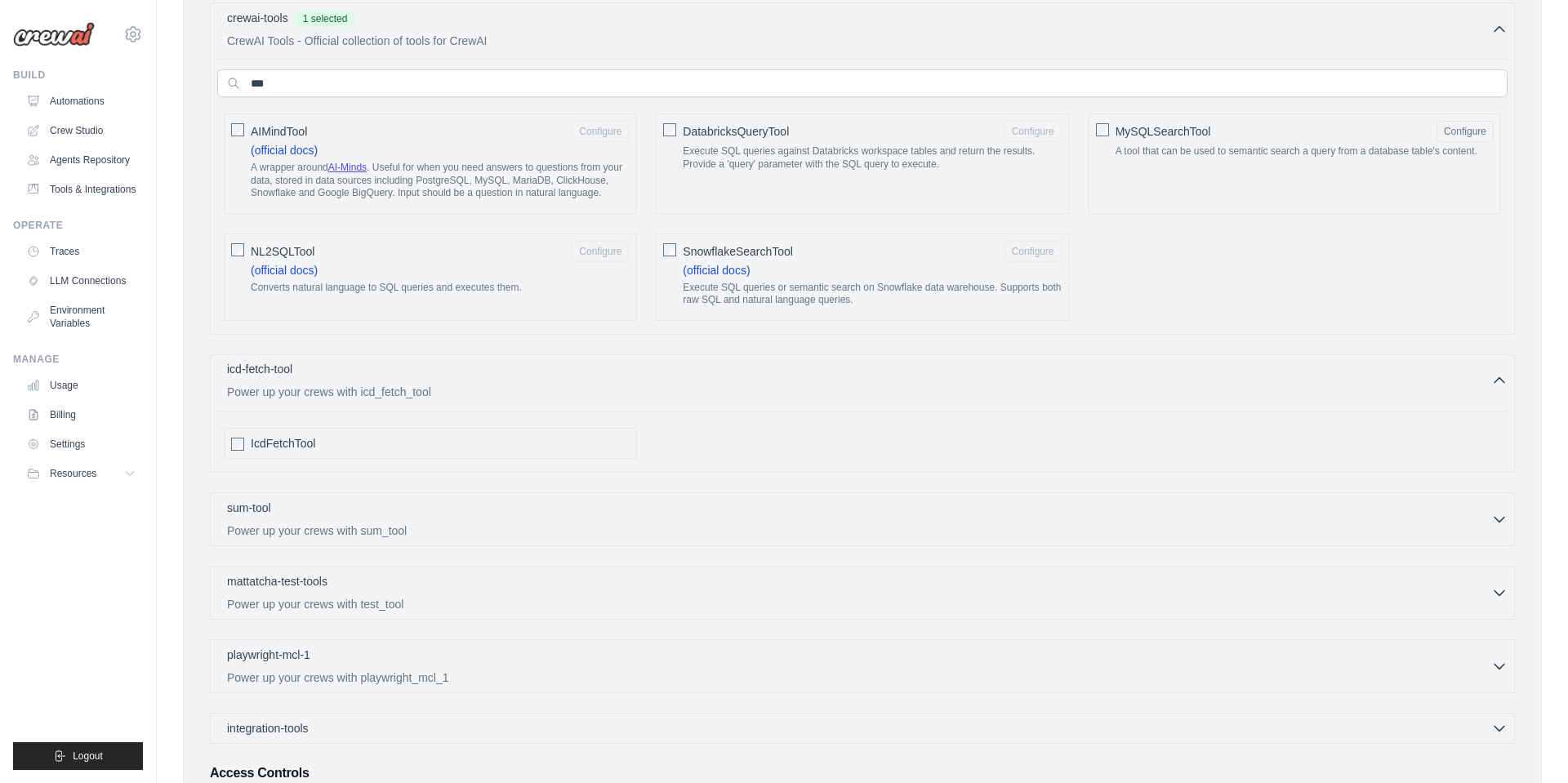
scroll to position [454, 0]
click at [302, 438] on span "IcdFetchTool" at bounding box center [283, 441] width 65 height 16
click at [306, 437] on span "IcdFetchTool" at bounding box center [283, 441] width 65 height 16
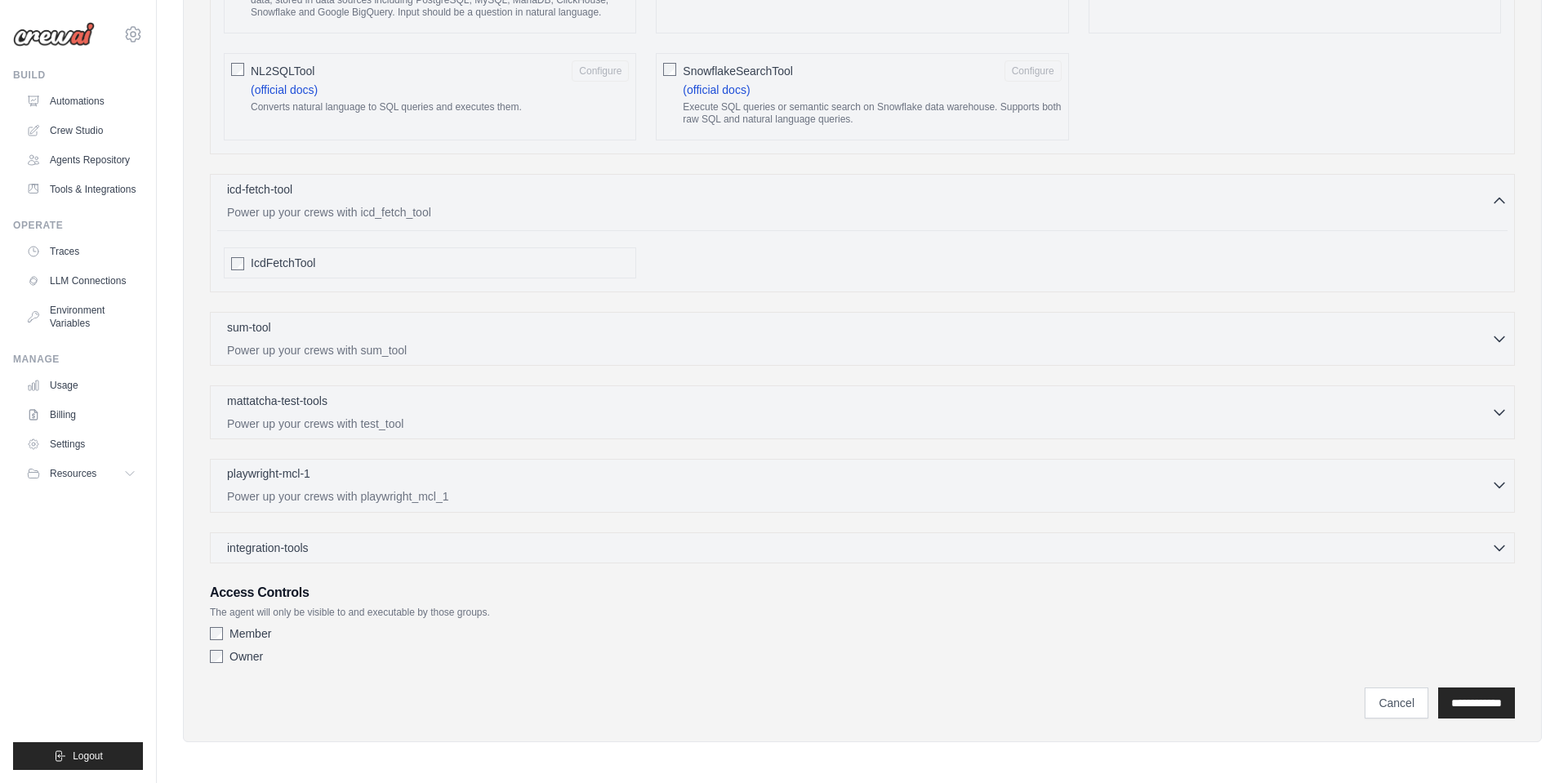
scroll to position [631, 0]
click at [1479, 705] on input "**********" at bounding box center [1476, 705] width 77 height 31
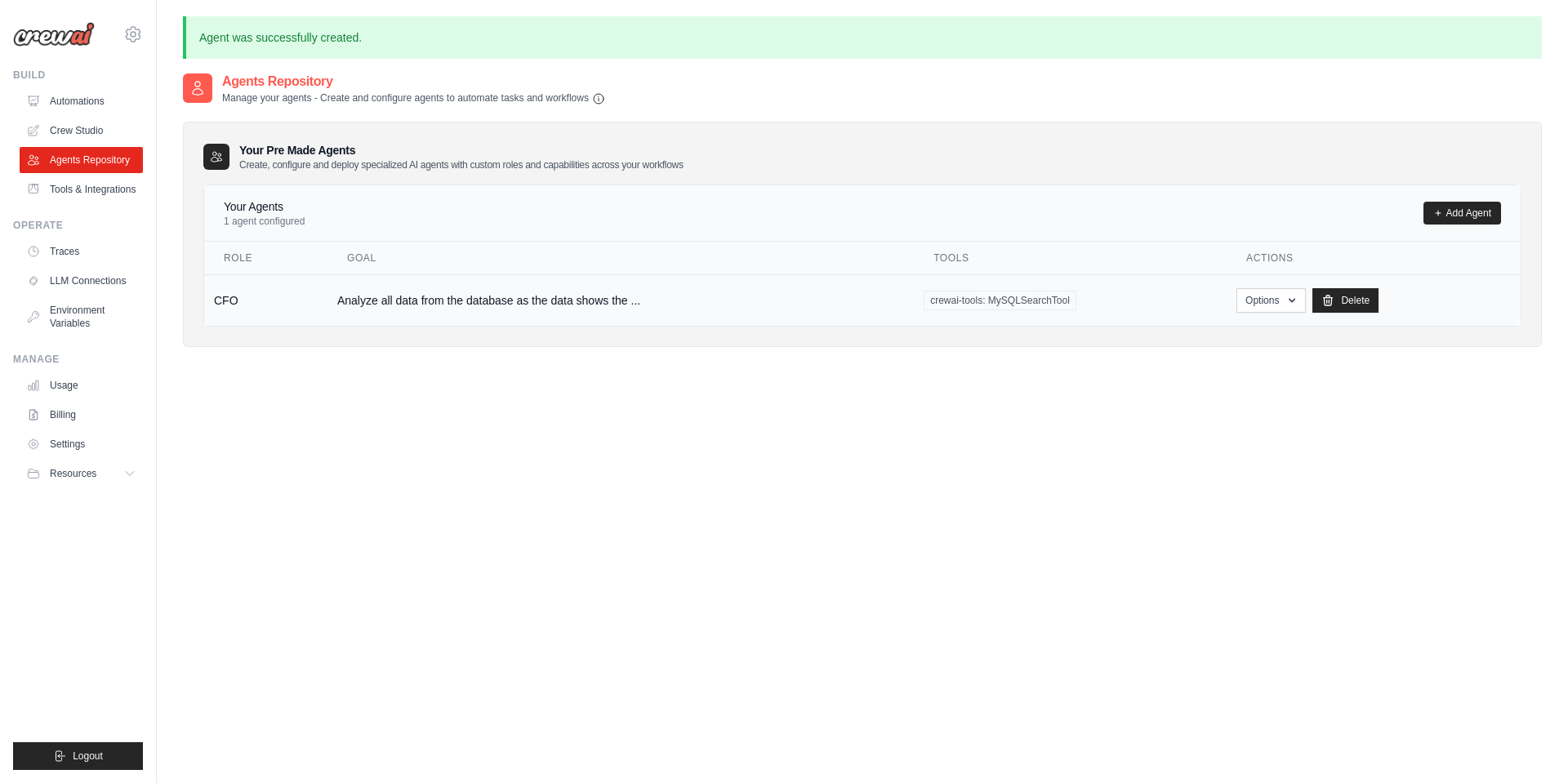
click at [1040, 298] on span "crewai-tools: MySQLSearchTool" at bounding box center [999, 300] width 153 height 20
